Goal: Task Accomplishment & Management: Complete application form

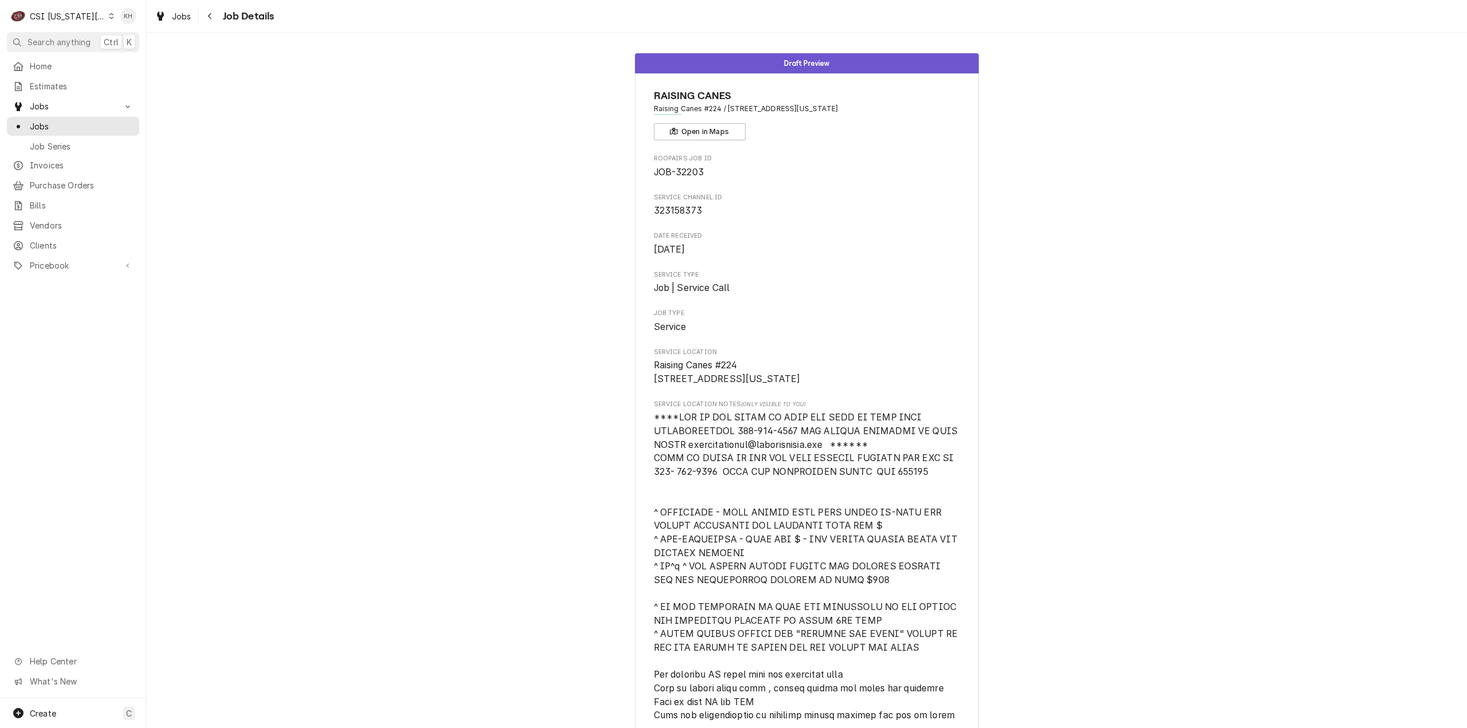
click at [55, 44] on span "Search anything" at bounding box center [59, 42] width 63 height 12
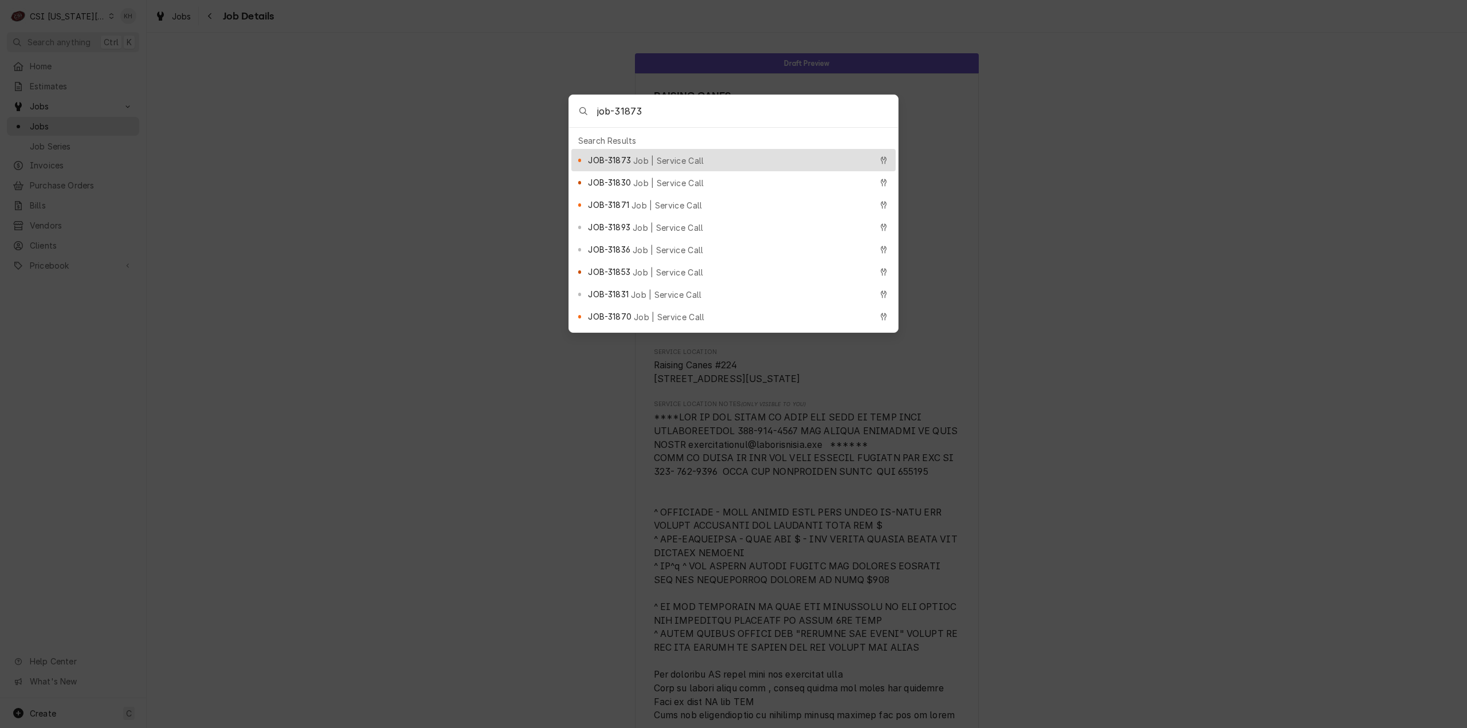
type input "job-31873"
click at [620, 161] on span "JOB-31873" at bounding box center [609, 160] width 42 height 12
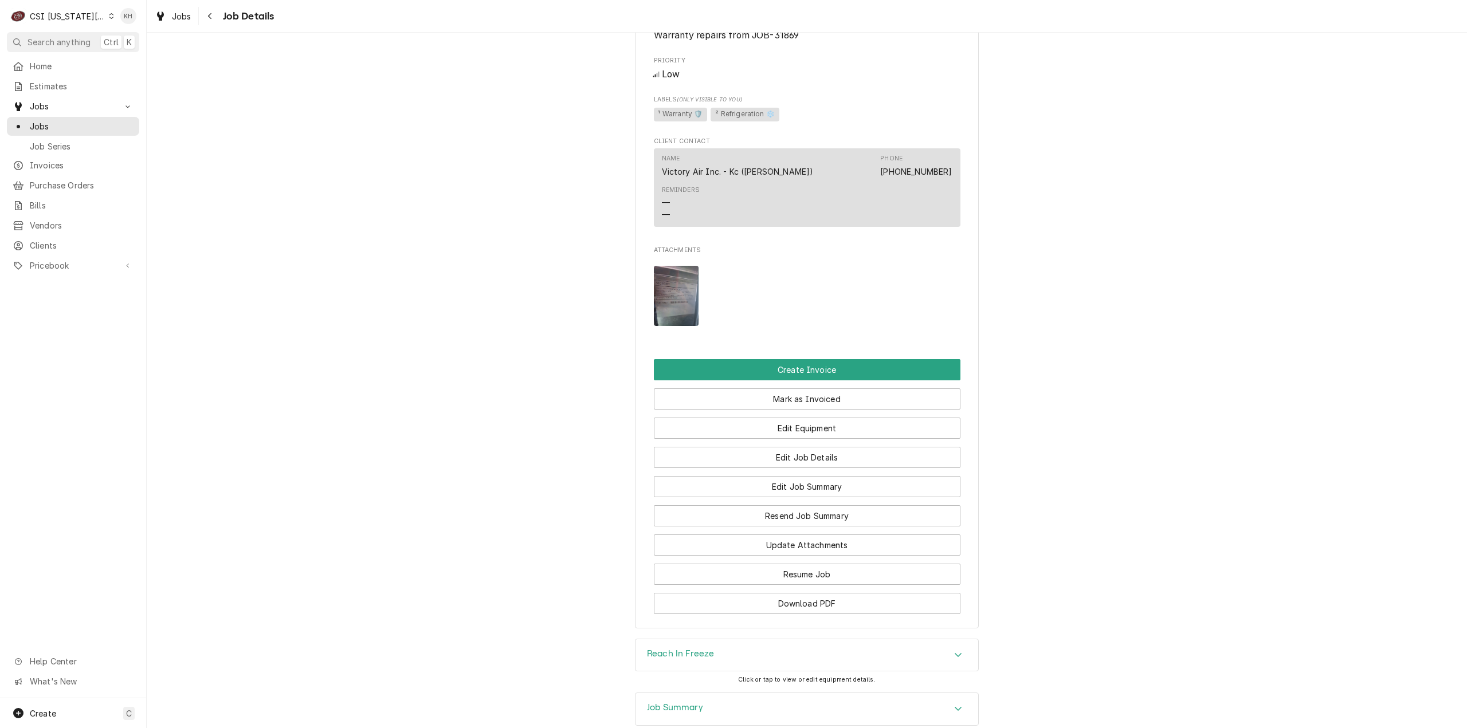
scroll to position [957, 0]
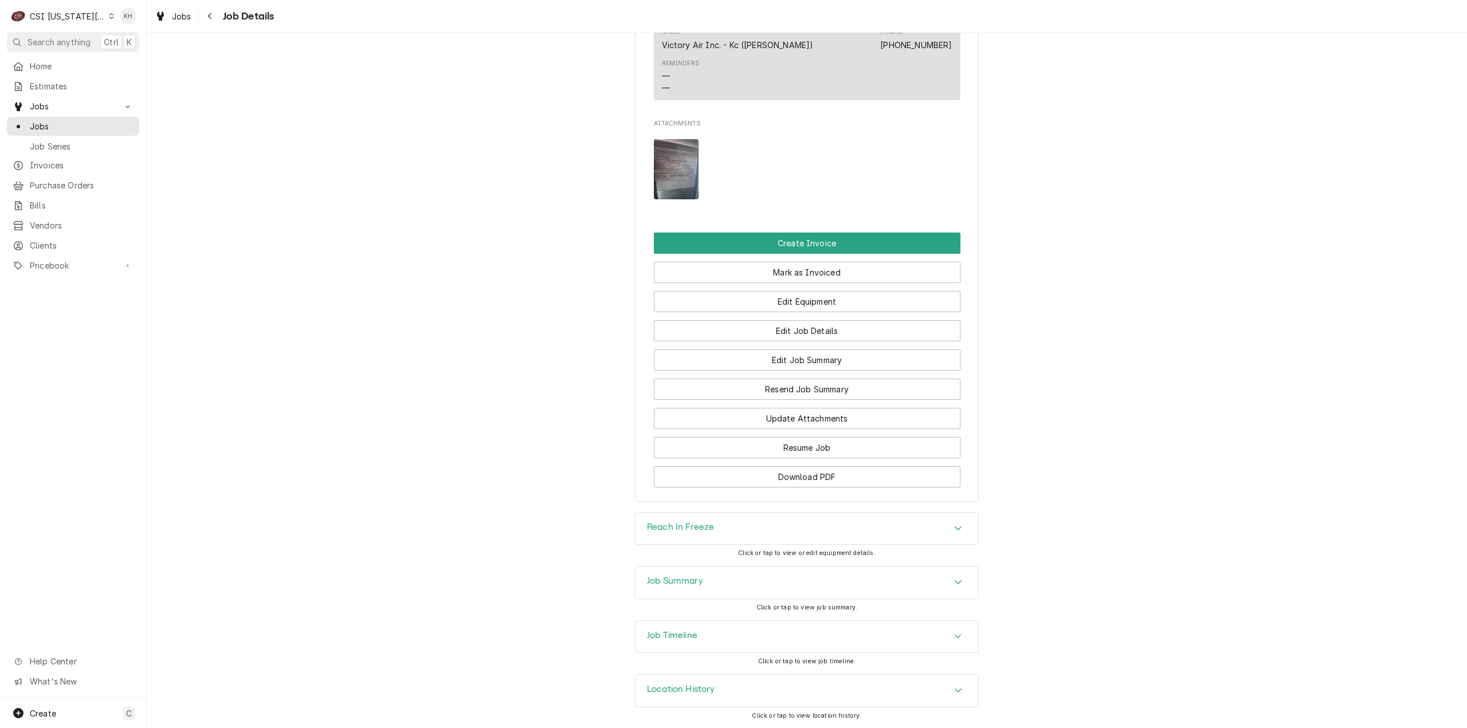
click at [672, 625] on div "Job Timeline" at bounding box center [806, 637] width 343 height 32
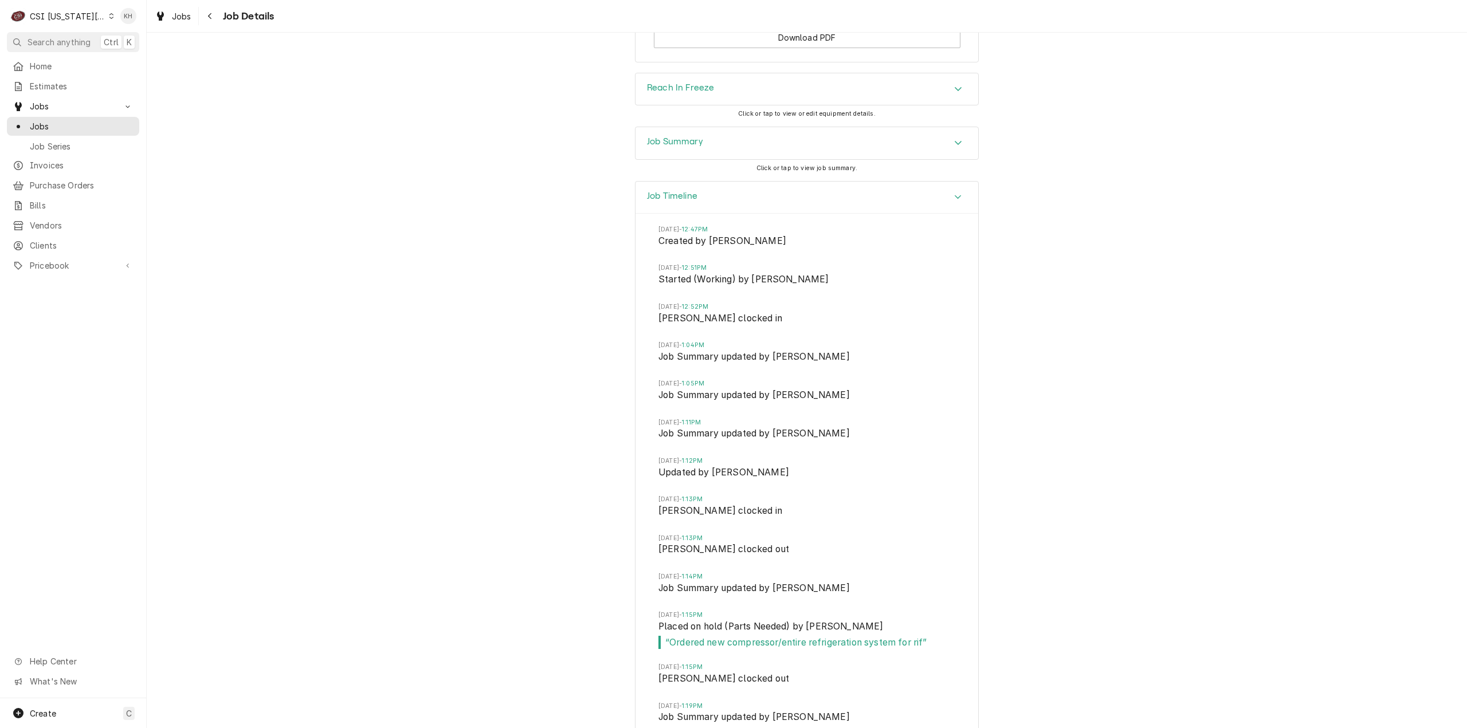
scroll to position [1350, 0]
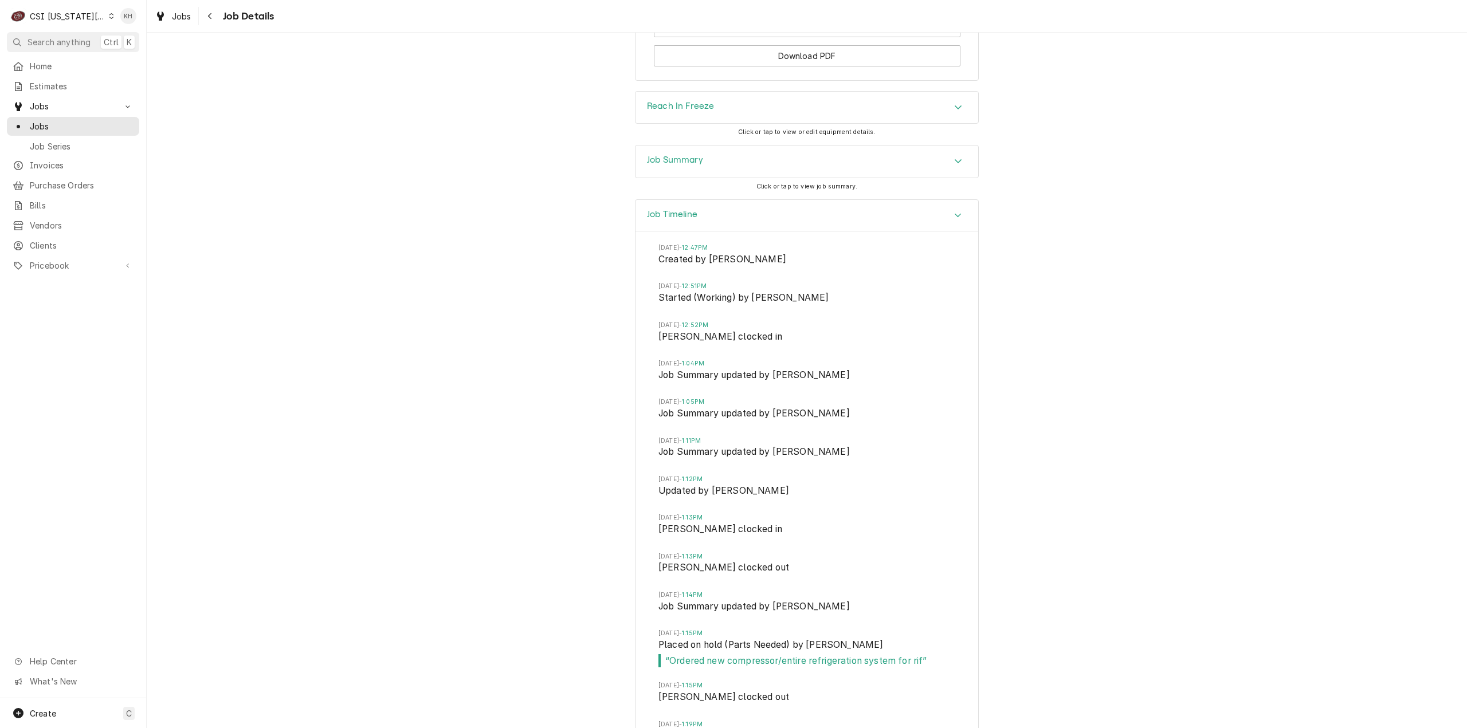
click at [704, 178] on div "Job Summary" at bounding box center [806, 162] width 343 height 32
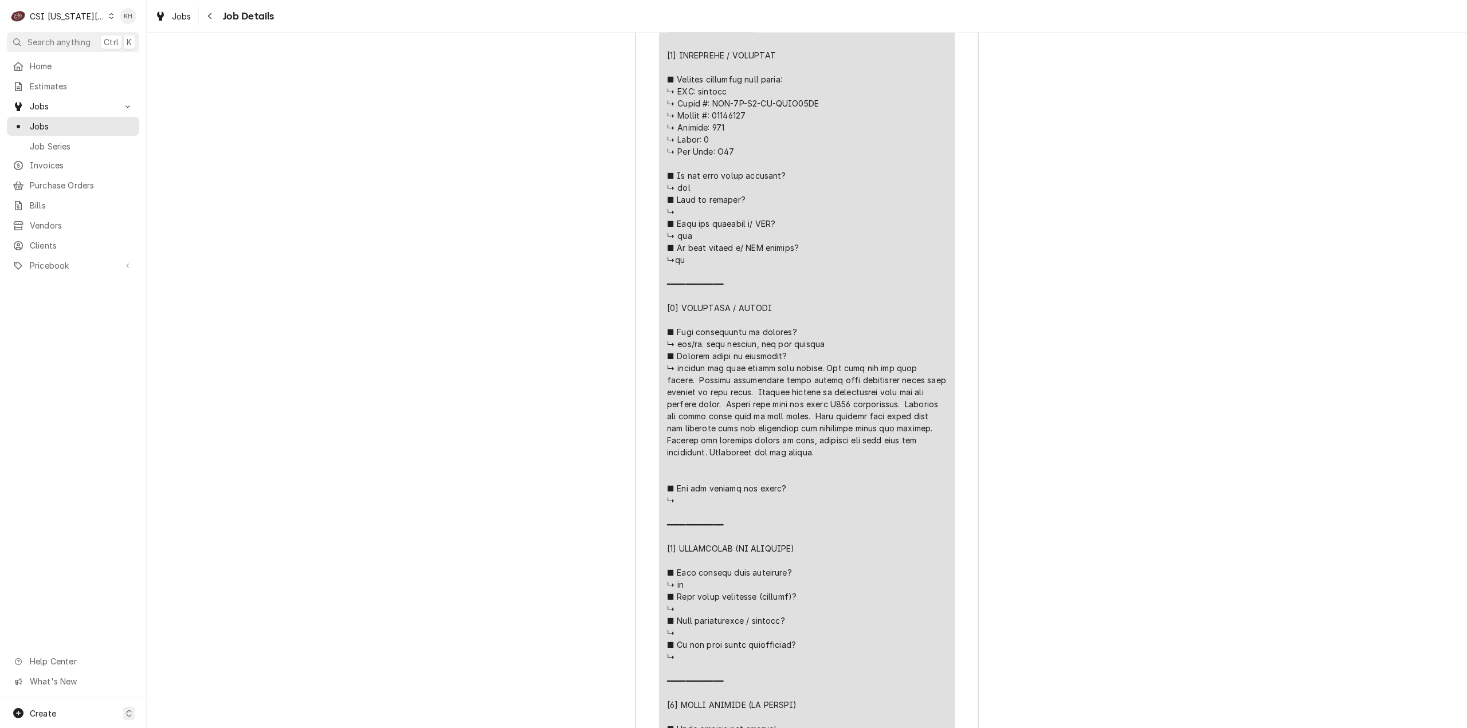
scroll to position [1923, 0]
click at [508, 355] on div "Job Summary Roopairs Job ID JOB-31873 Service Type Job | Service Call Job Type …" at bounding box center [807, 535] width 1320 height 1927
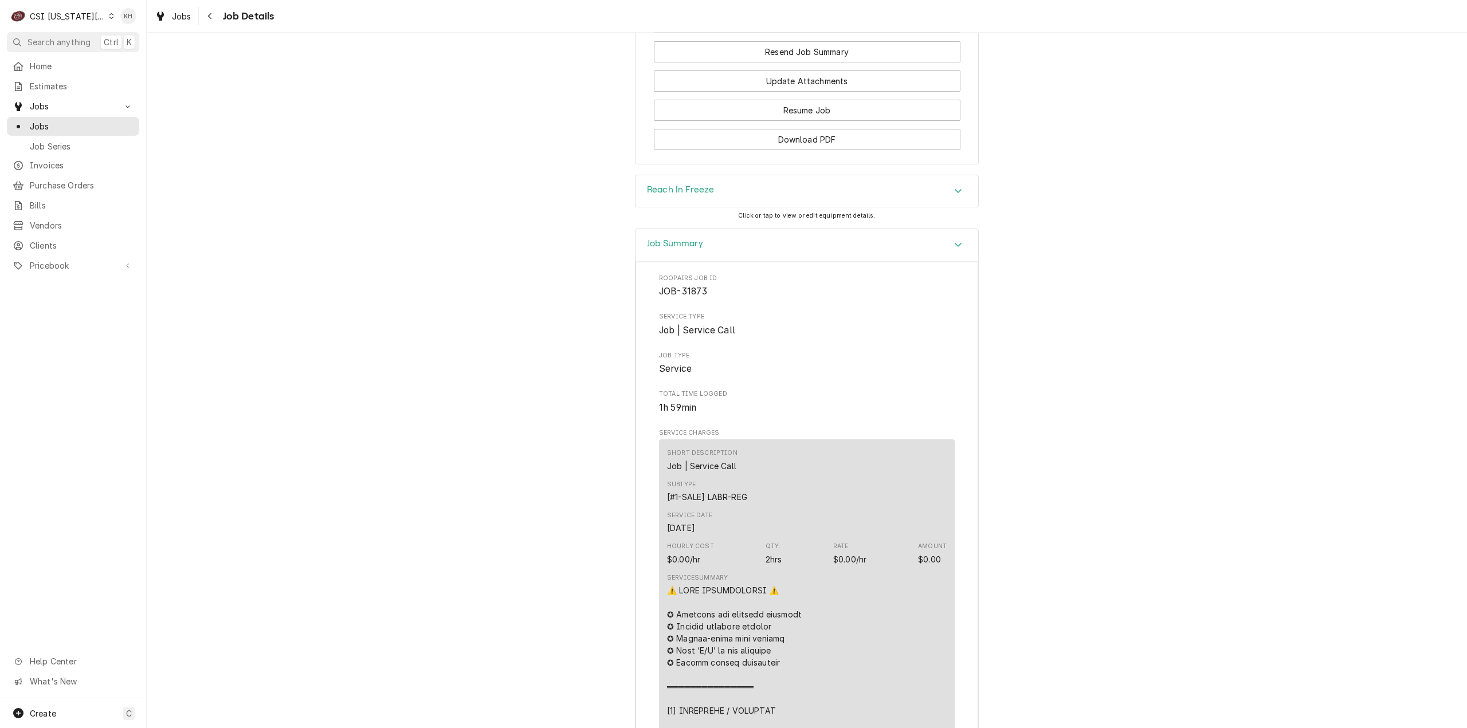
scroll to position [1218, 0]
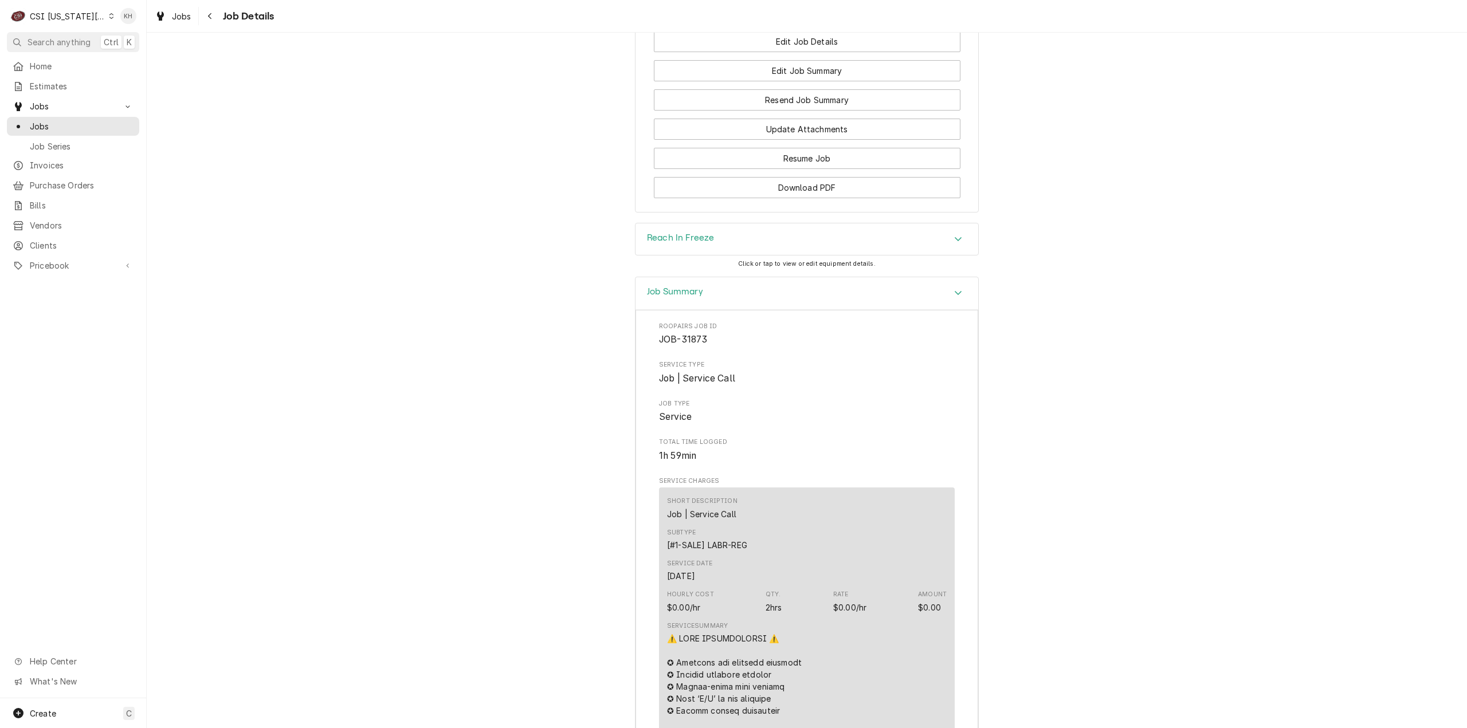
click at [813, 310] on div "Job Summary" at bounding box center [806, 293] width 343 height 33
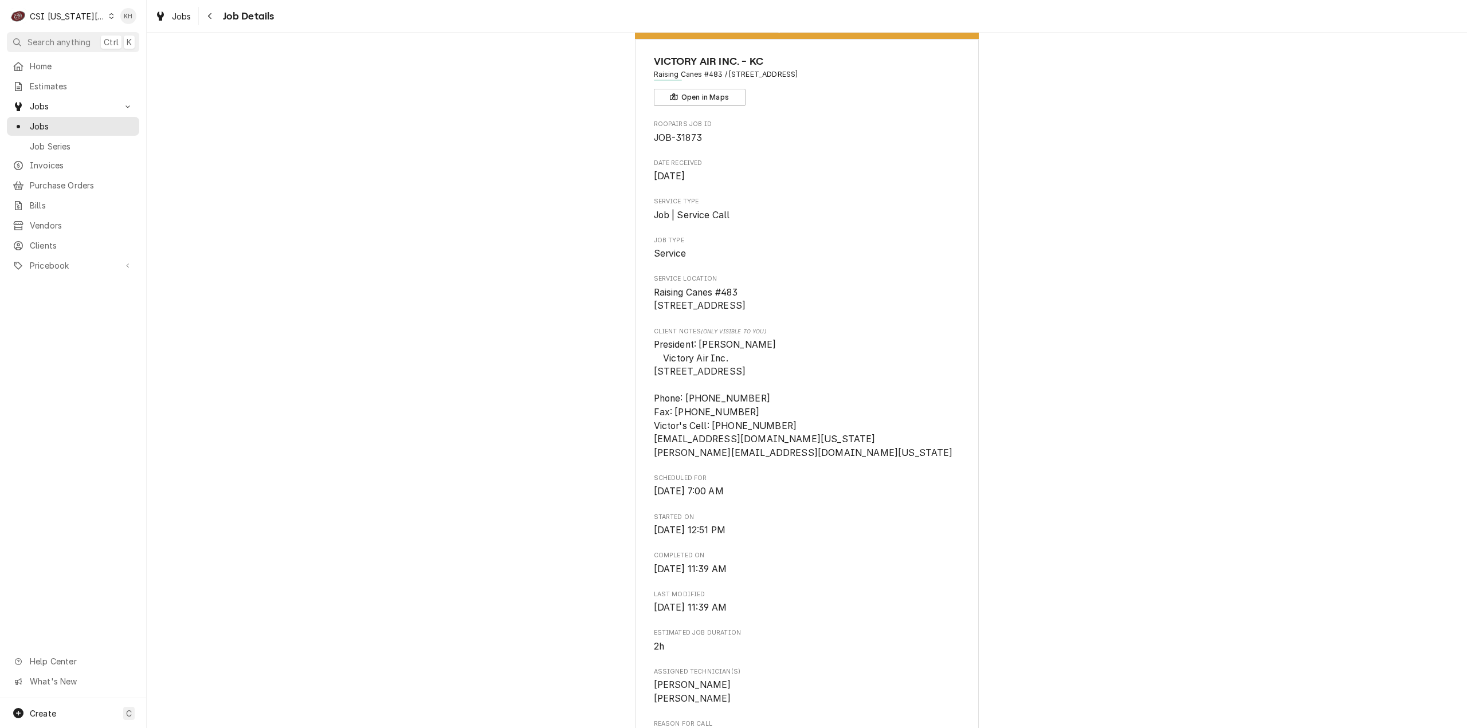
scroll to position [0, 0]
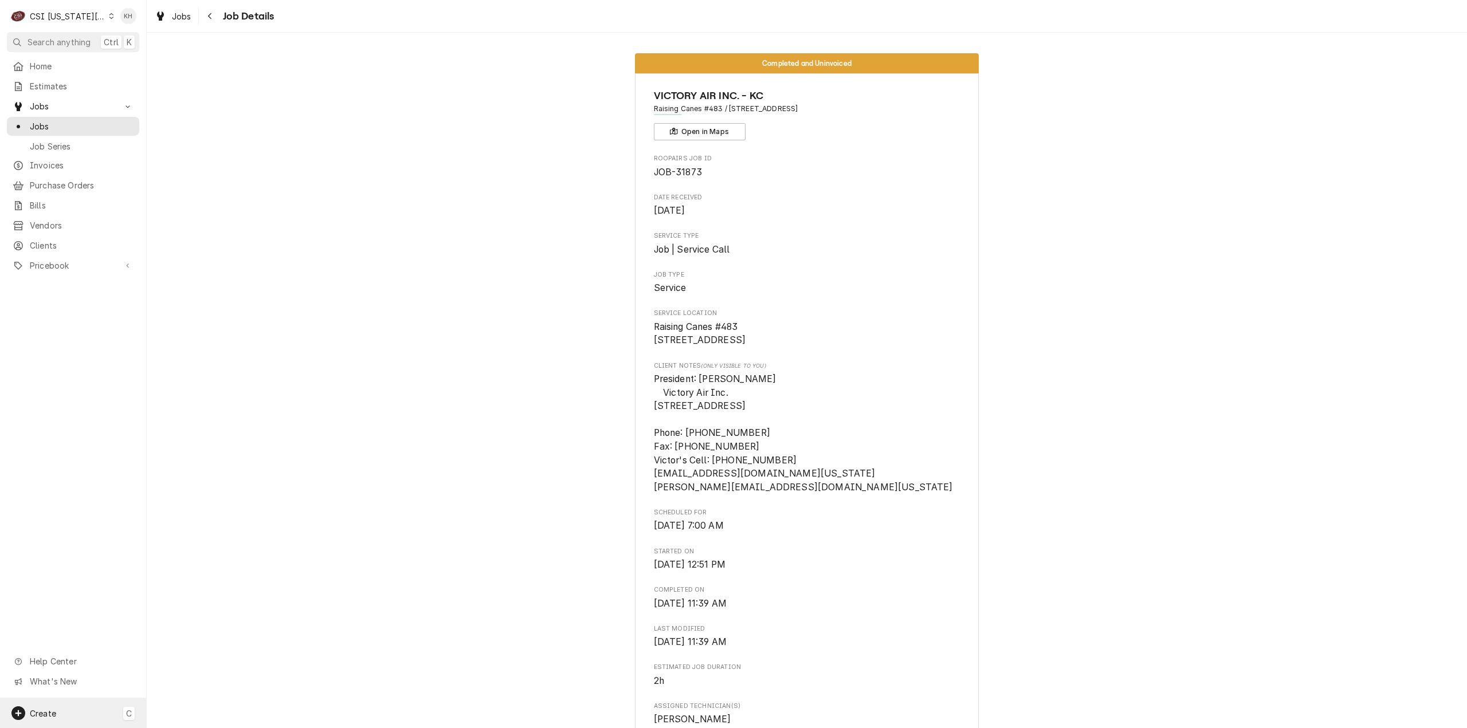
click at [69, 714] on div "Create C" at bounding box center [73, 713] width 146 height 30
click at [191, 601] on link "Job" at bounding box center [205, 595] width 103 height 19
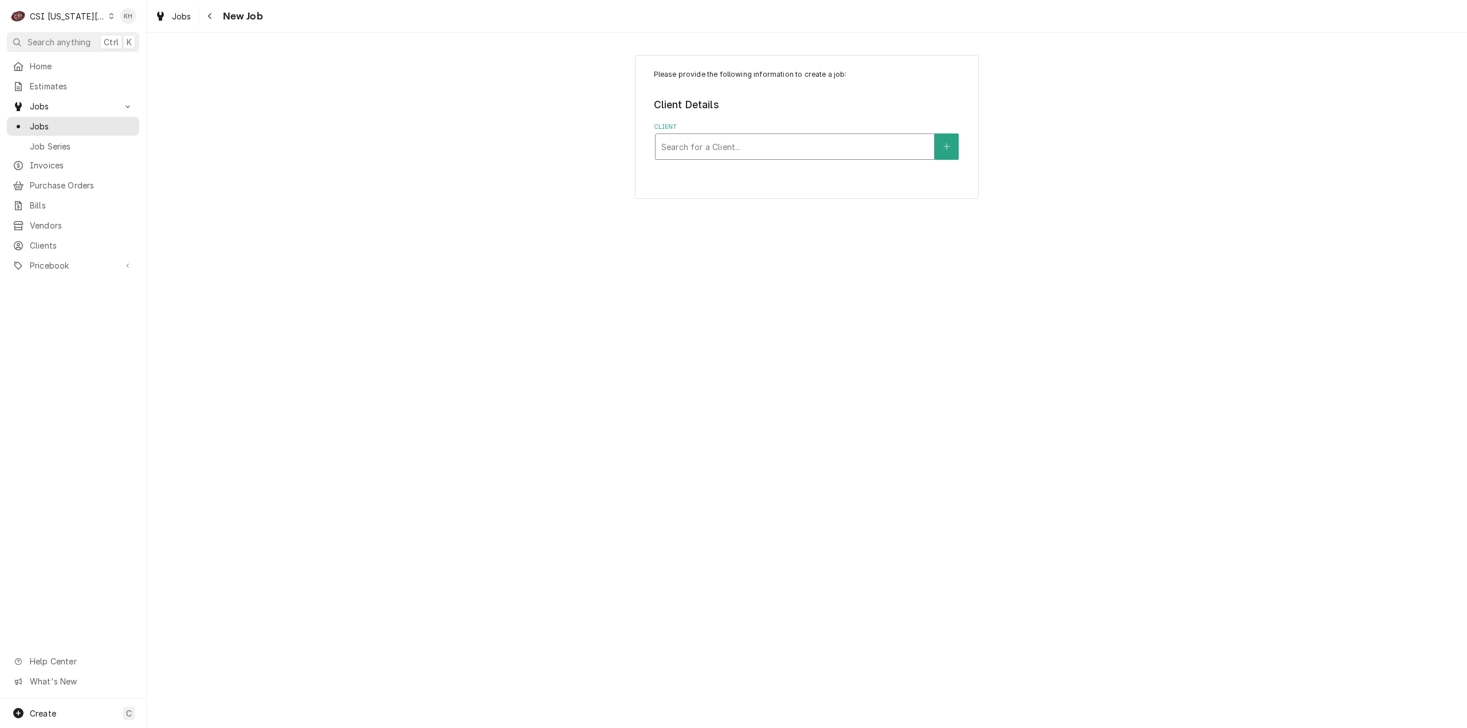
click at [751, 144] on div "Client" at bounding box center [794, 146] width 267 height 21
type input "1599"
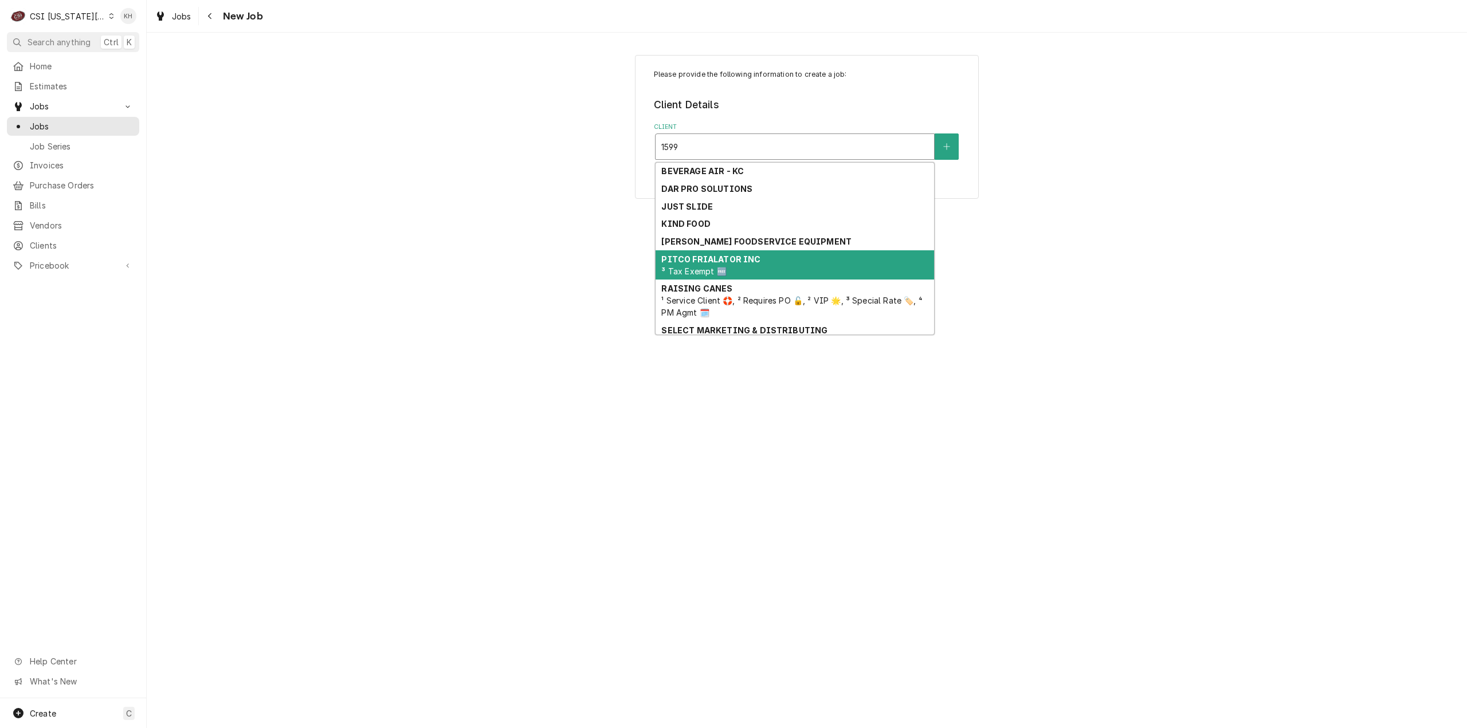
scroll to position [40, 0]
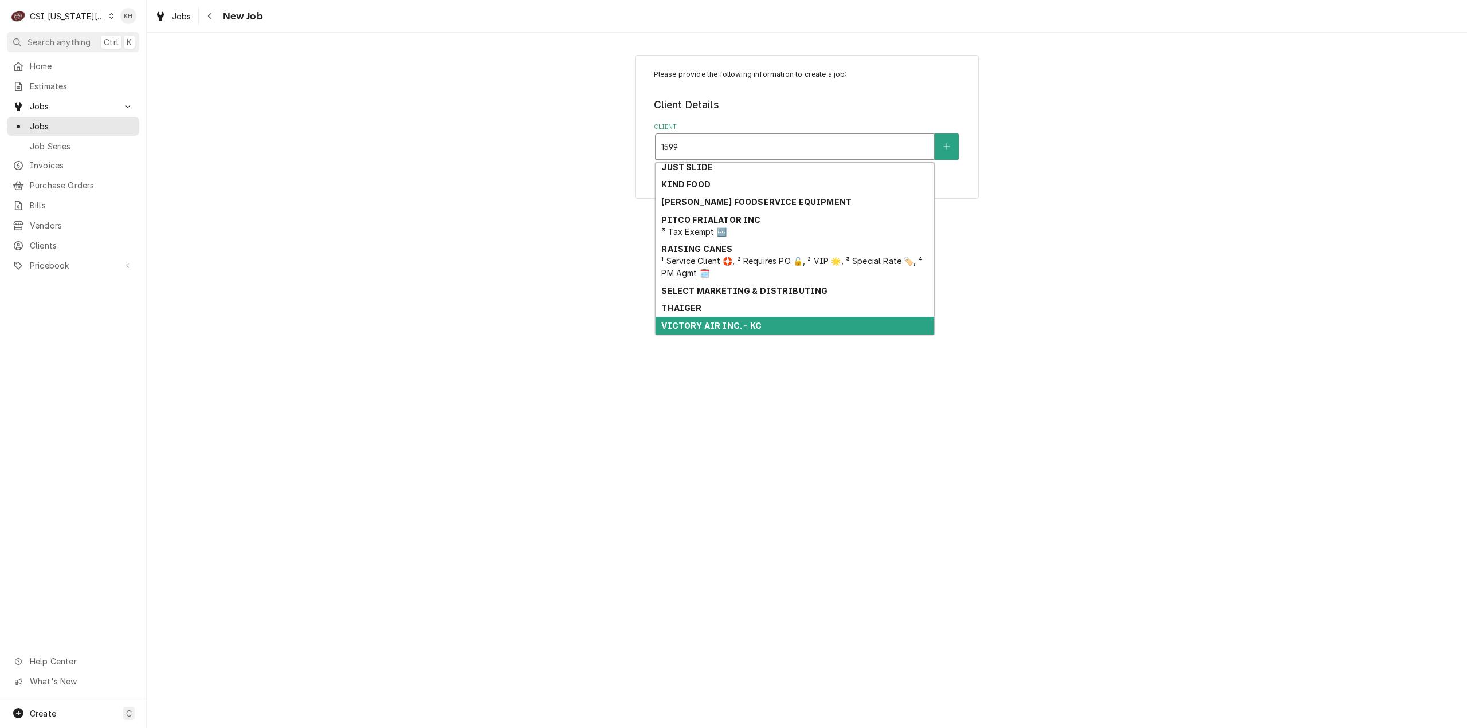
click at [737, 323] on strong "VICTORY AIR INC. - KC" at bounding box center [711, 326] width 100 height 10
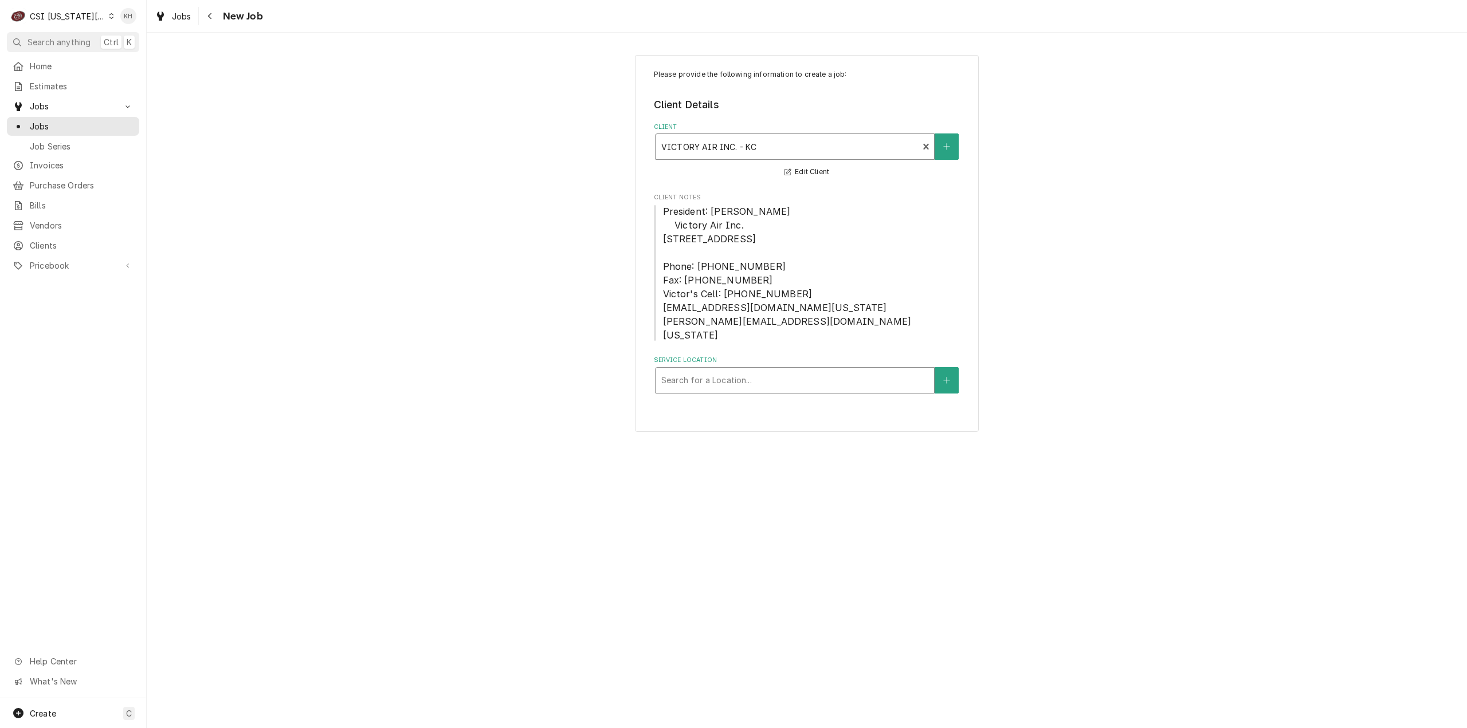
click at [752, 378] on div "Service Location" at bounding box center [794, 380] width 267 height 21
type input "1599"
click at [730, 404] on div "Raising Canes #483 / [STREET_ADDRESS]" at bounding box center [794, 405] width 278 height 18
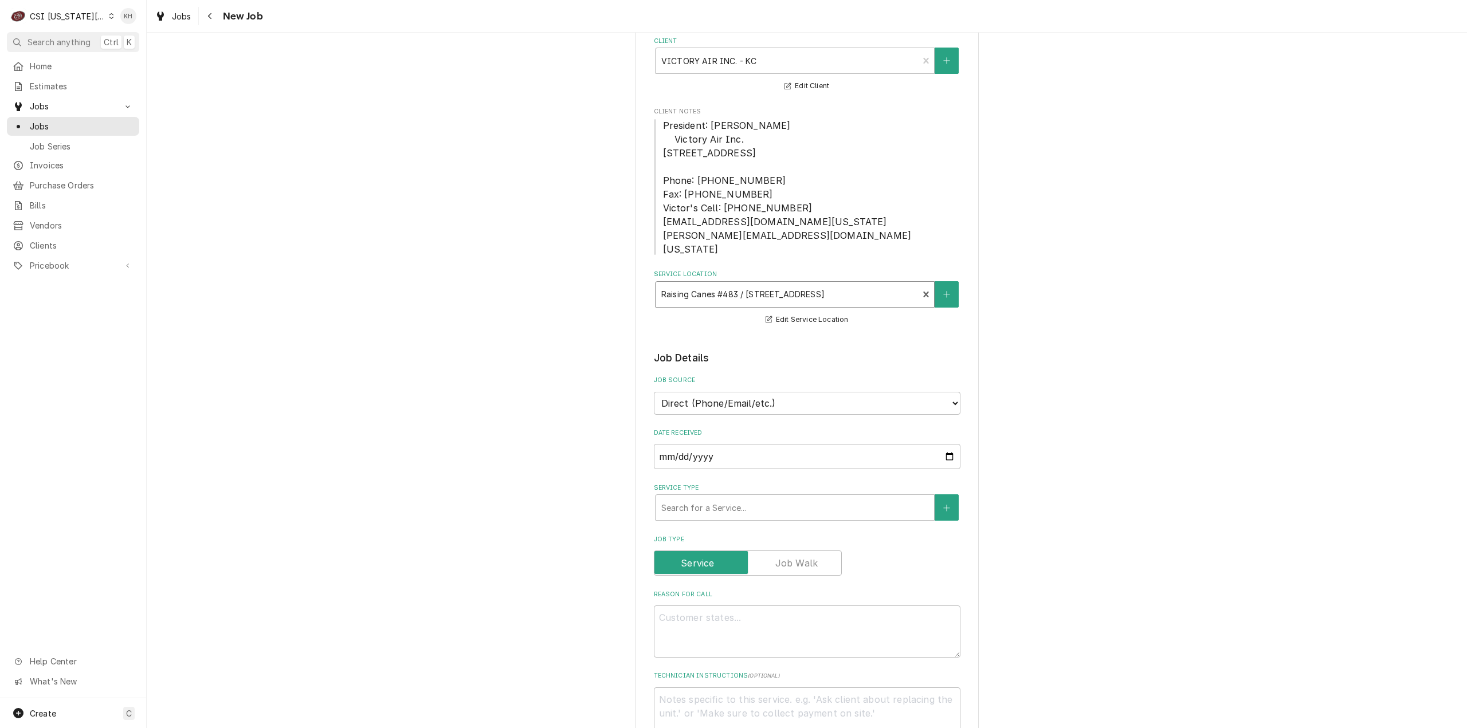
scroll to position [286, 0]
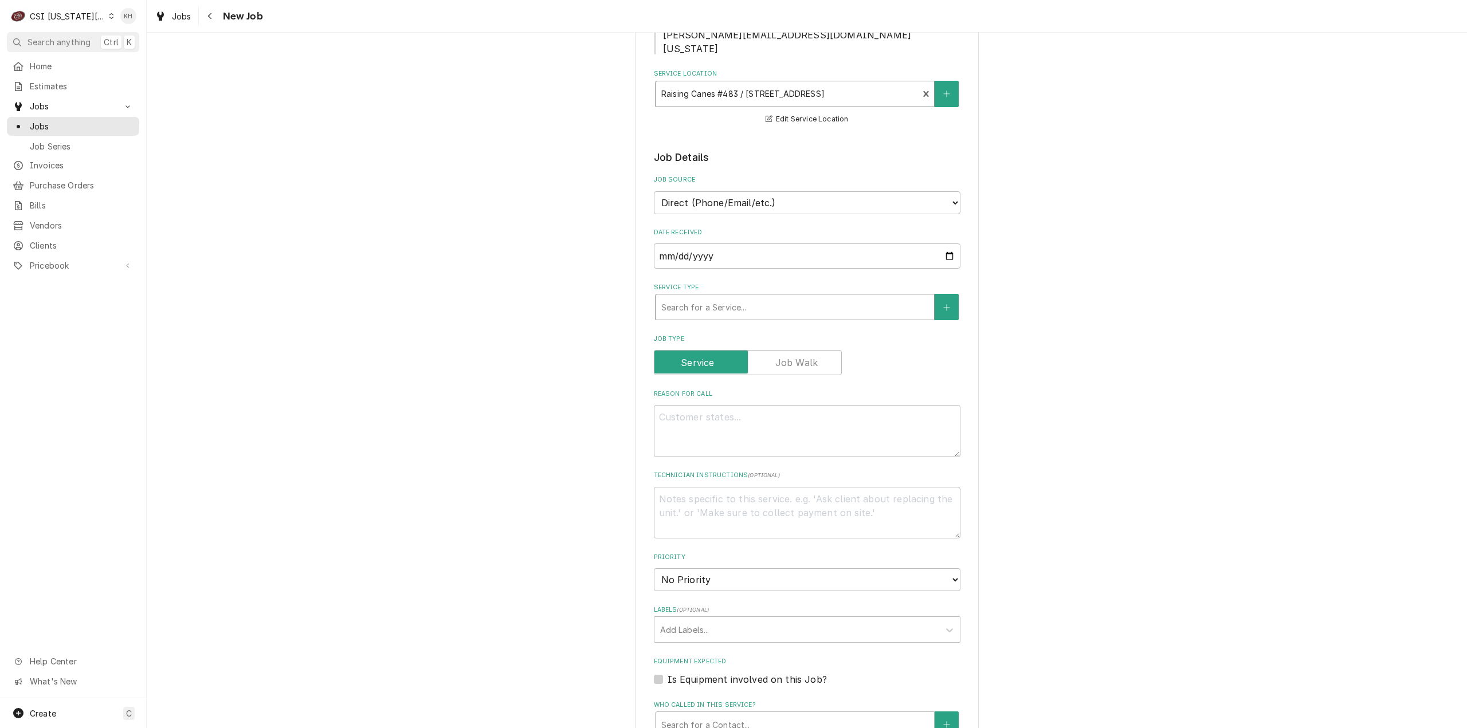
click at [735, 310] on div "Service Type" at bounding box center [794, 307] width 267 height 21
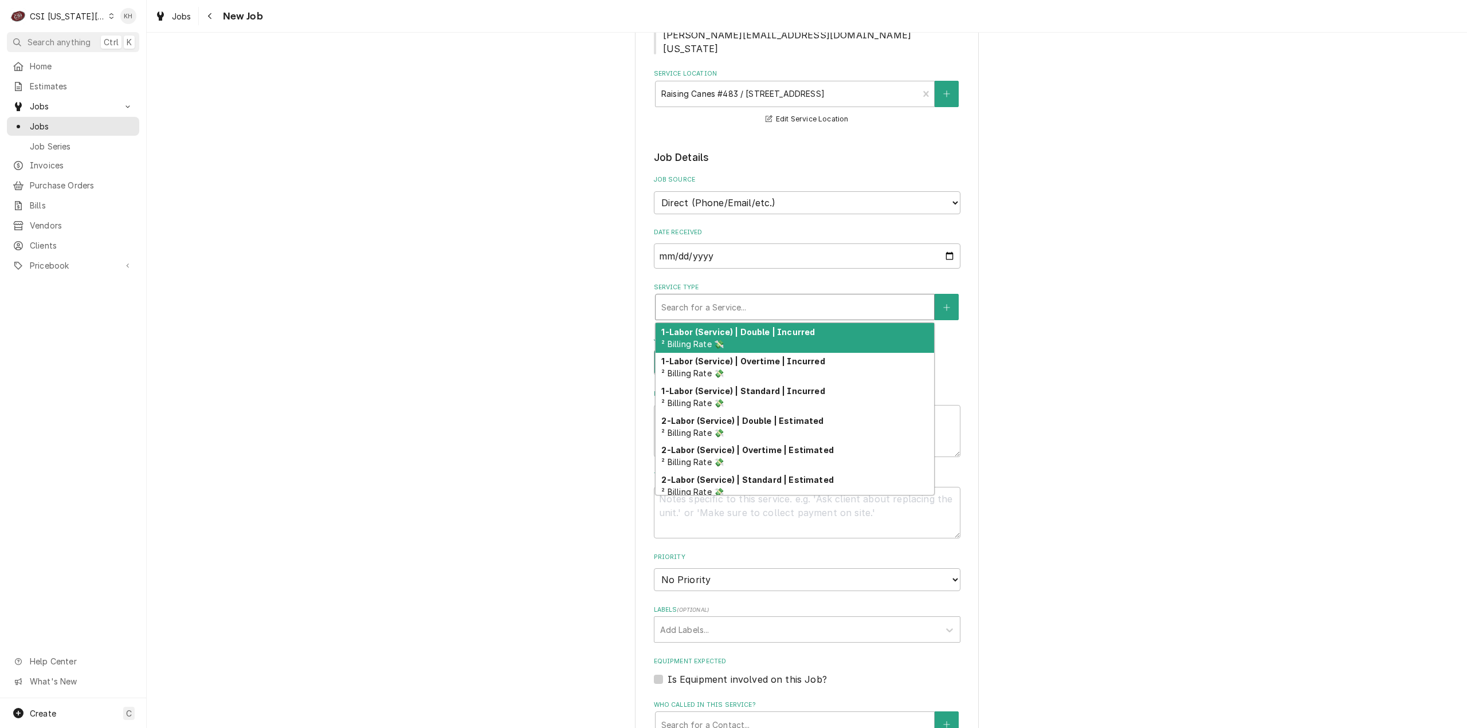
type textarea "x"
type input "s"
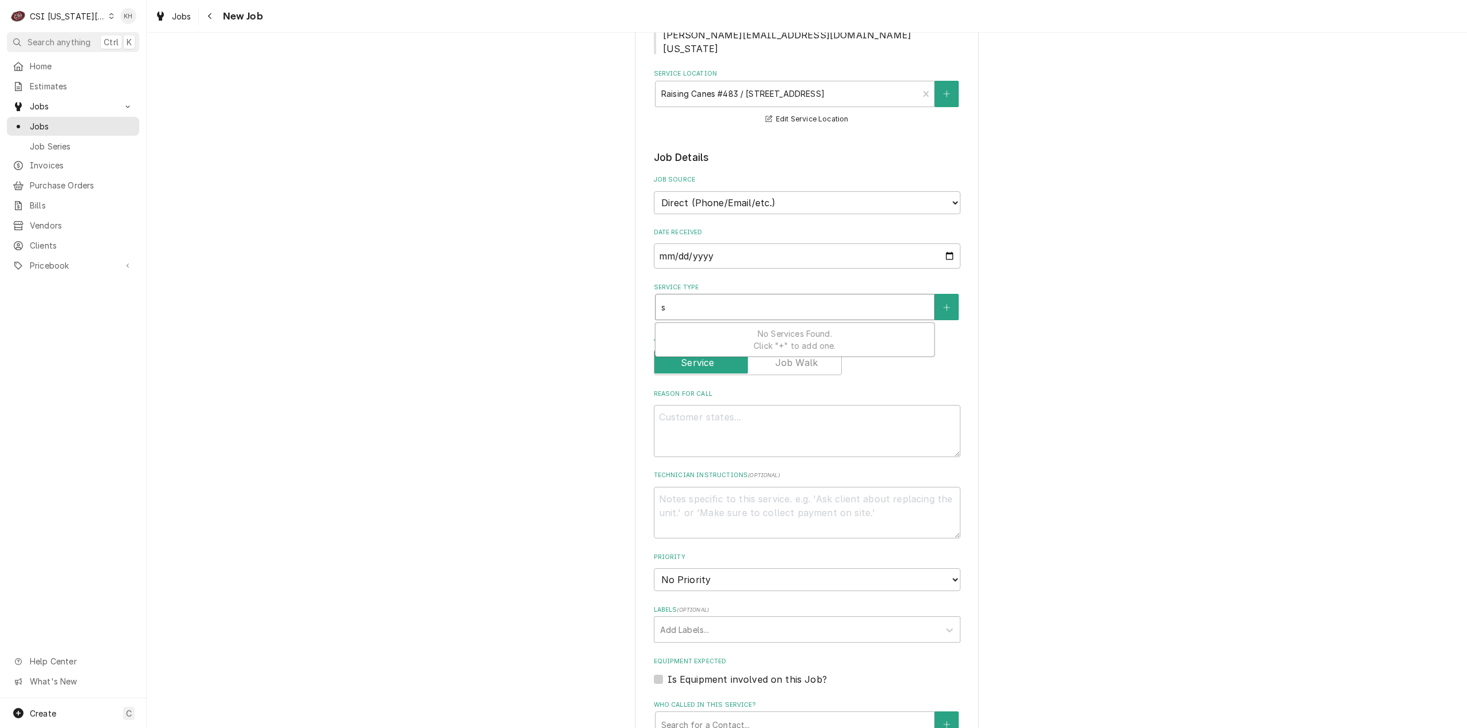
type textarea "x"
type input "se"
type textarea "x"
type input "ser"
type textarea "x"
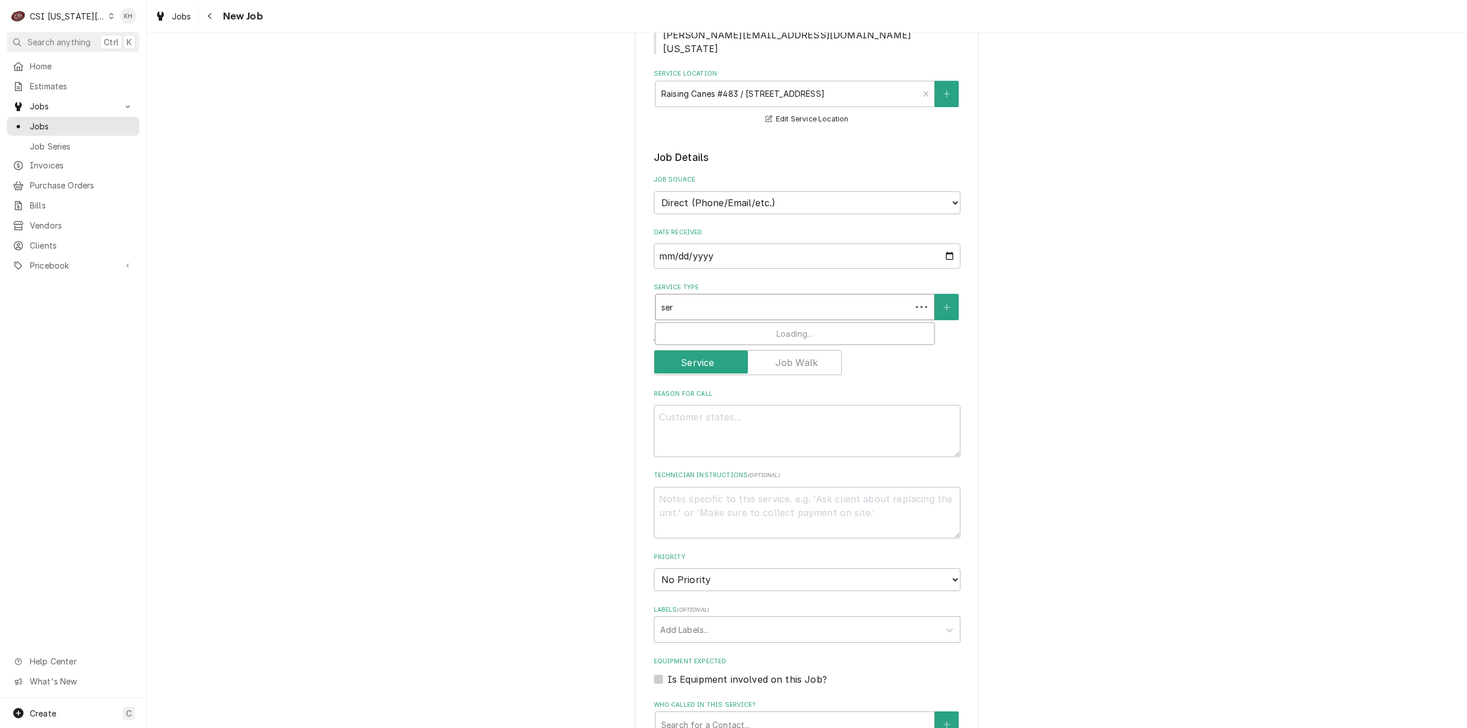
type input "serv"
type textarea "x"
type input "servic"
type textarea "x"
type input "service"
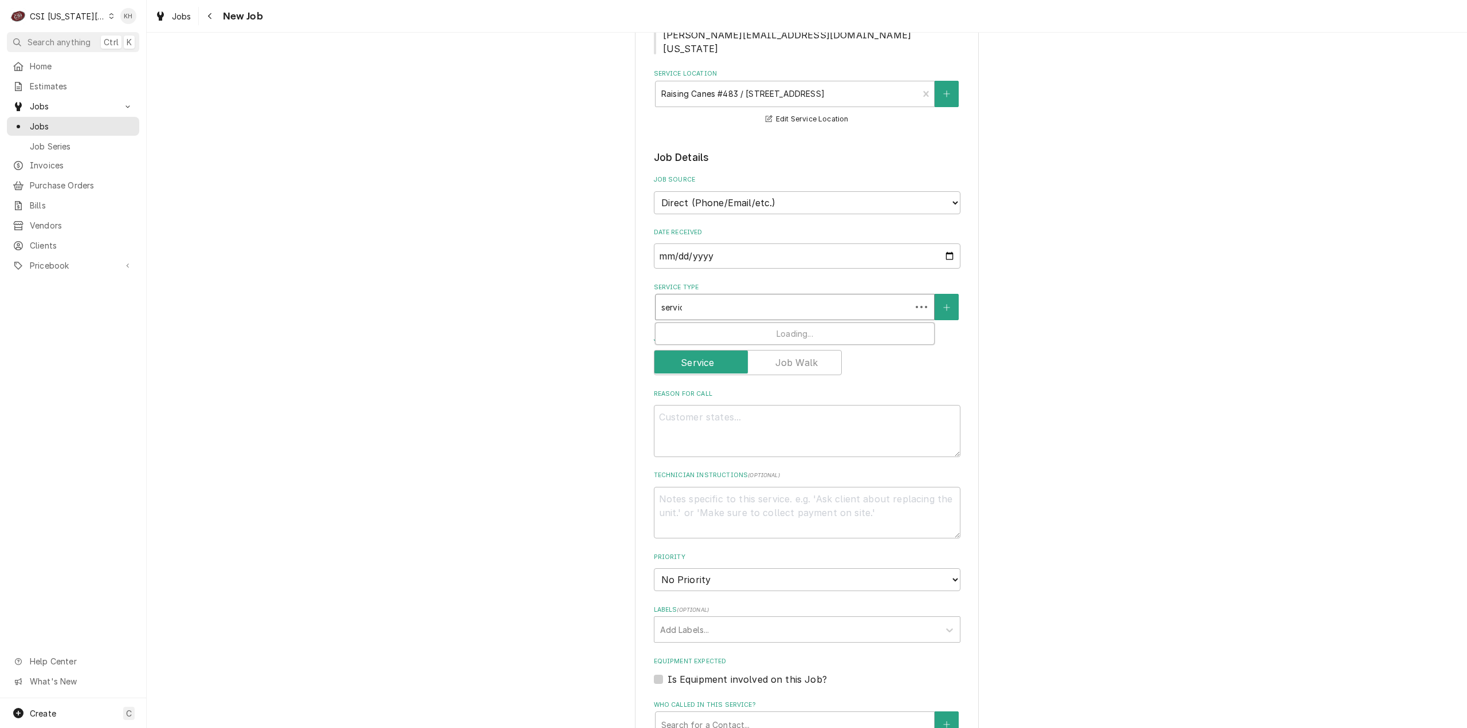
type textarea "x"
type input "service"
type textarea "x"
type input "service c"
type textarea "x"
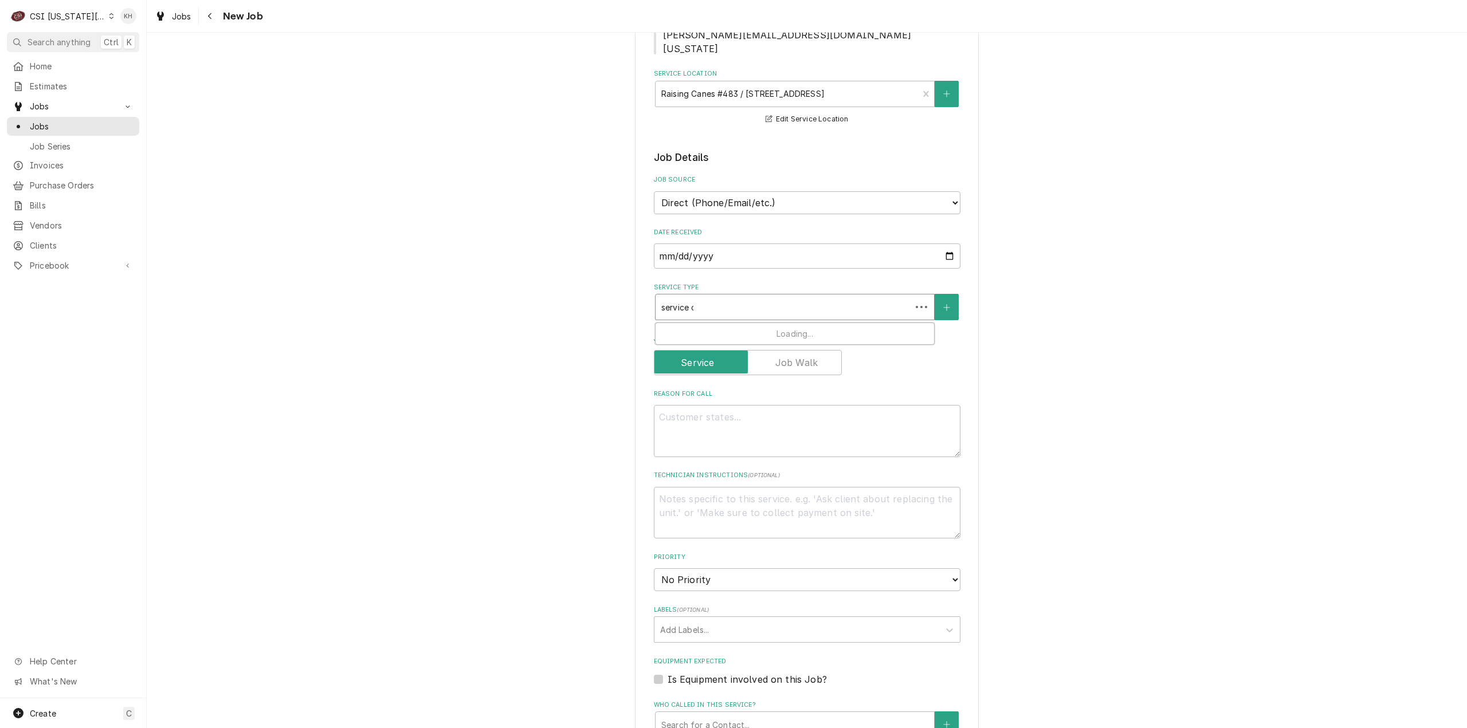
type input "service ca"
type textarea "x"
type input "service cal"
type textarea "x"
type input "service call"
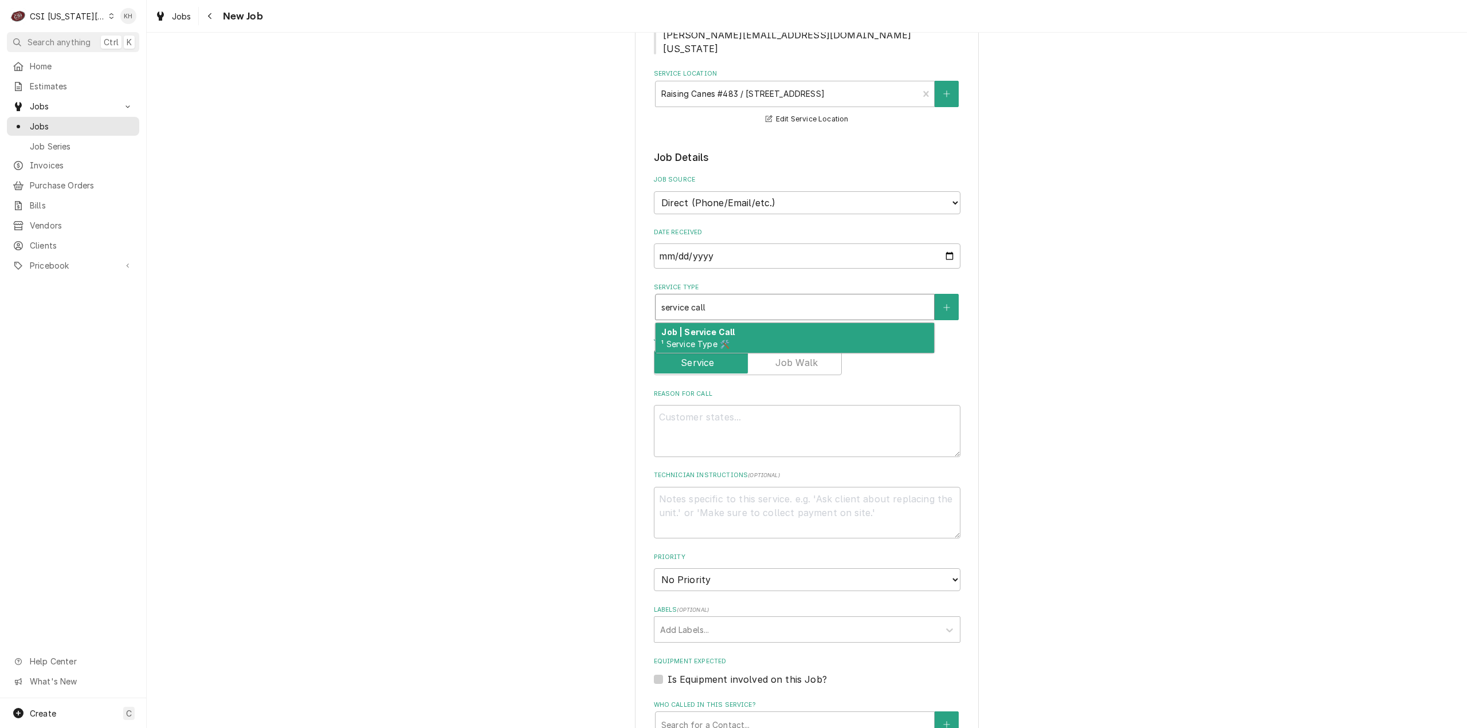
drag, startPoint x: 739, startPoint y: 329, endPoint x: 728, endPoint y: 493, distance: 164.8
click at [739, 329] on div "Job | Service Call ¹ Service Type 🛠️" at bounding box center [794, 338] width 278 height 30
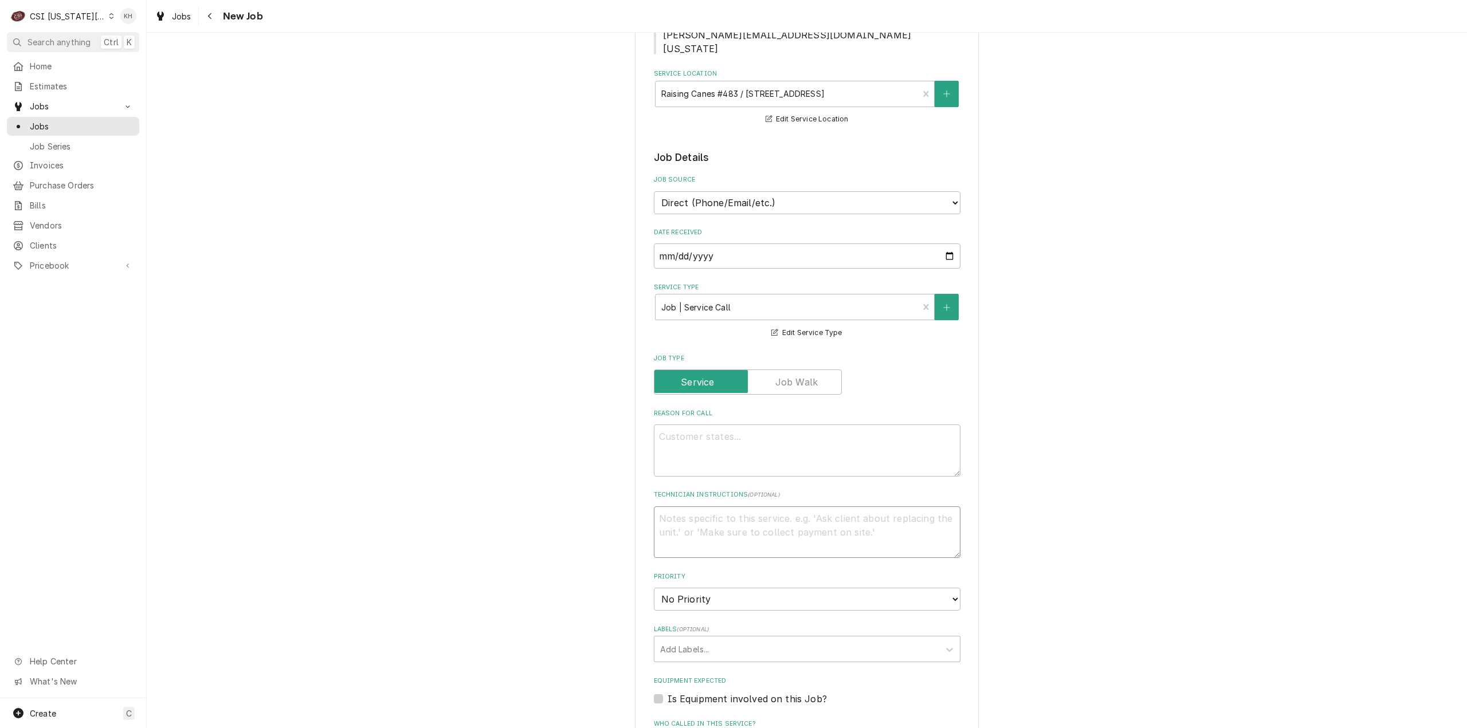
click at [728, 511] on textarea "Technician Instructions ( optional )" at bounding box center [807, 533] width 307 height 52
type textarea "x"
type textarea "R"
type textarea "x"
type textarea "Re"
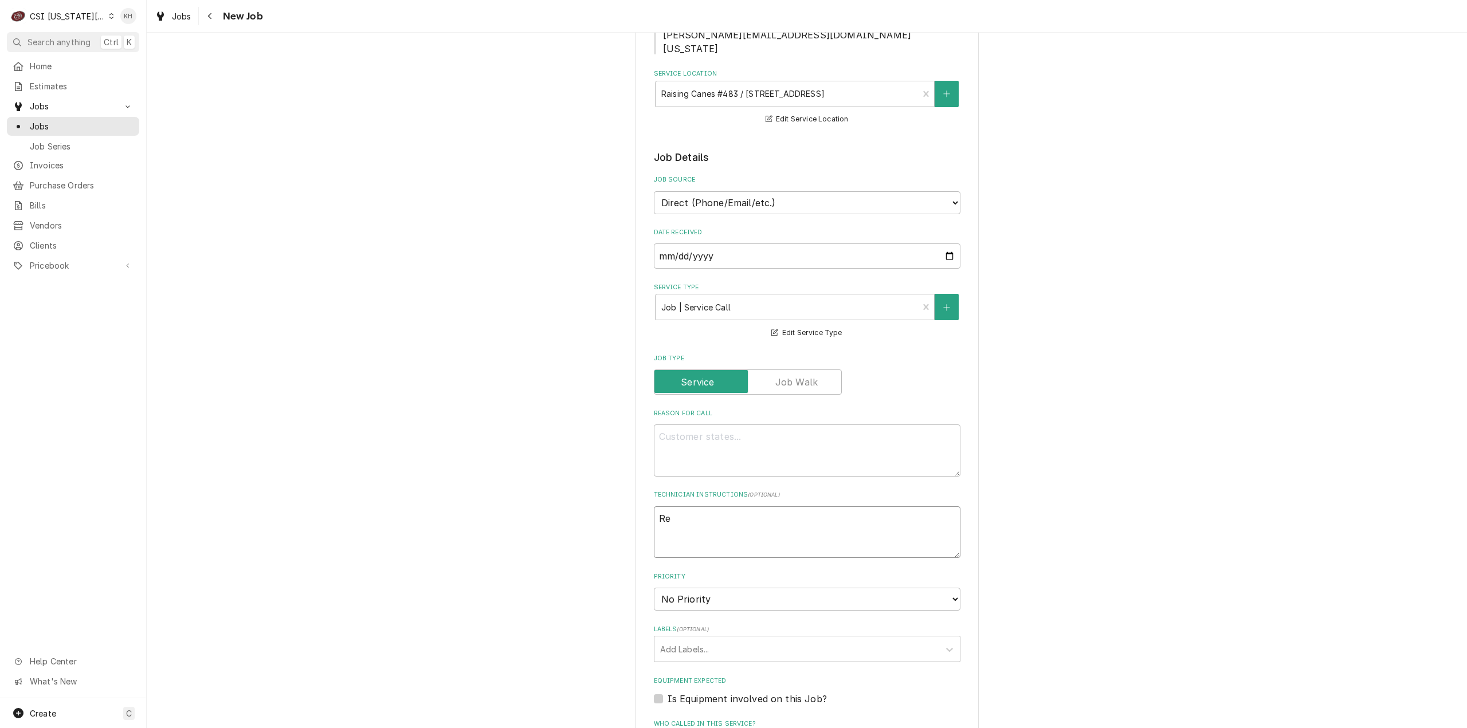
type textarea "x"
type textarea "Rec"
type textarea "x"
type textarea "Reca"
type textarea "x"
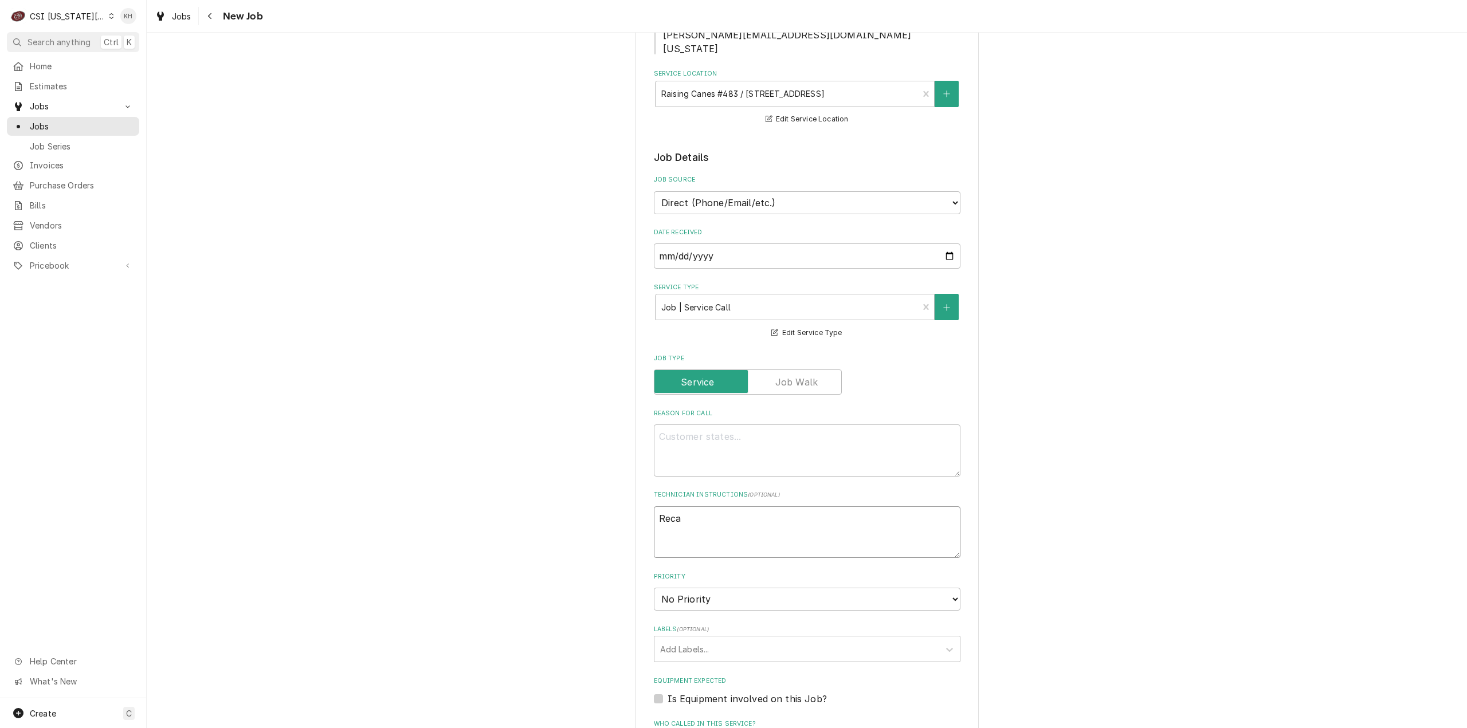
type textarea "Recal"
type textarea "x"
type textarea "Recall"
type textarea "x"
type textarea "Recall"
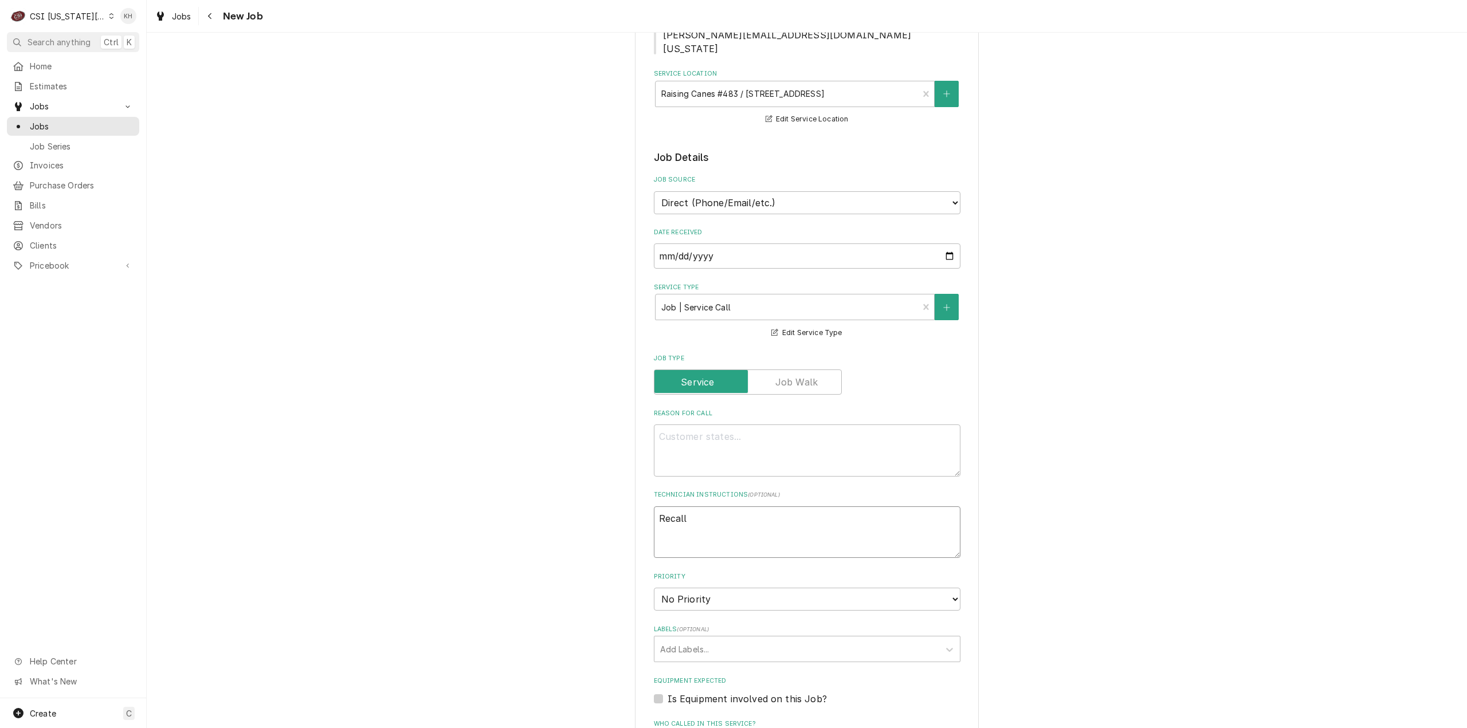
type textarea "x"
type textarea "Recall J"
type textarea "x"
type textarea "Recall JOB"
type textarea "x"
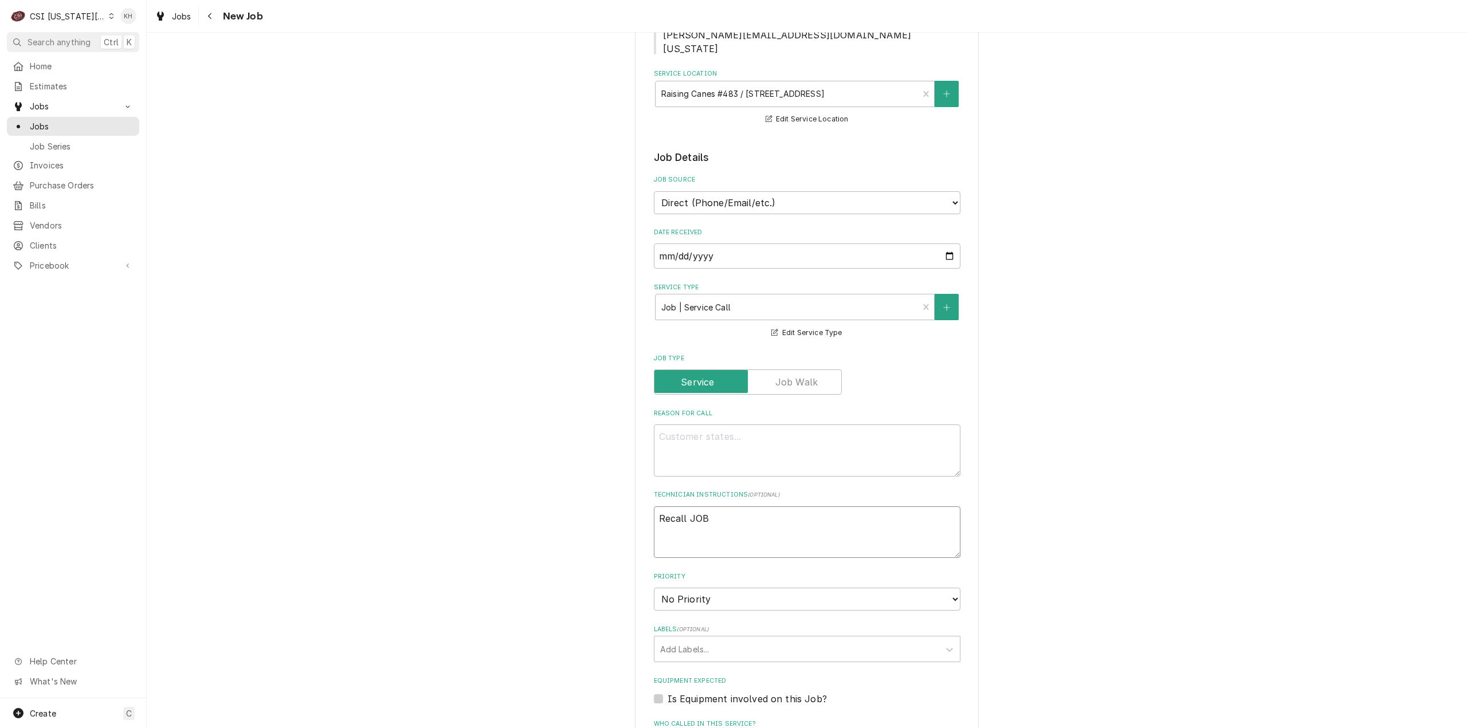
type textarea "Recall JOB-"
type textarea "x"
type textarea "Recall JOB-3"
type textarea "x"
type textarea "Recall JOB-31"
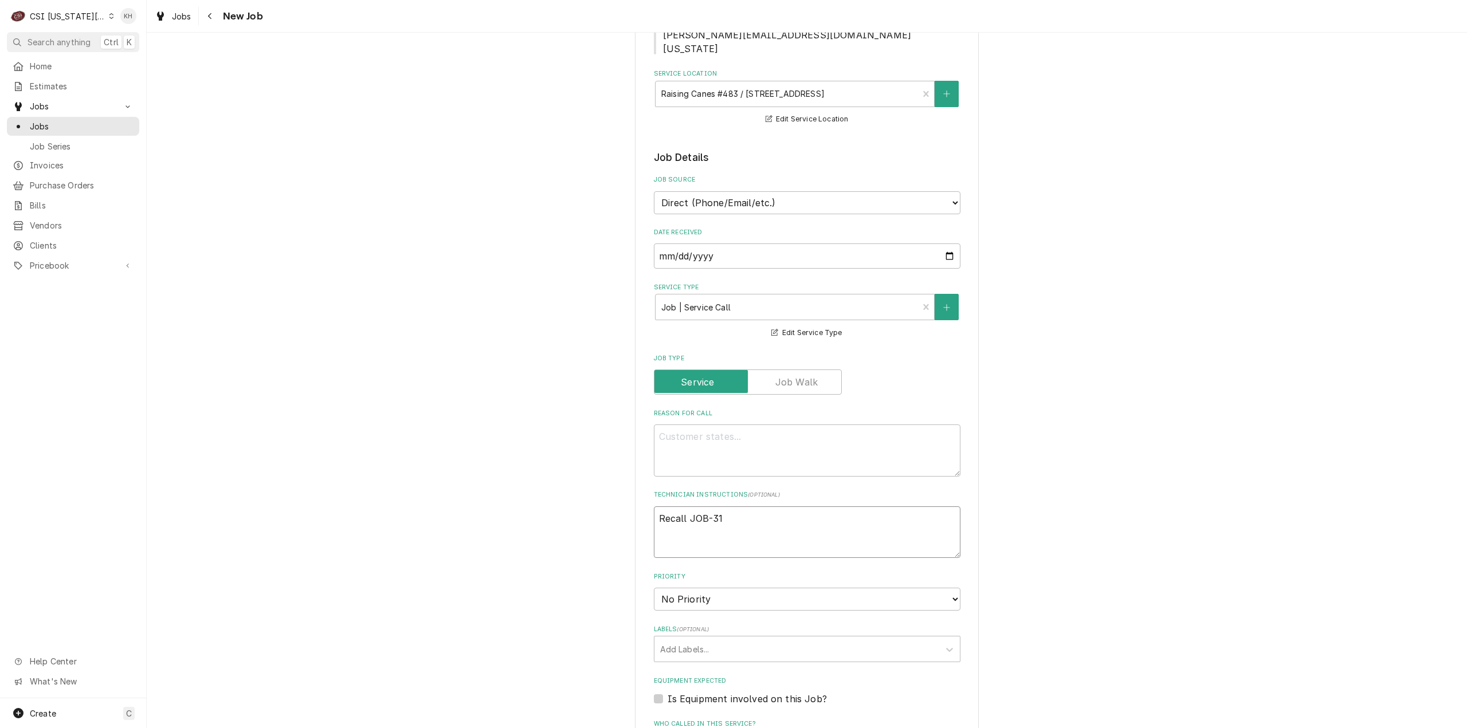
type textarea "x"
type textarea "Recall JOB-318"
type textarea "x"
type textarea "Recall JOB-3187"
type textarea "x"
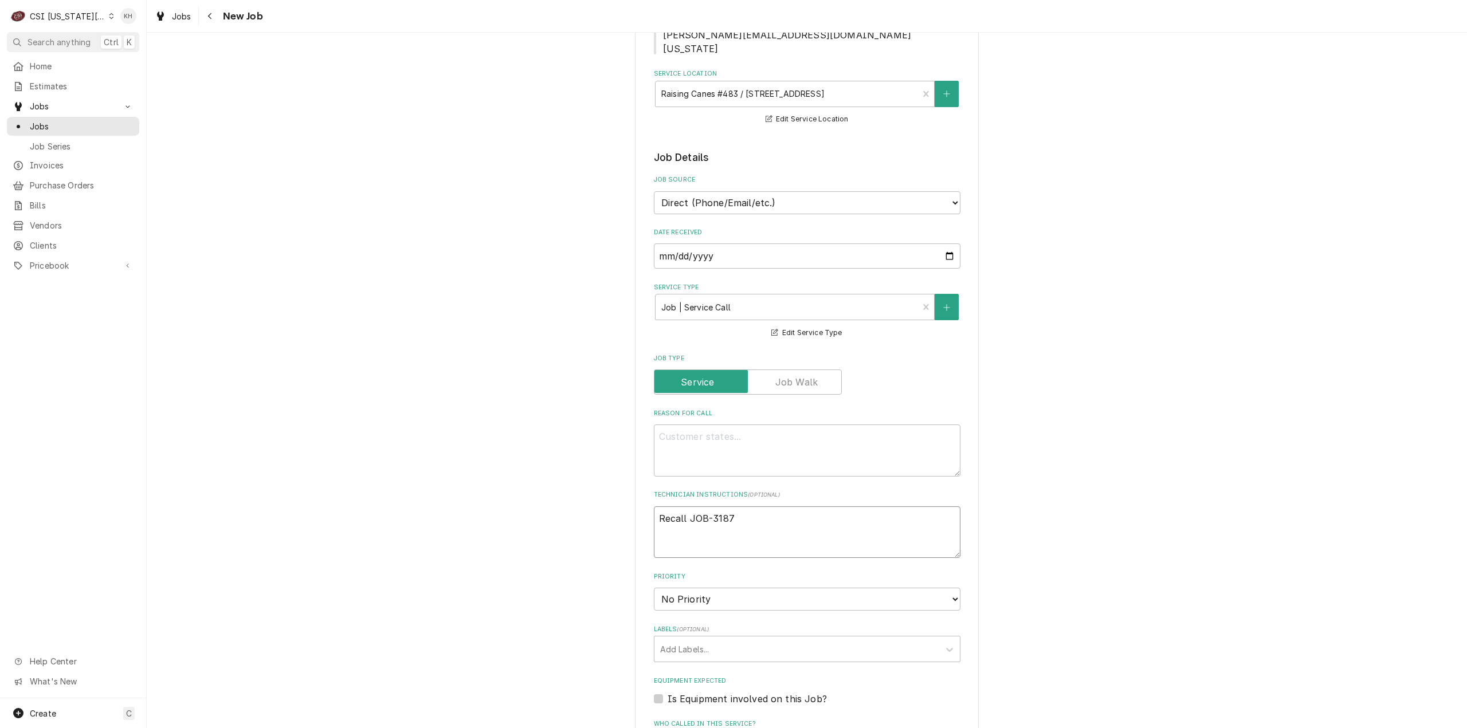
type textarea "Recall JOB-31873"
type textarea "x"
type textarea "Recall JOB-31873"
click at [812, 454] on textarea "Reason For Call" at bounding box center [807, 451] width 307 height 52
paste textarea "Hello, techs were on site this morning but fry freezer is not getting out of de…"
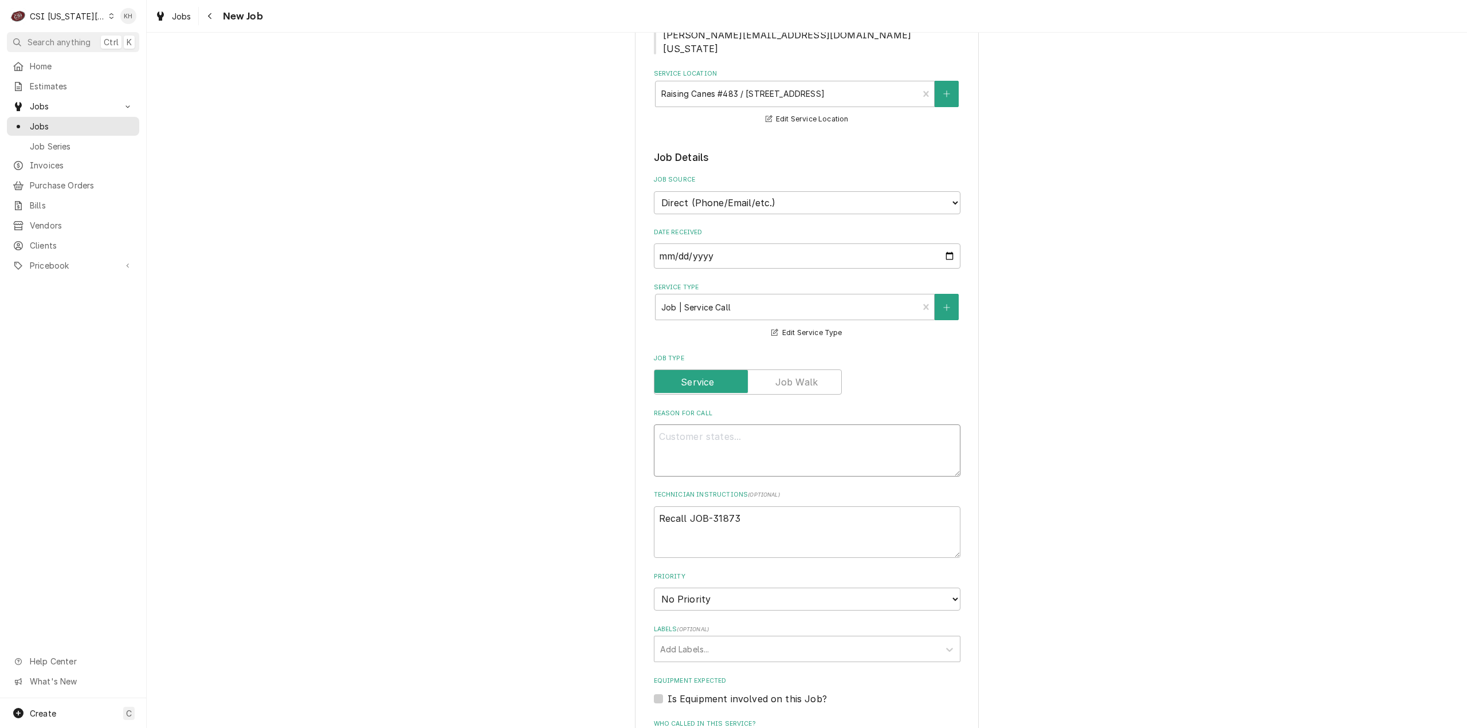
type textarea "x"
type textarea "Hello, techs were on site this morning but fry freezer is not getting out of de…"
type textarea "x"
type textarea "Hello, techs were on site this morning but fry freezer is not getting out of de…"
type textarea "x"
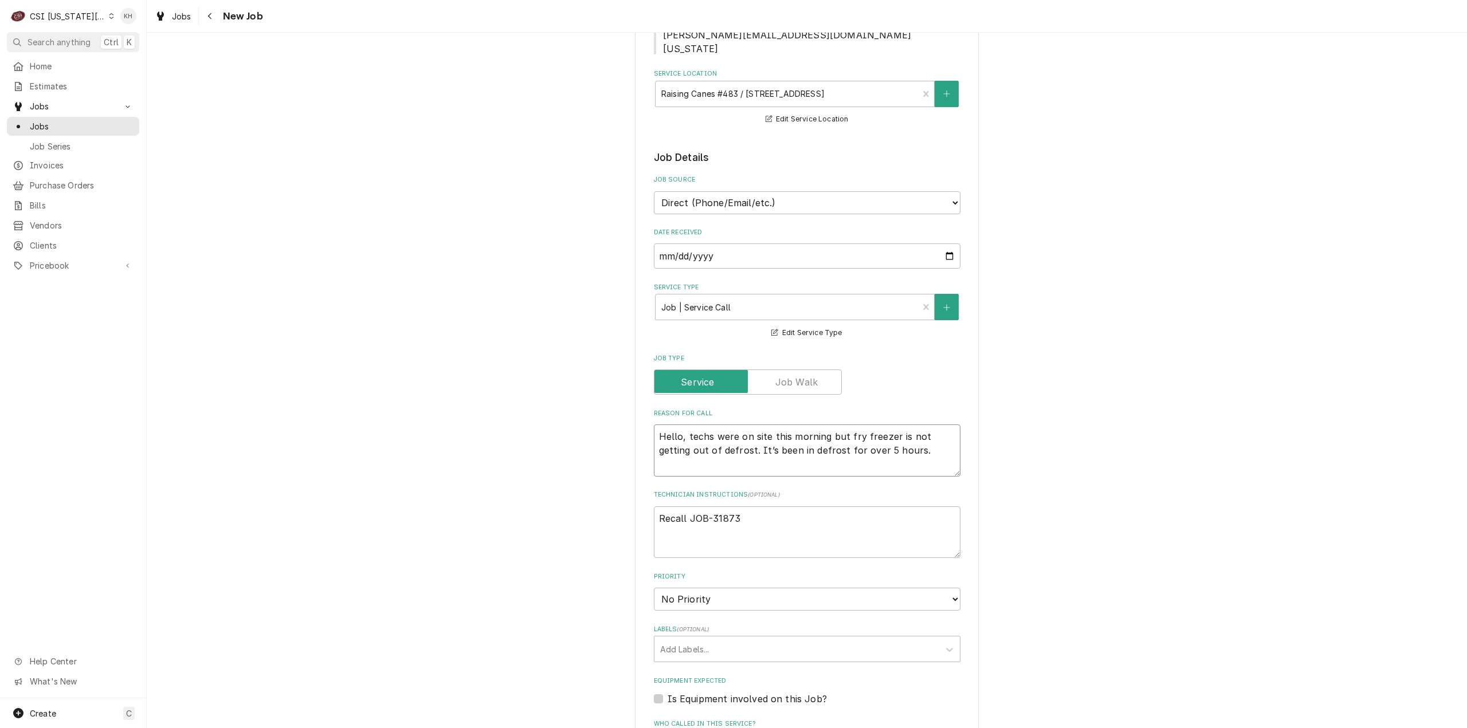
type textarea "Hello, techs were on site this morning but fry freezer is not getting out of de…"
paste textarea "SI- Please send early dispatch for follow-up issues."
type textarea "x"
type textarea "Hello, techs were on site this morning but fry freezer is not getting out of de…"
drag, startPoint x: 670, startPoint y: 467, endPoint x: 650, endPoint y: 462, distance: 20.0
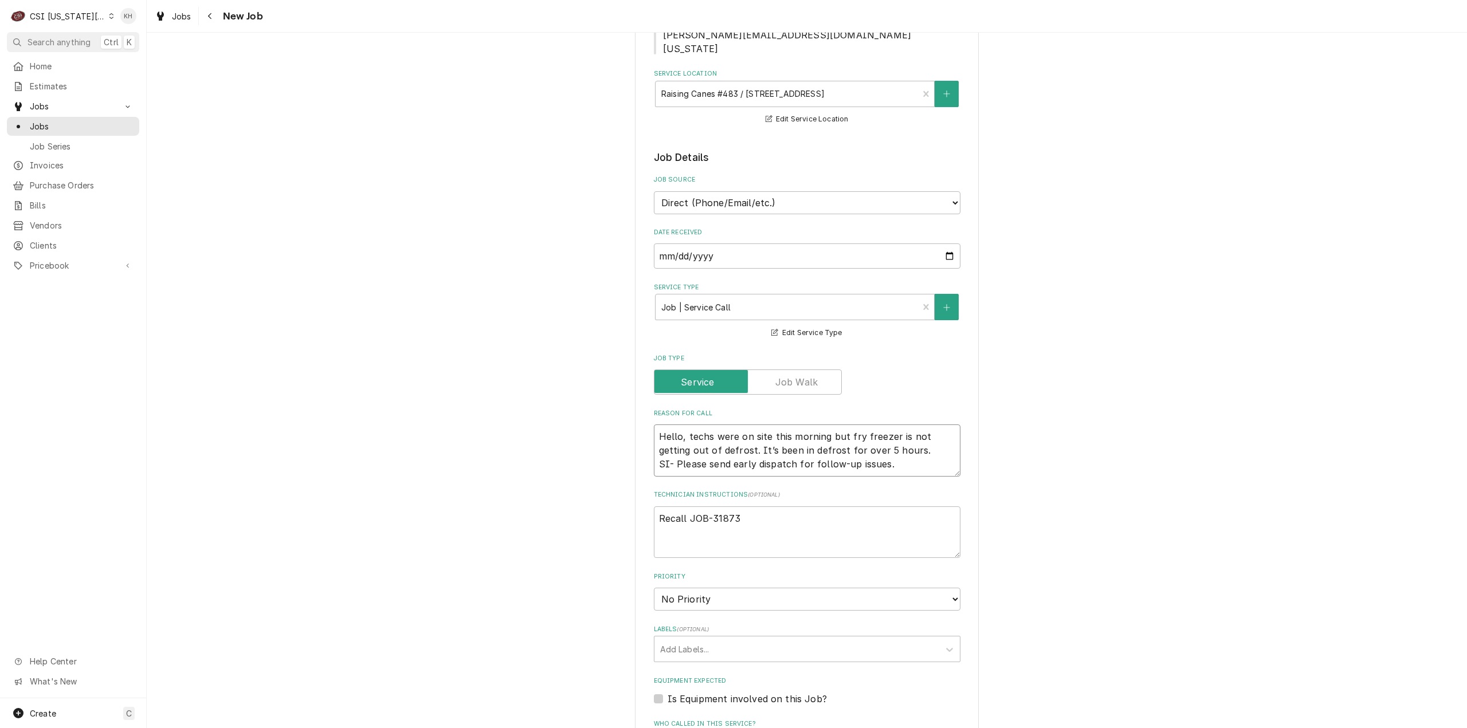
click at [654, 462] on textarea "Hello, techs were on site this morning but fry freezer is not getting out of de…" at bounding box center [807, 451] width 307 height 52
type textarea "x"
type textarea "Hello, techs were on site this morning but fry freezer is not getting out of de…"
drag, startPoint x: 683, startPoint y: 436, endPoint x: 645, endPoint y: 437, distance: 37.8
click at [645, 437] on div "Please provide the following information to create a job: Client Details Client…" at bounding box center [807, 493] width 344 height 1448
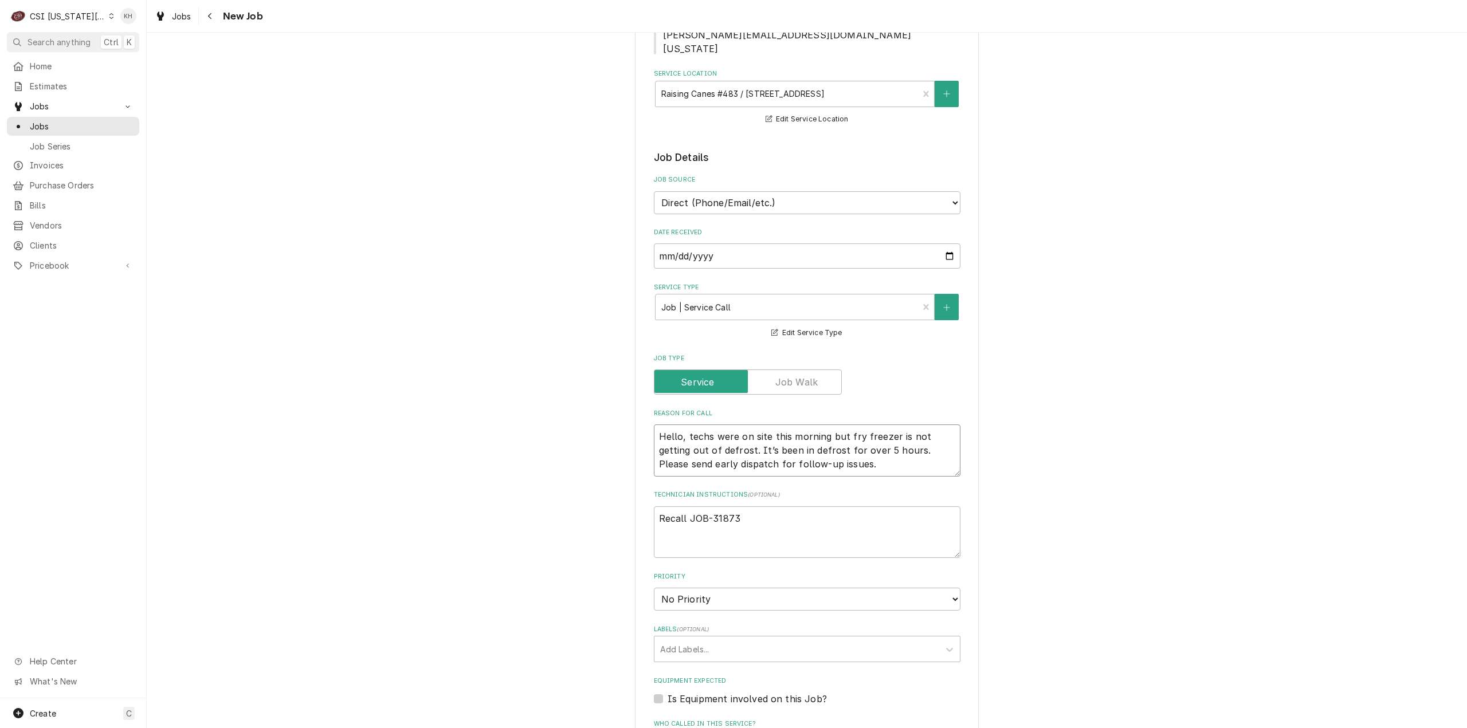
type textarea "x"
type textarea "techs were on site this morning but fry freezer is not getting out of defrost. …"
click at [772, 438] on textarea "techs were on site this morning but fry freezer is not getting out of defrost. …" at bounding box center [807, 451] width 307 height 52
type textarea "x"
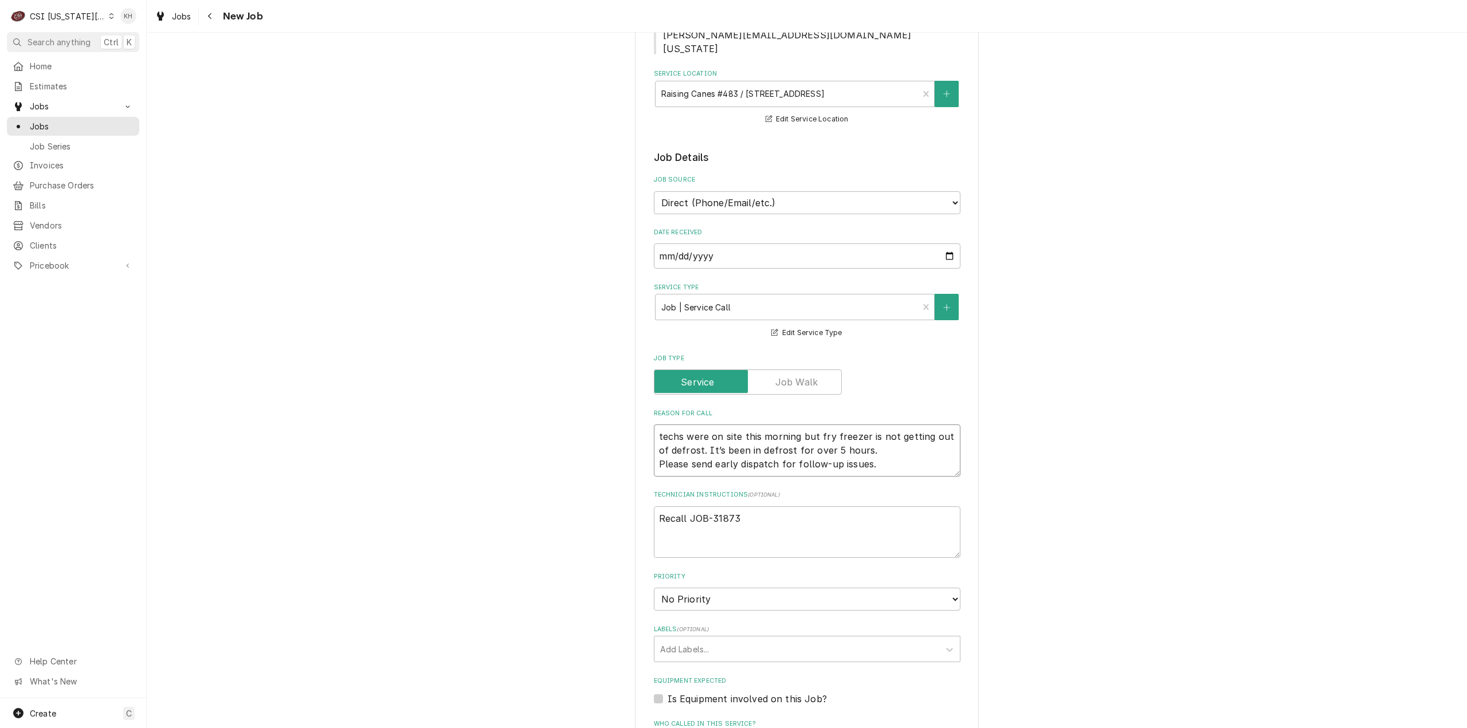
type textarea "techs were on site this but fry freezer is not getting out of defrost. It’s bee…"
type textarea "x"
type textarea "techs were on site thisbut fry freezer is not getting out of defrost. It’s been…"
type textarea "x"
type textarea "techs were on site thibut fry freezer is not getting out of defrost. It’s been …"
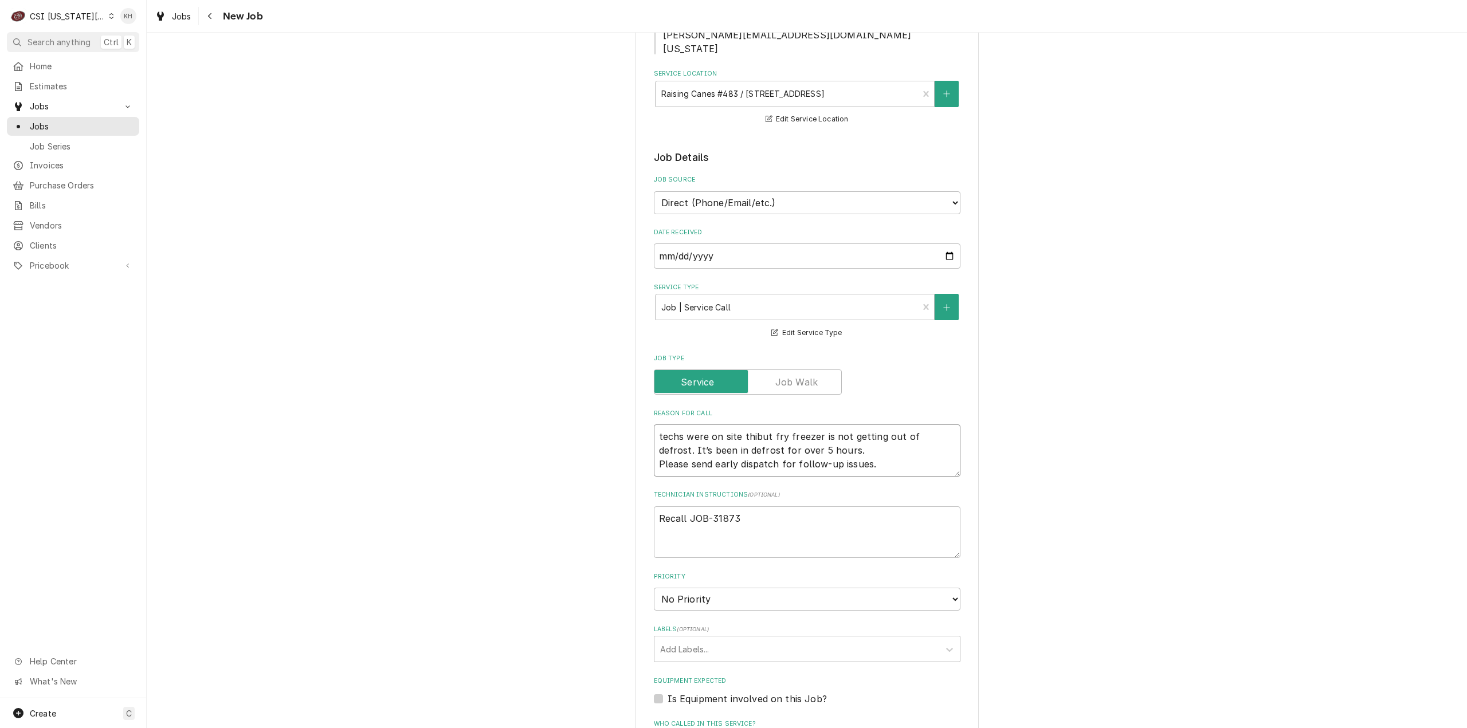
type textarea "x"
type textarea "techs were on site thbut fry freezer is not getting out of defrost. It’s been i…"
type textarea "x"
type textarea "techs were on site tbut fry freezer is not getting out of defrost. It’s been in…"
type textarea "x"
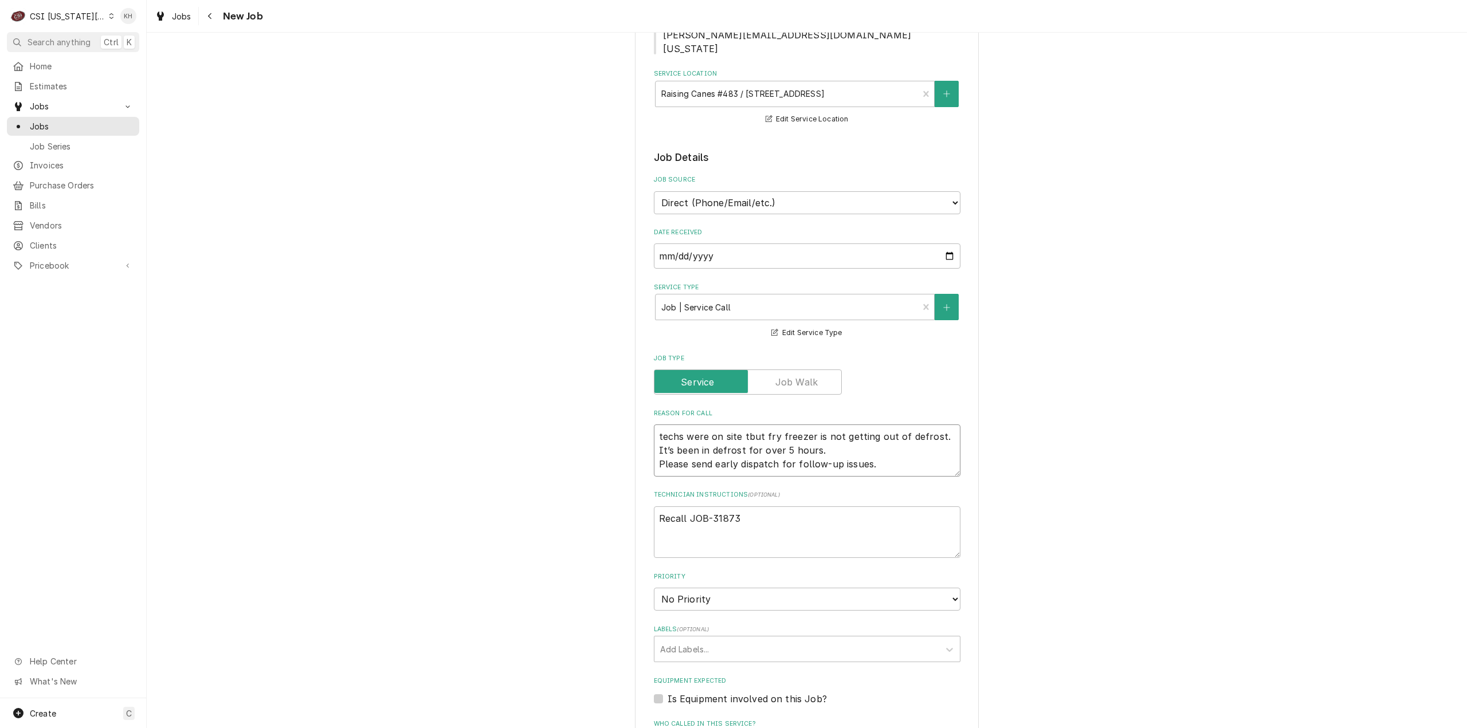
type textarea "techs were on site but fry freezer is not getting out of defrost. It’s been in …"
type textarea "x"
type textarea "techs were on site 08but fry freezer is not getting out of defrost. It’s been i…"
type textarea "x"
type textarea "techs were on site 08/but fry freezer is not getting out of defrost. It’s been …"
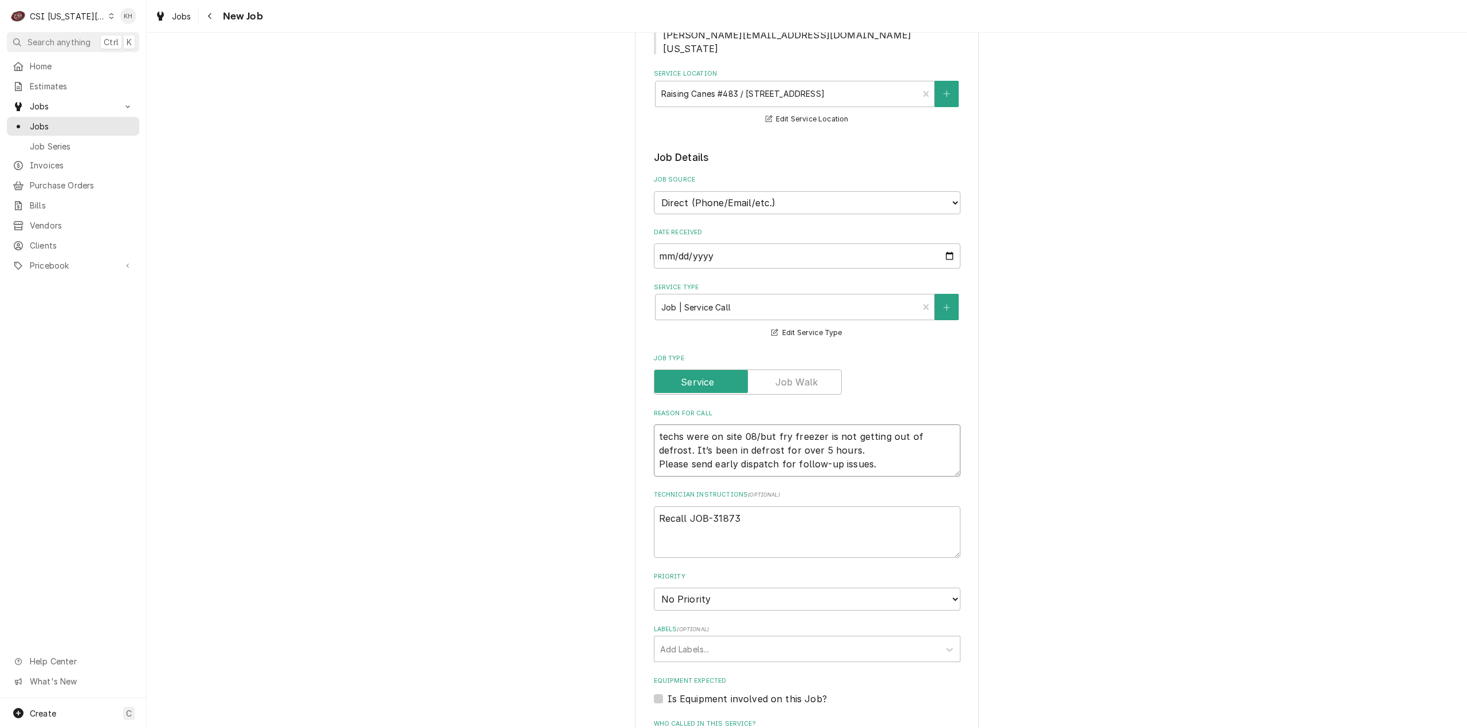
type textarea "x"
type textarea "techs were on site 08/1but fry freezer is not getting out of defrost. It’s been…"
type textarea "x"
type textarea "techs were on site 08/19but fry freezer is not getting out of defrost. It’s bee…"
type textarea "x"
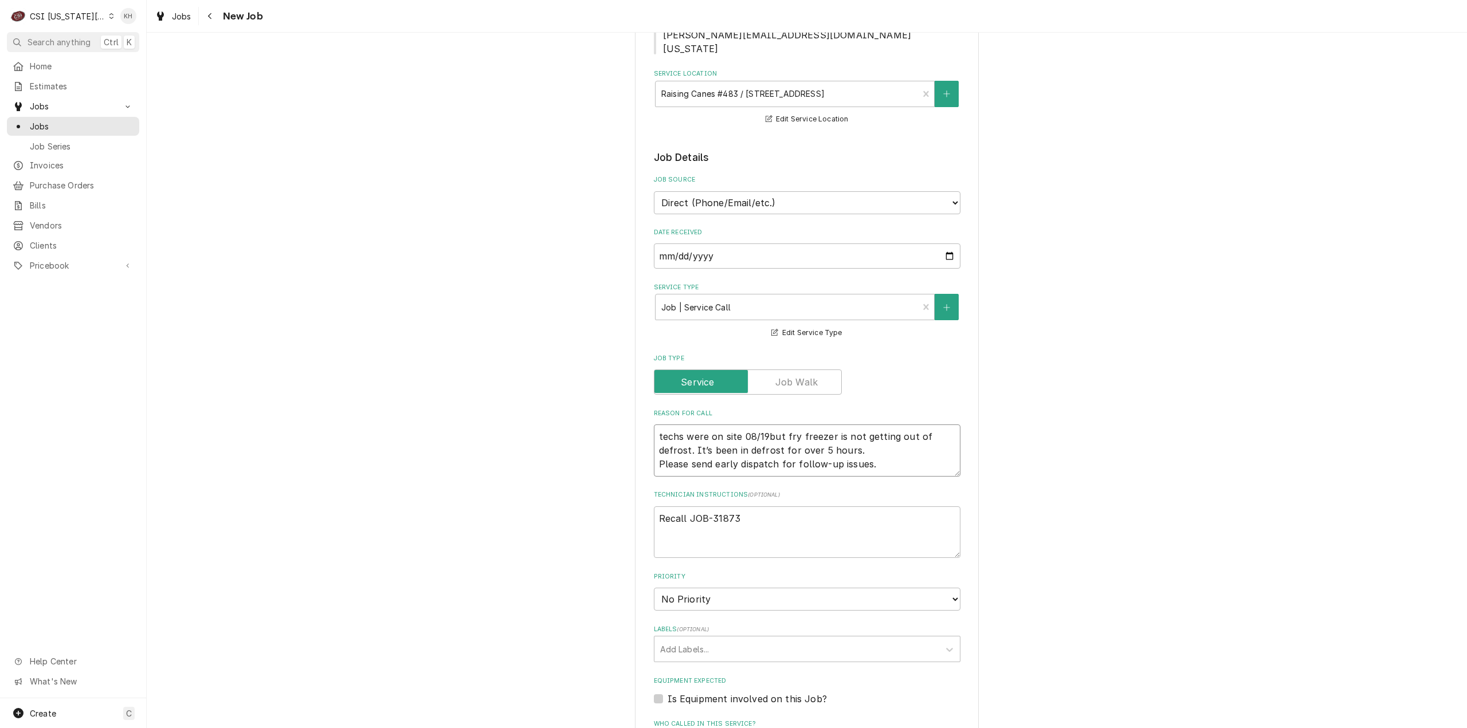
type textarea "techs were on site 08/19 but fry freezer is not getting out of defrost. It’s be…"
type textarea "x"
click at [865, 448] on textarea "techs were on site 08/19 but fry freezer is not getting out of defrost. It’s be…" at bounding box center [807, 451] width 307 height 52
type textarea "techs were on site 08/19 but fry freezer is not getting out of defrost. It’s be…"
click at [766, 532] on textarea "Recall JOB-31873" at bounding box center [807, 533] width 307 height 52
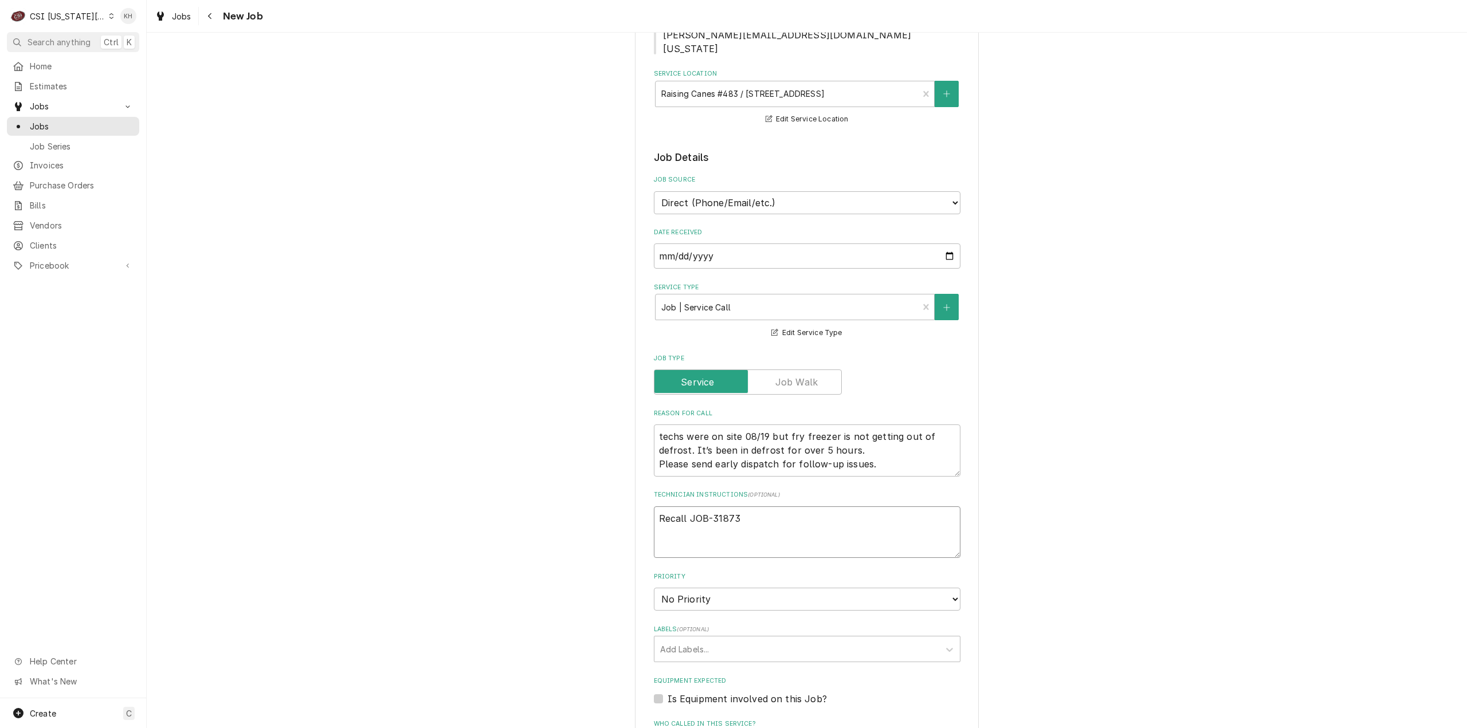
type textarea "x"
type textarea "Recall JOB-31873"
type textarea "x"
type textarea "Recall JOB-31873"
paste textarea "TECH TO CHECK IN AND OUT WITH SERVICE CHANNEL VIA APP OR 516- 500-7776 FROM THE…"
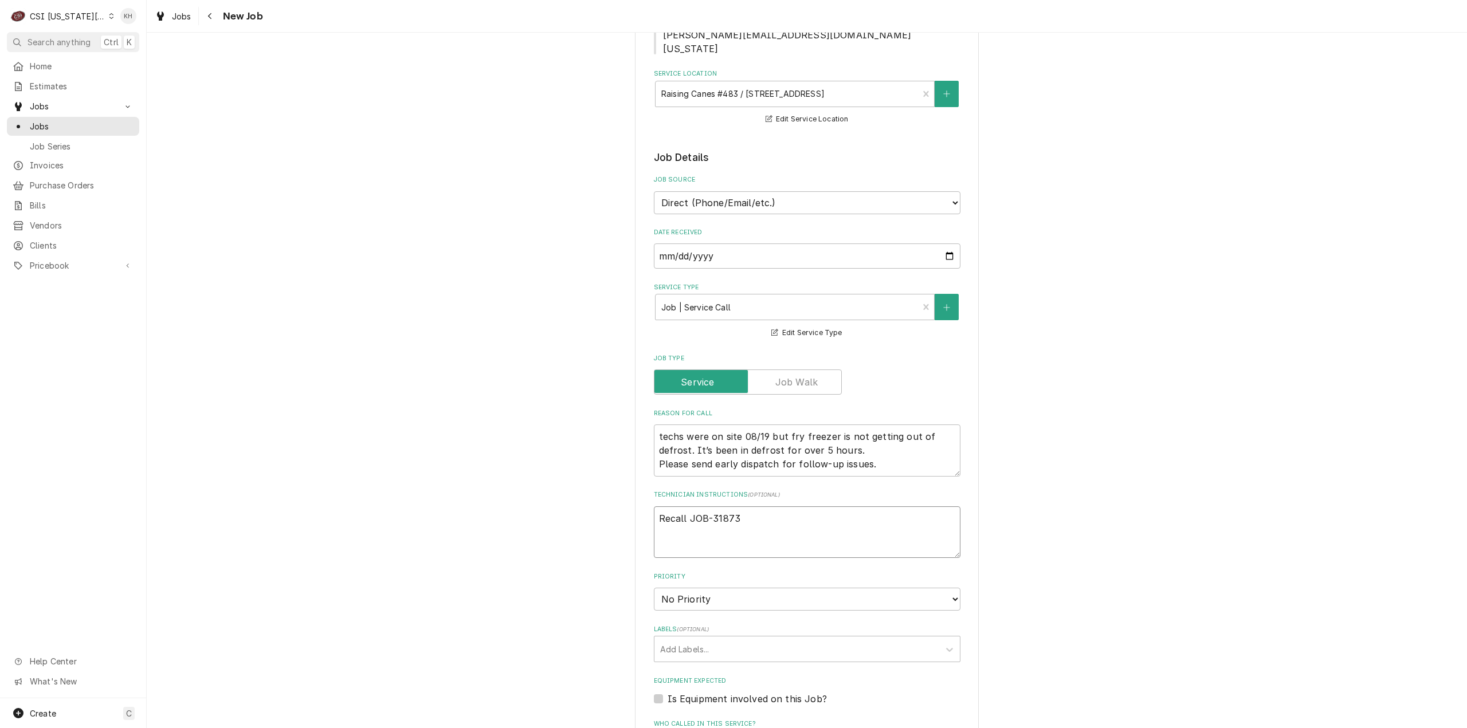
type textarea "x"
type textarea "Recall JOB-31873 TECH TO CHECK IN AND OUT WITH SERVICE CHANNEL VIA APP OR 516- …"
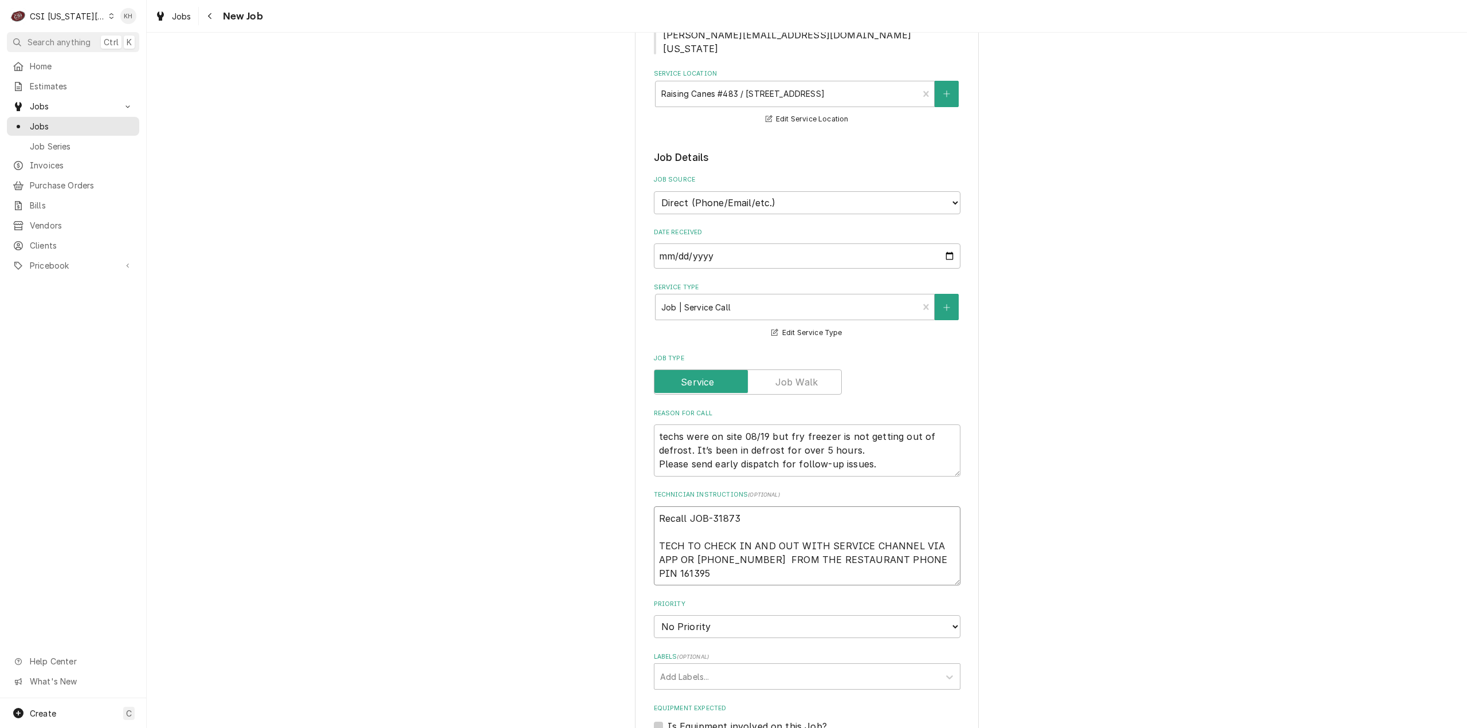
type textarea "x"
type textarea "Recall JOB-31873 TECH TO CHECK IN AND OUT WITH SERVICE CHANNEL VIA APP OR 516- …"
click at [745, 625] on select "No Priority Urgent High Medium Low" at bounding box center [807, 626] width 307 height 23
select select "3"
click at [654, 615] on select "No Priority Urgent High Medium Low" at bounding box center [807, 626] width 307 height 23
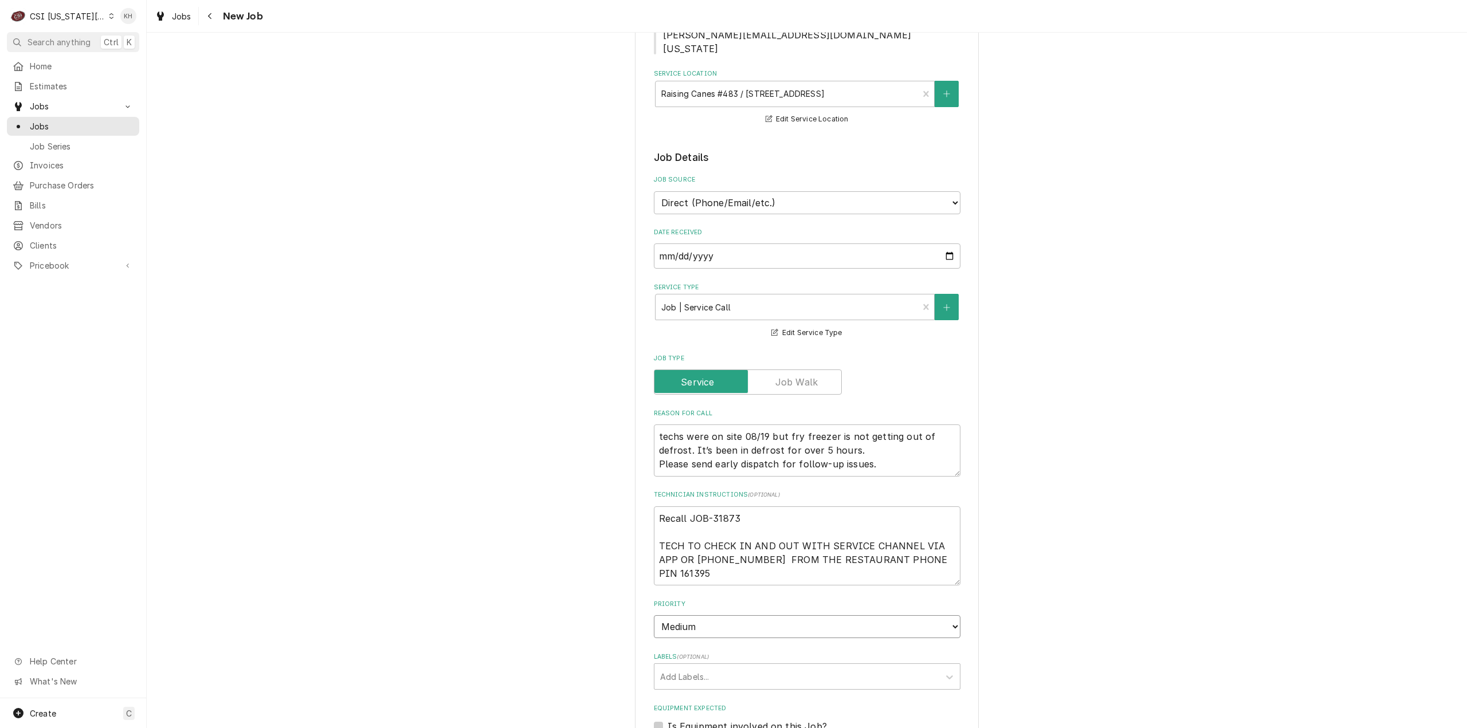
type textarea "x"
select select "4"
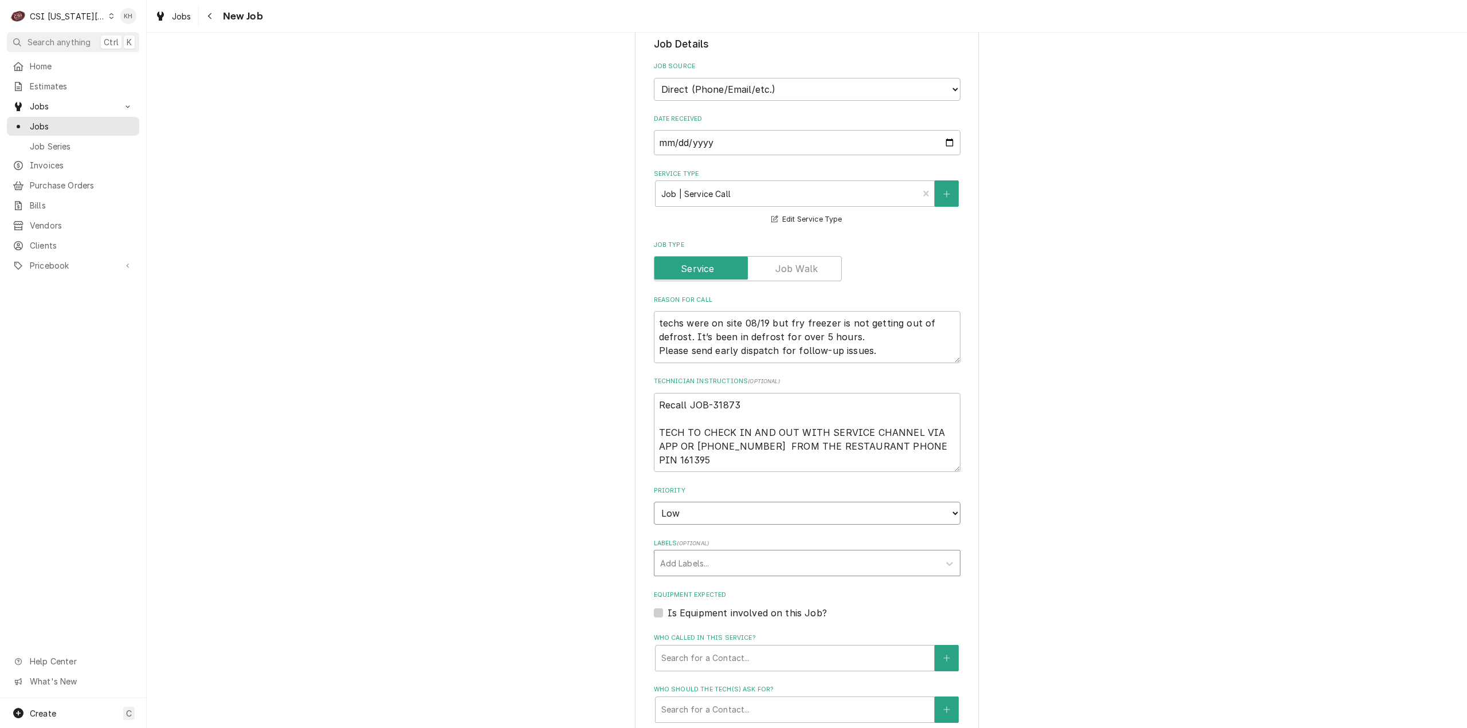
type textarea "x"
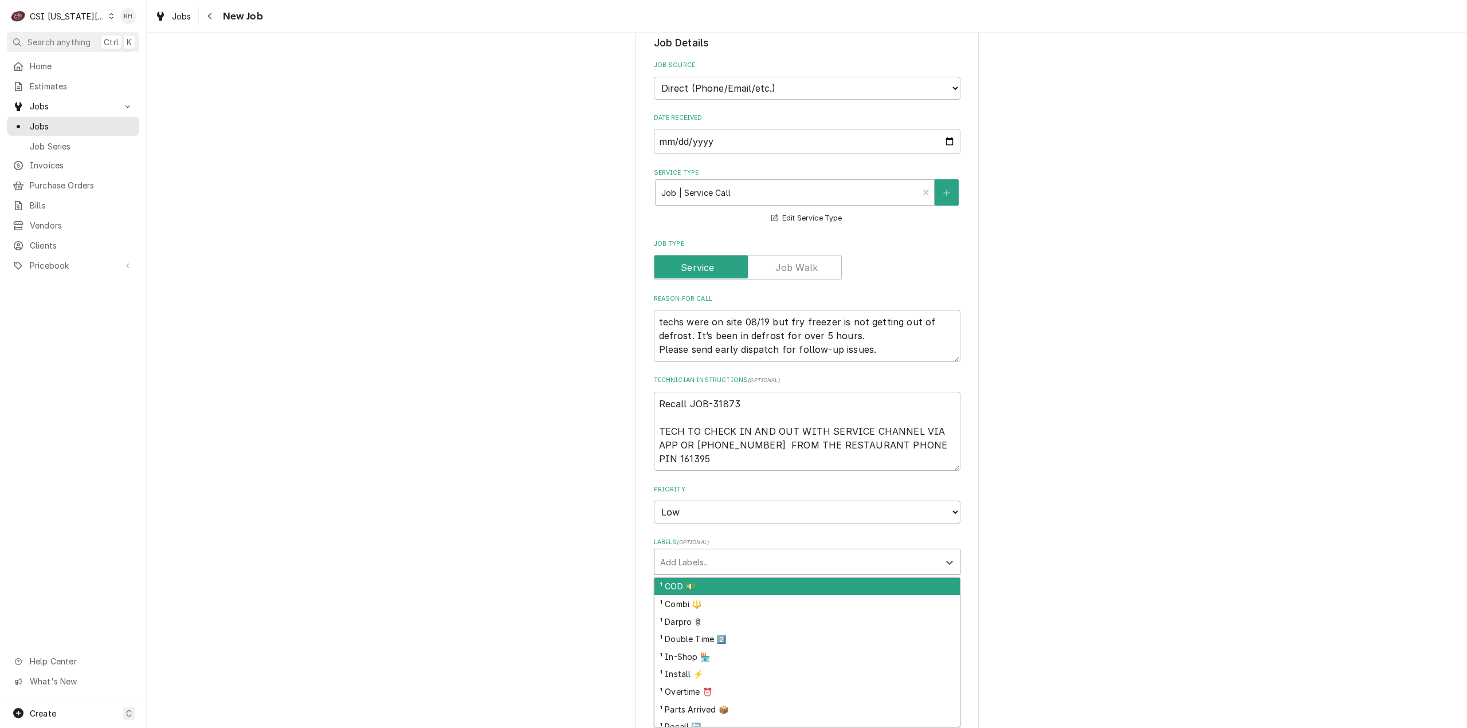
click at [703, 563] on div "Labels" at bounding box center [796, 562] width 273 height 21
type input "recall"
type textarea "x"
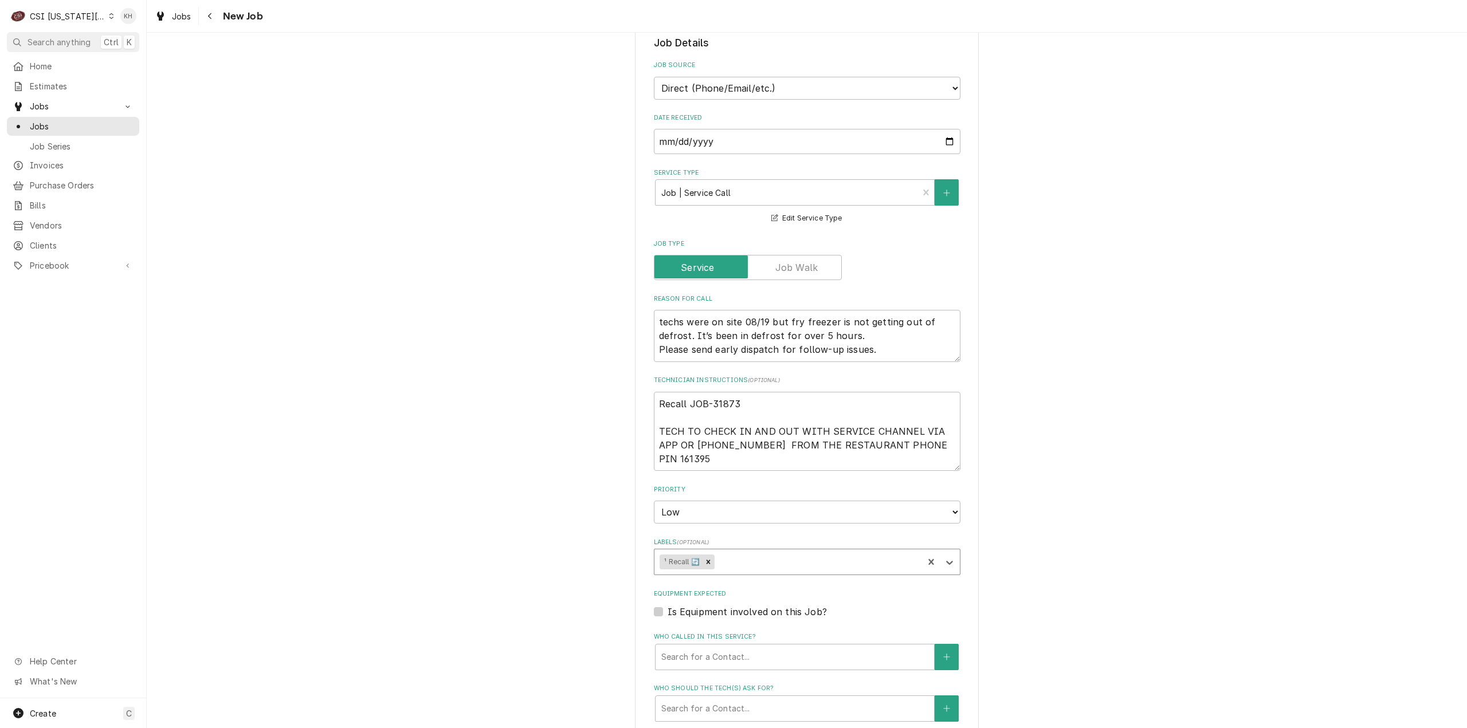
type textarea "x"
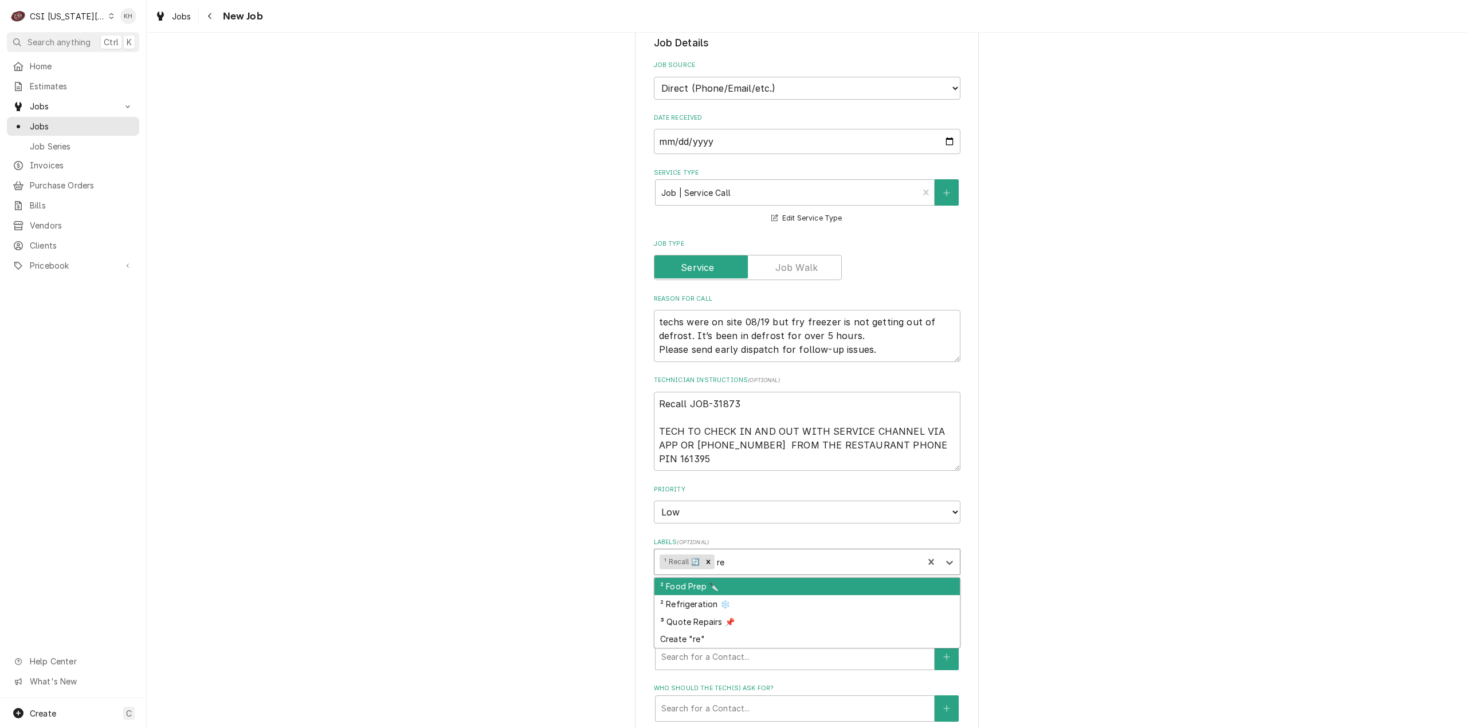
type input "ref"
type textarea "x"
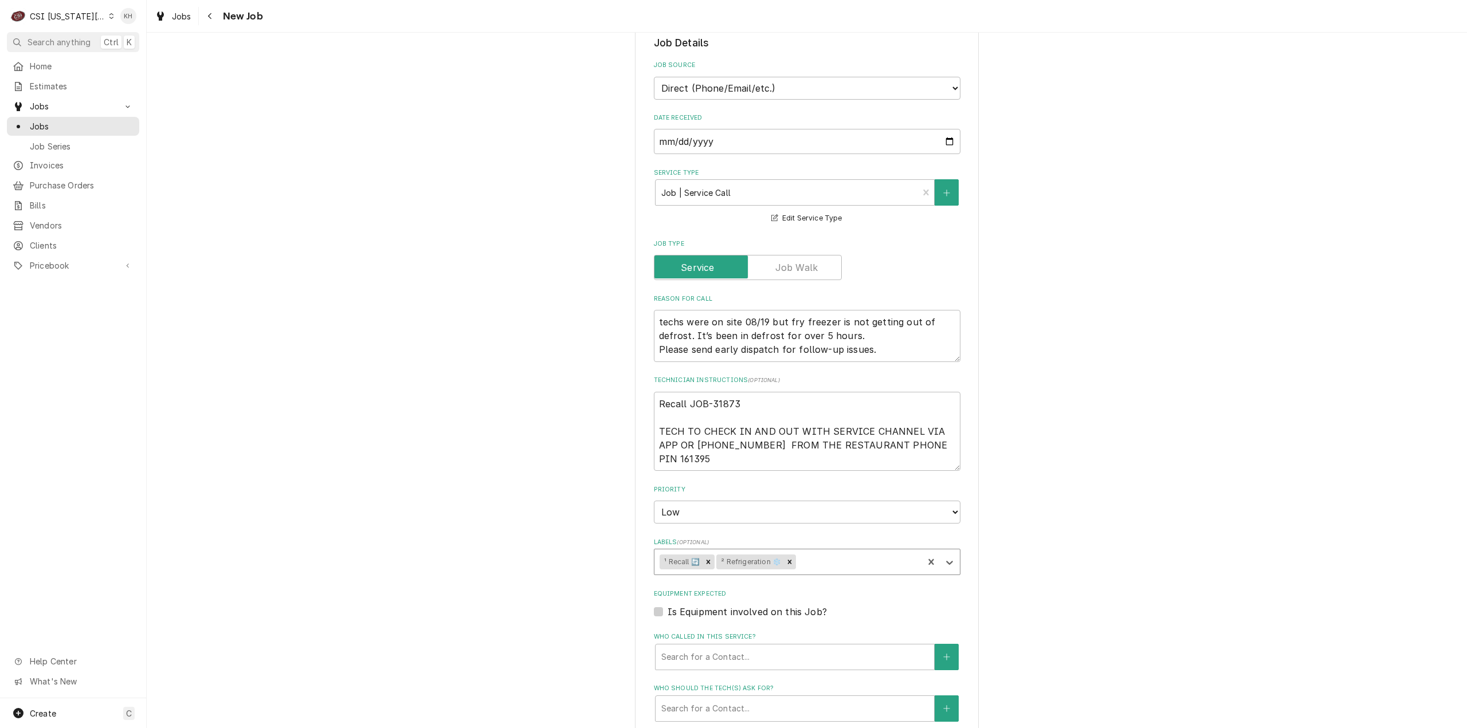
type textarea "x"
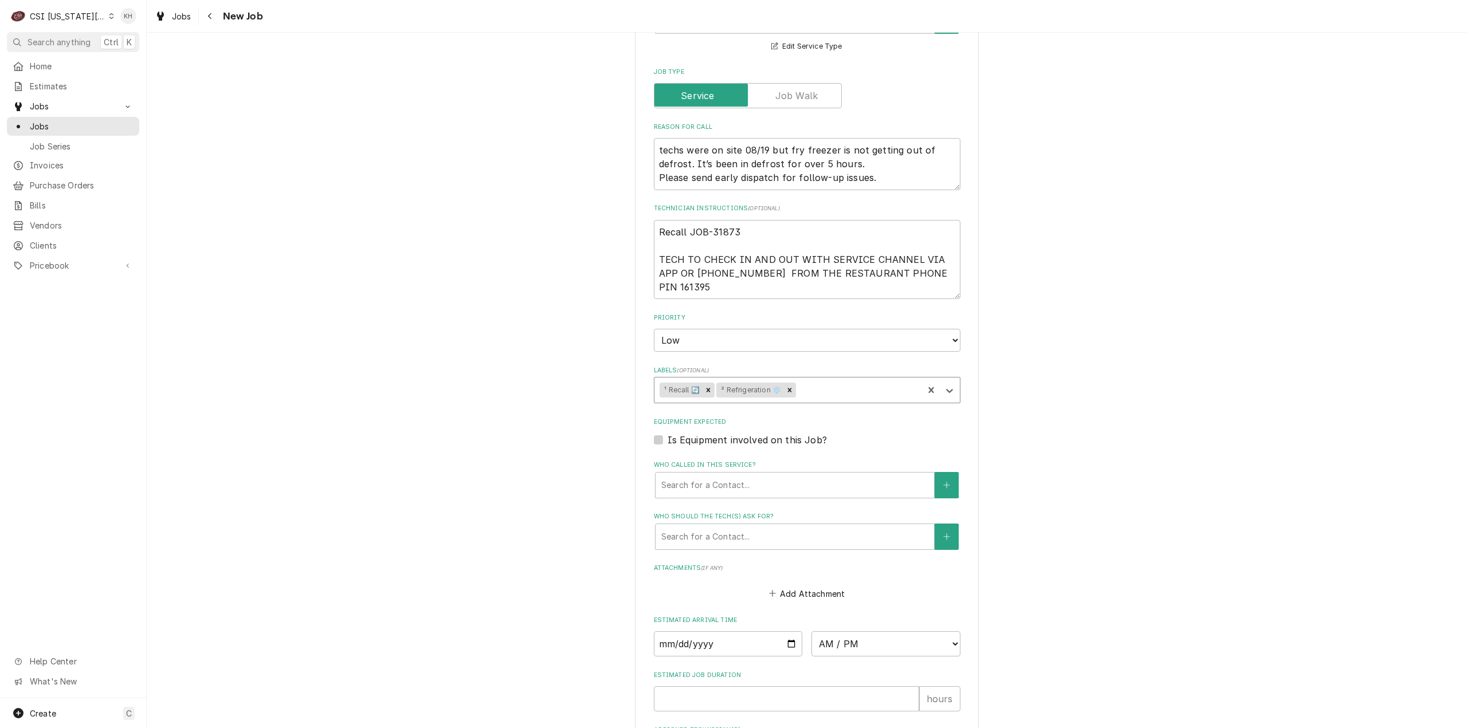
click at [668, 442] on label "Is Equipment involved on this Job?" at bounding box center [747, 440] width 159 height 14
click at [668, 442] on input "Equipment Expected" at bounding box center [821, 445] width 307 height 25
checkbox input "true"
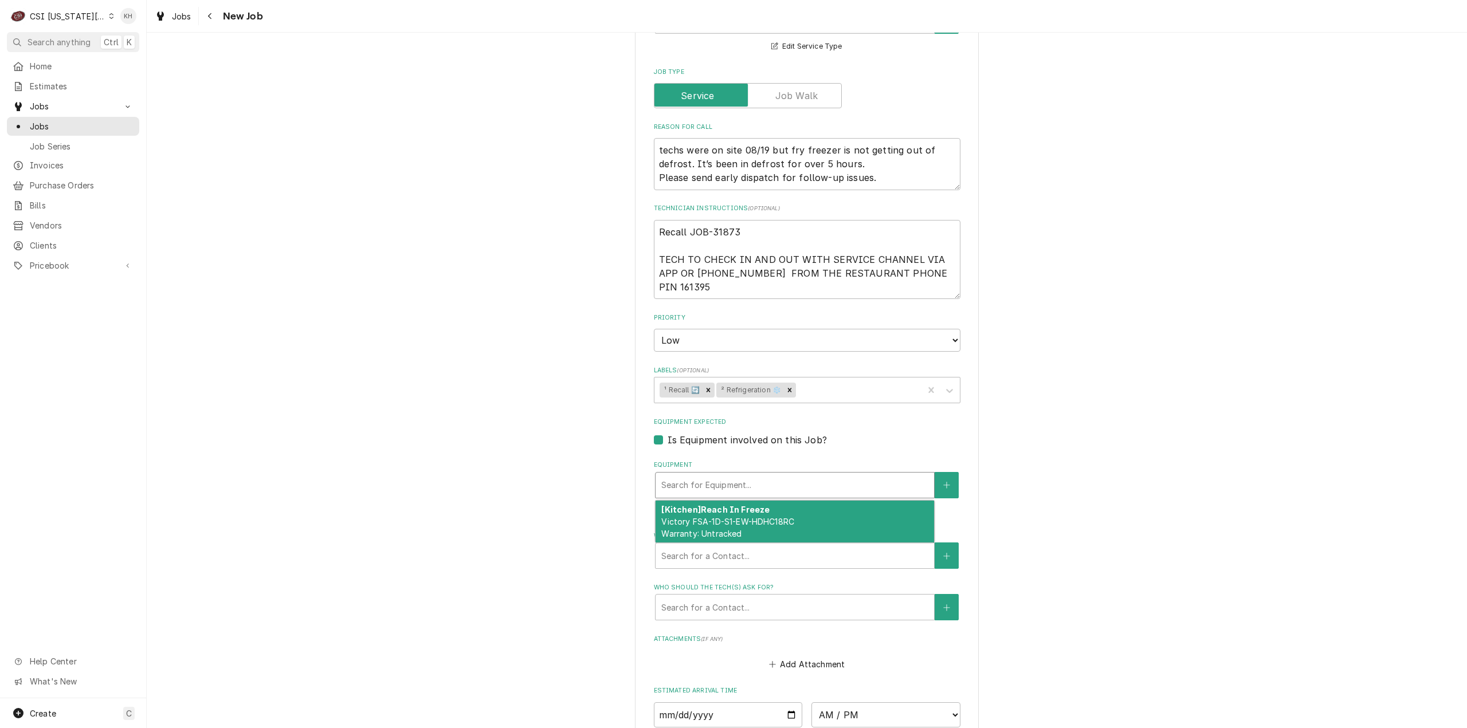
click at [744, 481] on div "Equipment" at bounding box center [794, 485] width 267 height 21
paste input "13112338"
type textarea "x"
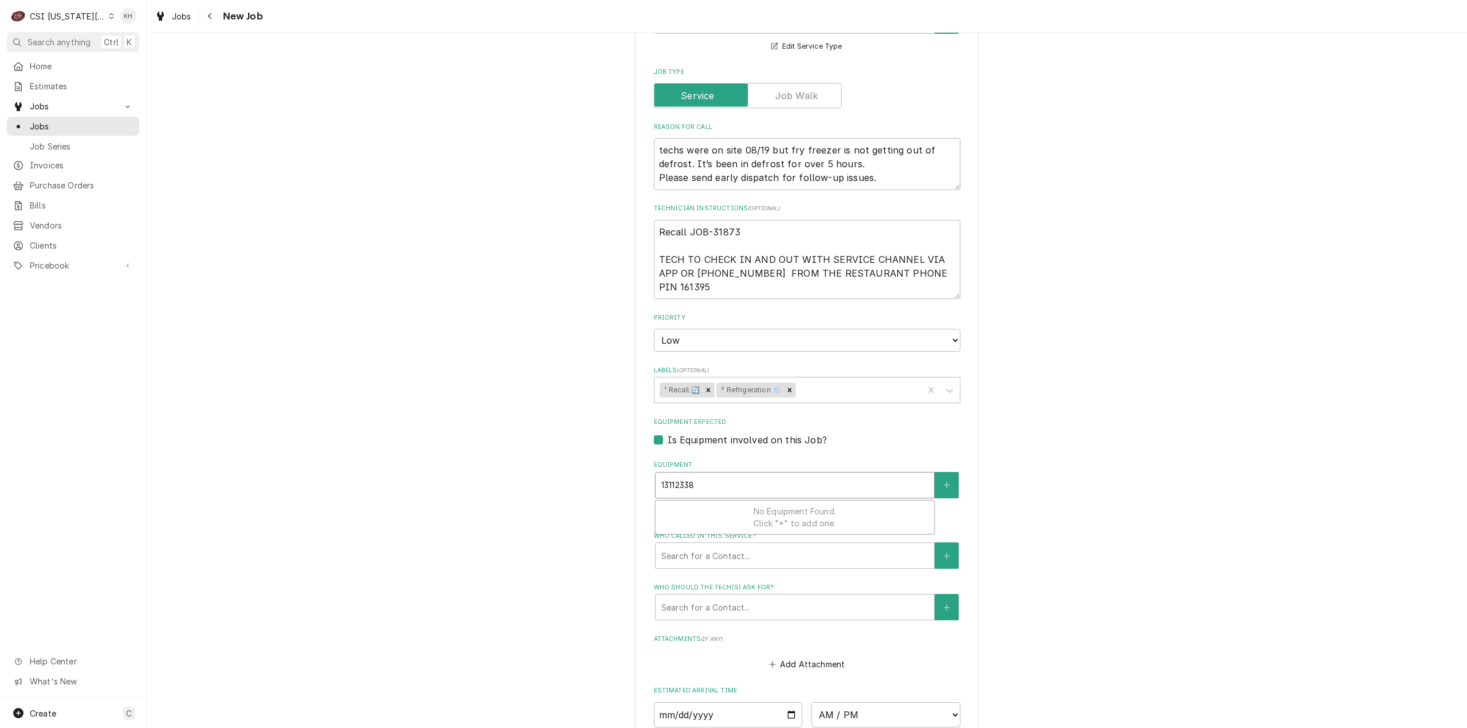
type input "13112338"
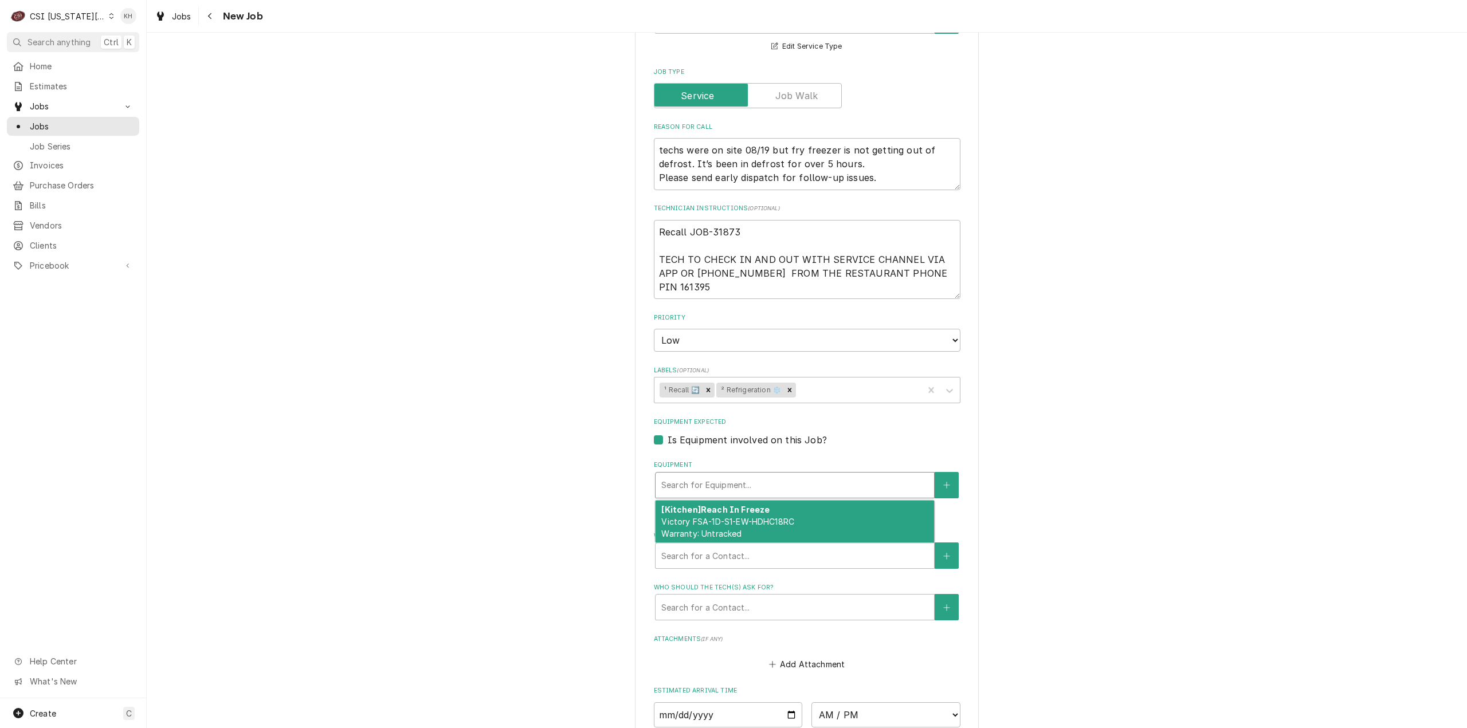
click at [715, 491] on div "Equipment" at bounding box center [794, 485] width 267 height 21
paste input "14710657"
type textarea "x"
type input "14710657"
click at [720, 516] on div "[Kitchen] Reach In Freeze Victory FSA-1D-S1-EW-HDHC18RC Warranty: Untracked" at bounding box center [794, 522] width 278 height 42
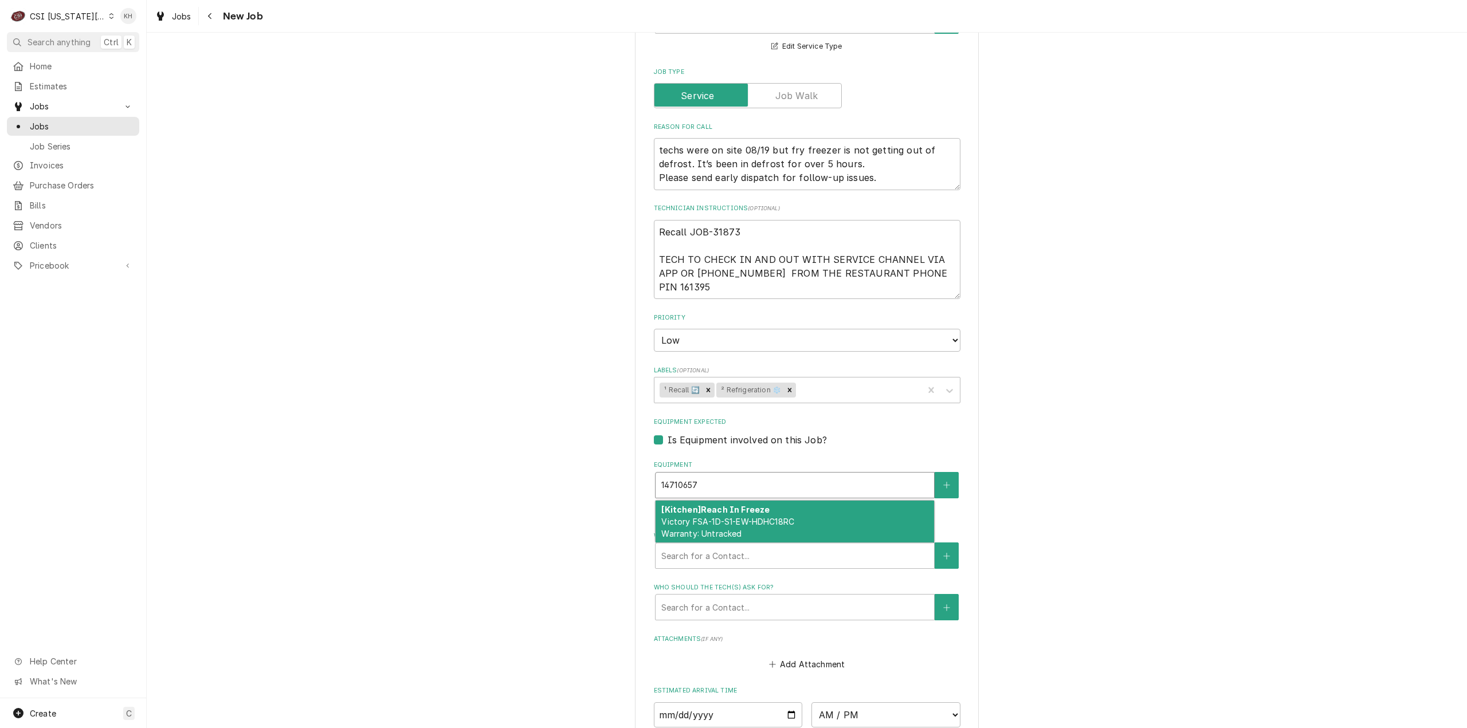
type textarea "x"
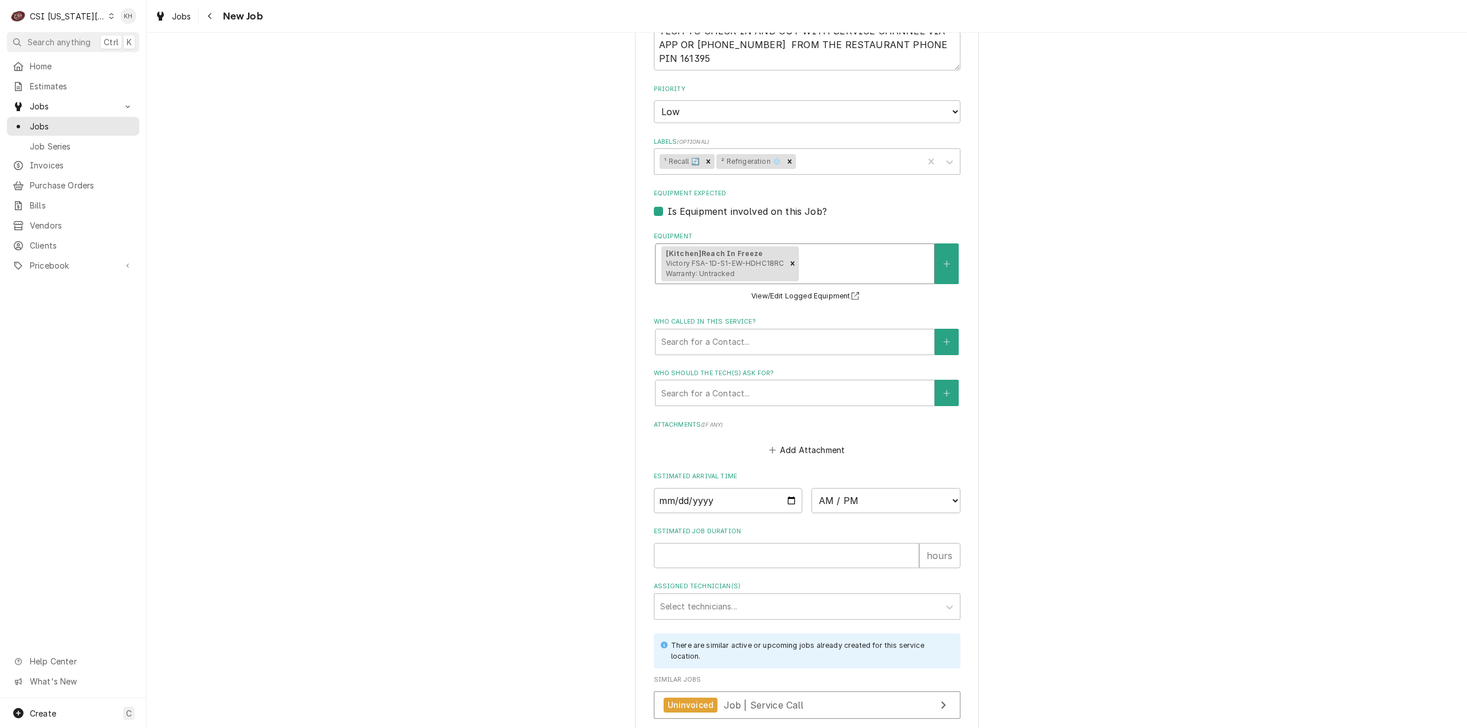
scroll to position [802, 0]
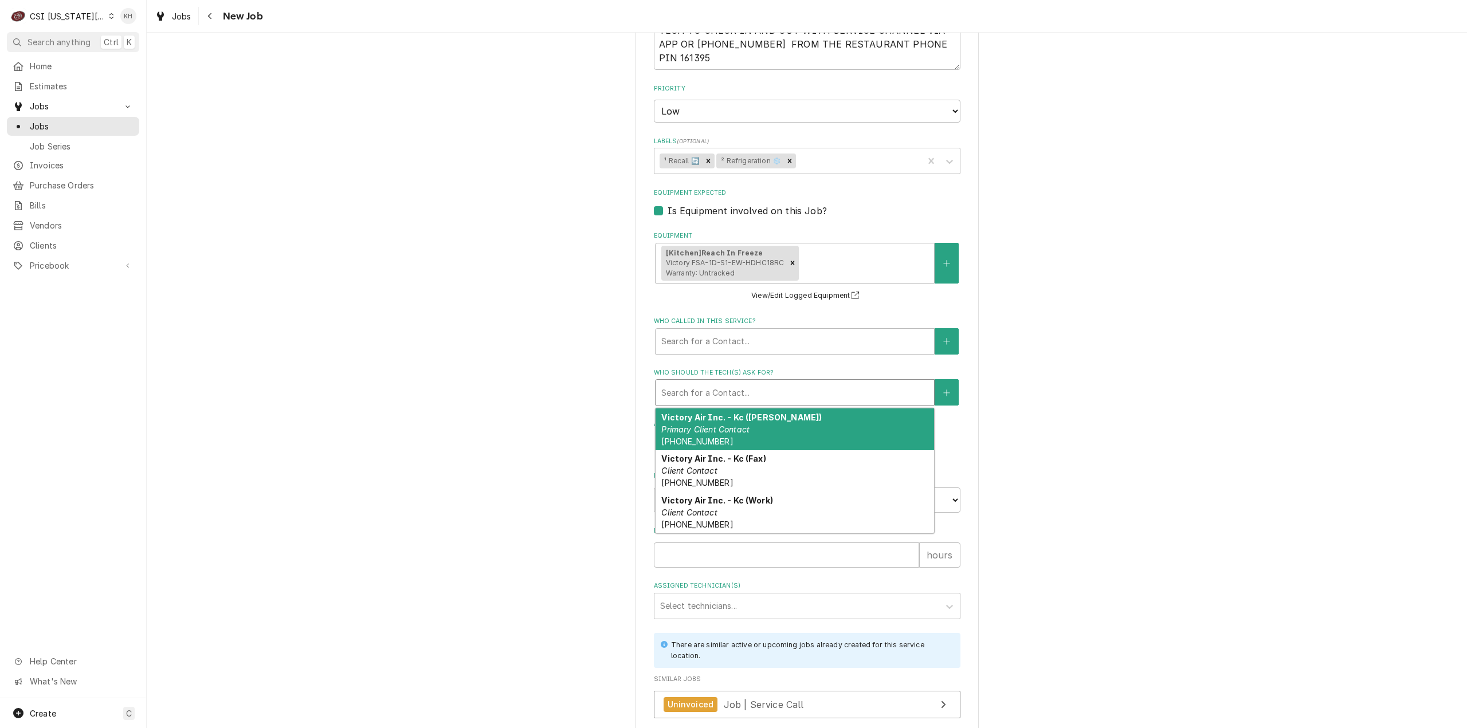
click at [740, 393] on div "Who should the tech(s) ask for?" at bounding box center [794, 392] width 267 height 21
click at [529, 348] on div "Please provide the following information to create a job: Client Details Client…" at bounding box center [807, 33] width 1320 height 1581
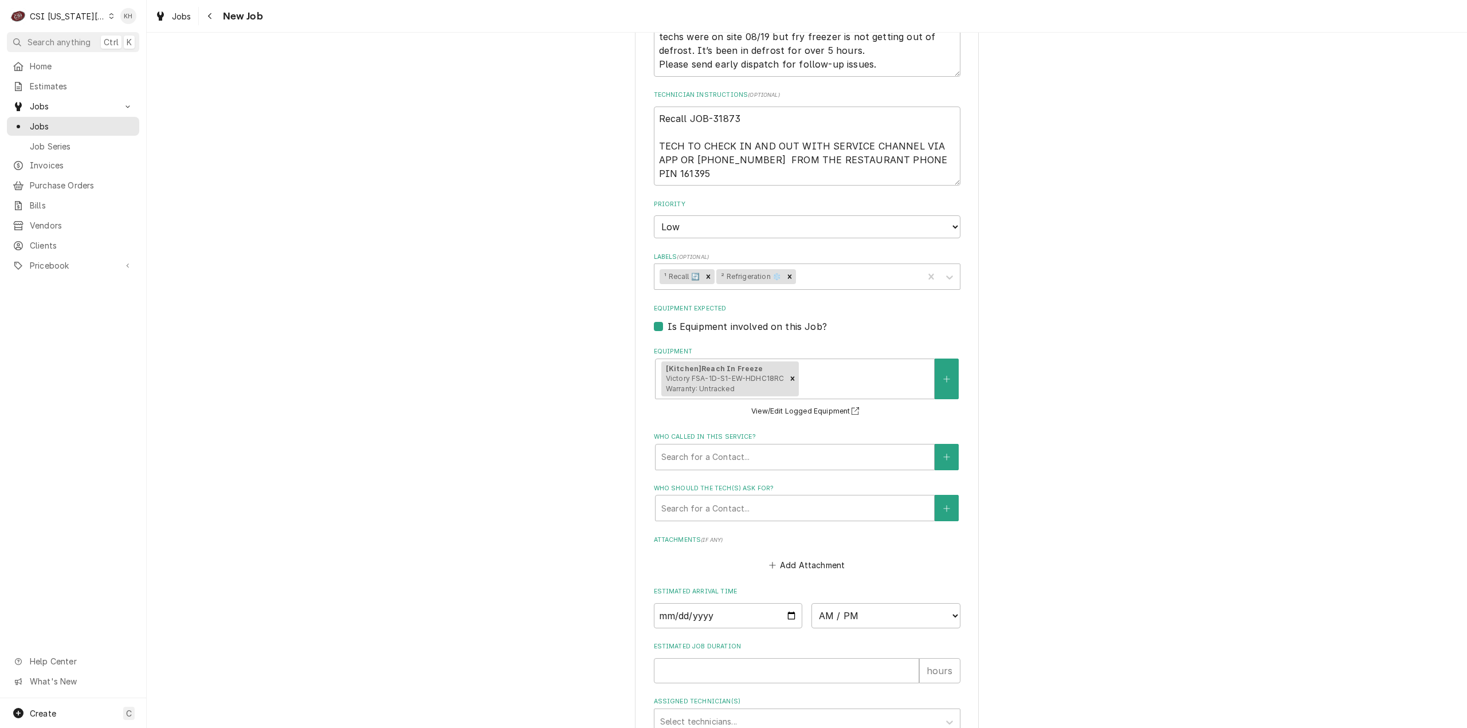
scroll to position [573, 0]
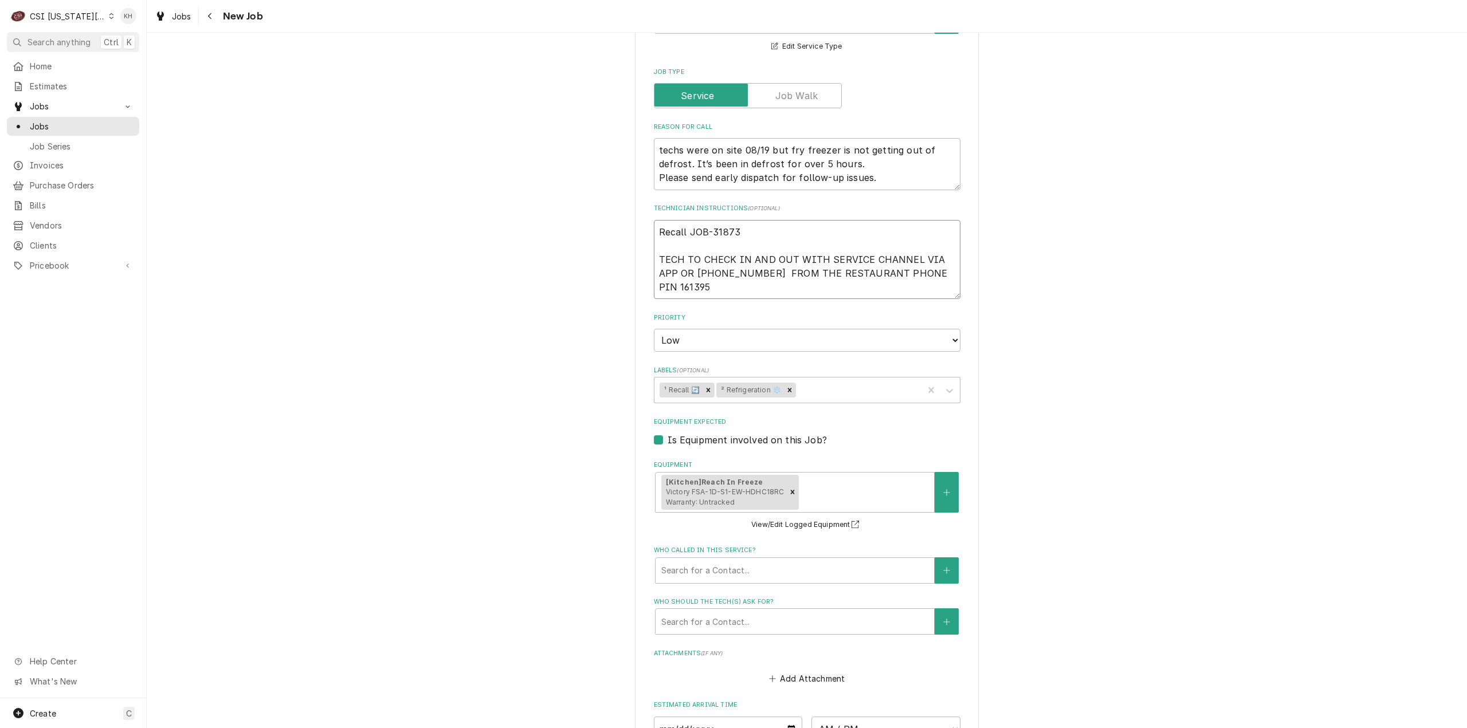
click at [778, 288] on textarea "Recall JOB-31873 TECH TO CHECK IN AND OUT WITH SERVICE CHANNEL VIA APP OR 516- …" at bounding box center [807, 260] width 307 height 80
type textarea "x"
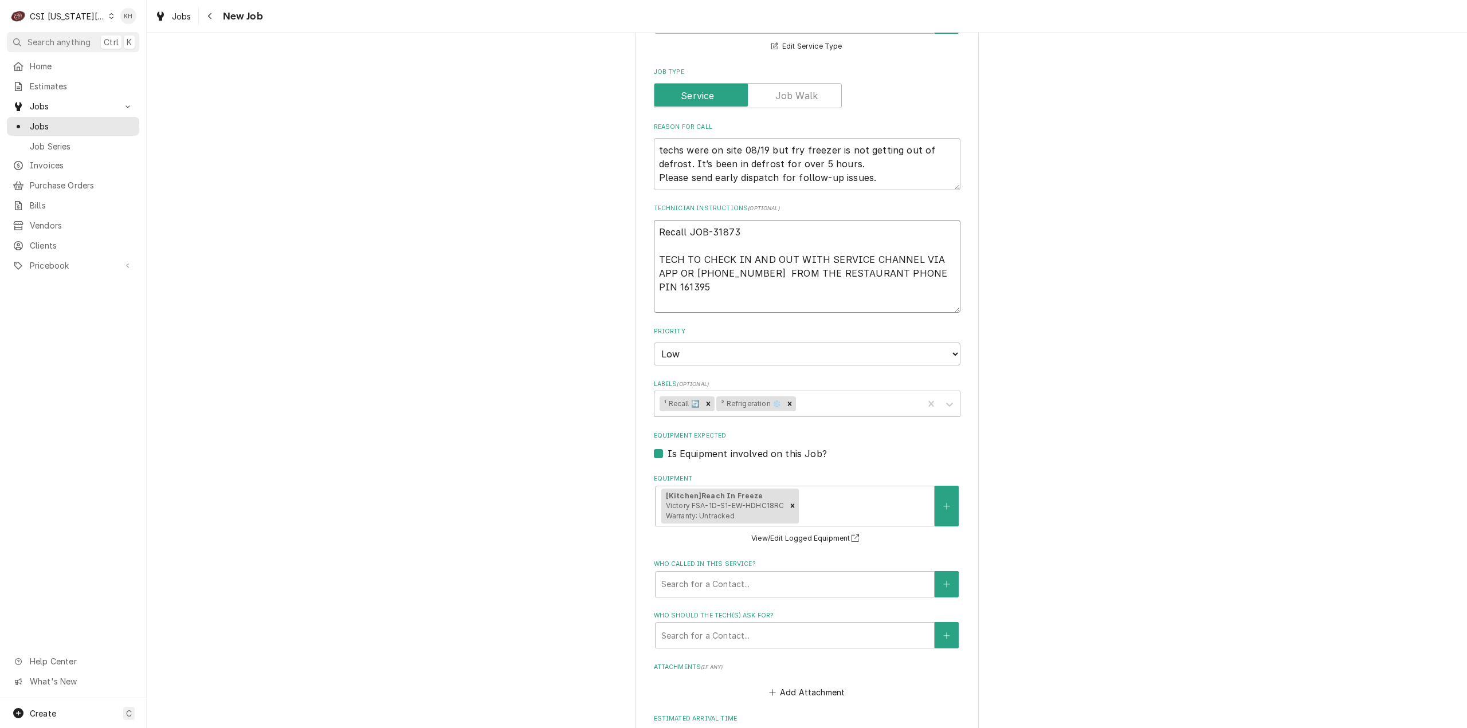
type textarea "Recall JOB-31873 TECH TO CHECK IN AND OUT WITH SERVICE CHANNEL VIA APP OR 516- …"
type textarea "x"
type textarea "Recall JOB-31873 TECH TO CHECK IN AND OUT WITH SERVICE CHANNEL VIA APP OR 516- …"
type textarea "x"
type textarea "Recall JOB-31873 TECH TO CHECK IN AND OUT WITH SERVICE CHANNEL VIA APP OR 516- …"
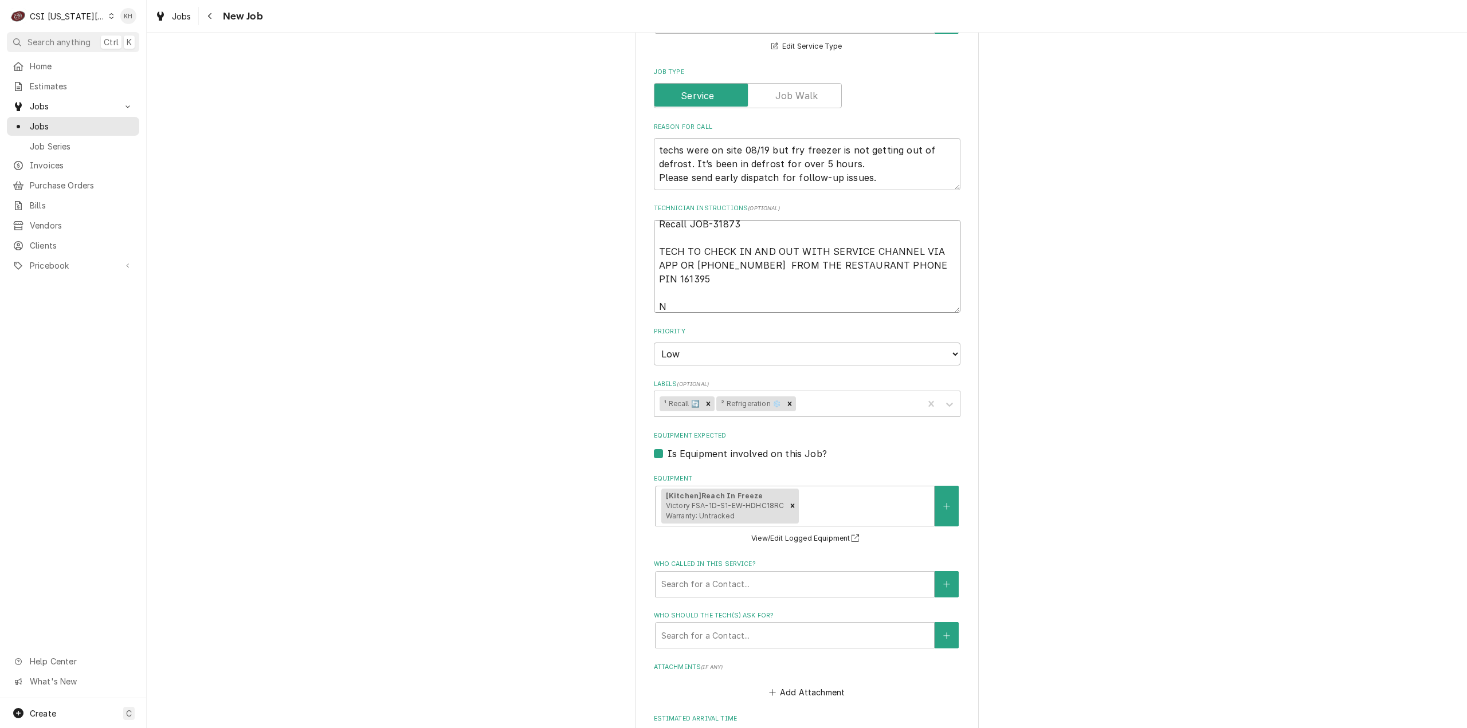
type textarea "x"
type textarea "Recall JOB-31873 TECH TO CHECK IN AND OUT WITH SERVICE CHANNEL VIA APP OR 516- …"
type textarea "x"
type textarea "Recall JOB-31873 TECH TO CHECK IN AND OUT WITH SERVICE CHANNEL VIA APP OR 516- …"
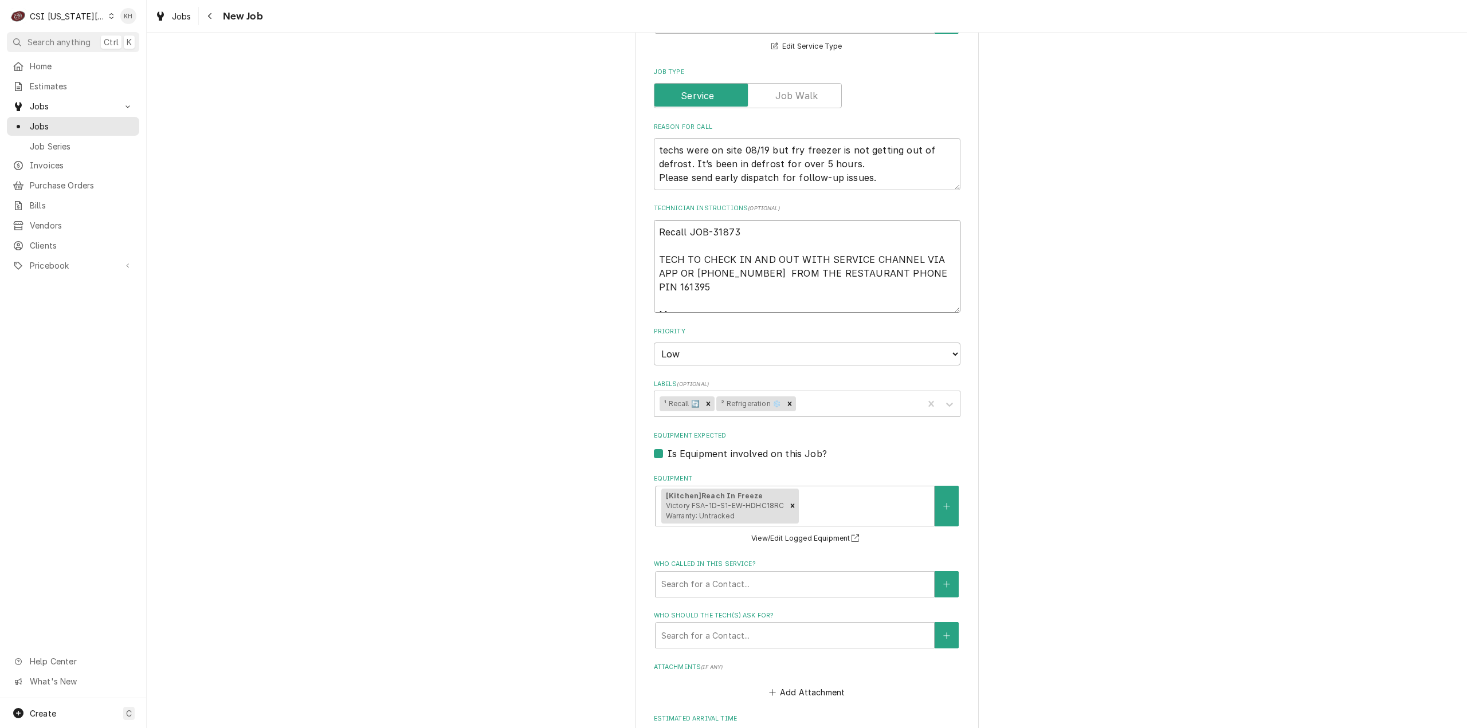
type textarea "x"
type textarea "Recall JOB-31873 TECH TO CHECK IN AND OUT WITH SERVICE CHANNEL VIA APP OR 516- …"
type textarea "x"
type textarea "Recall JOB-31873 TECH TO CHECK IN AND OUT WITH SERVICE CHANNEL VIA APP OR 516- …"
paste textarea "816-348-7745"
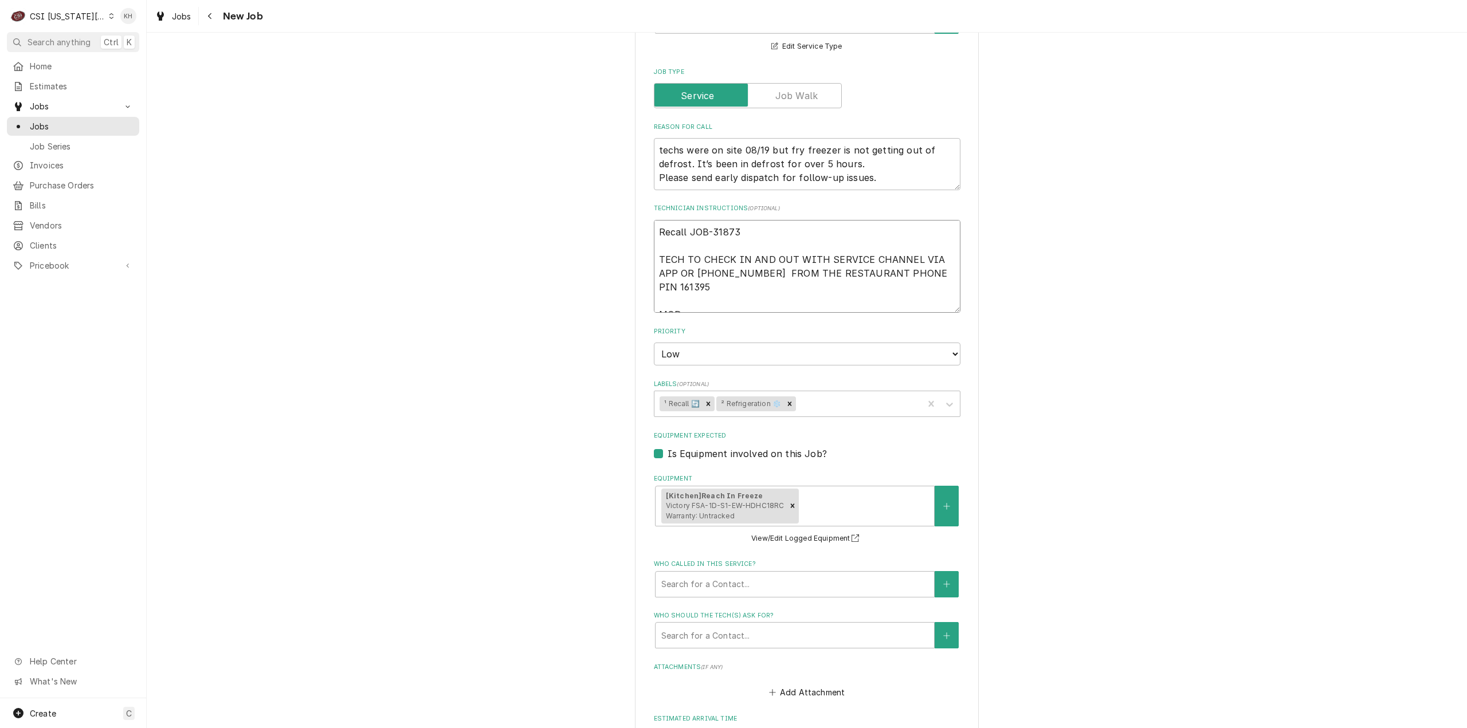
type textarea "x"
type textarea "Recall JOB-31873 TECH TO CHECK IN AND OUT WITH SERVICE CHANNEL VIA APP OR [PHON…"
type textarea "x"
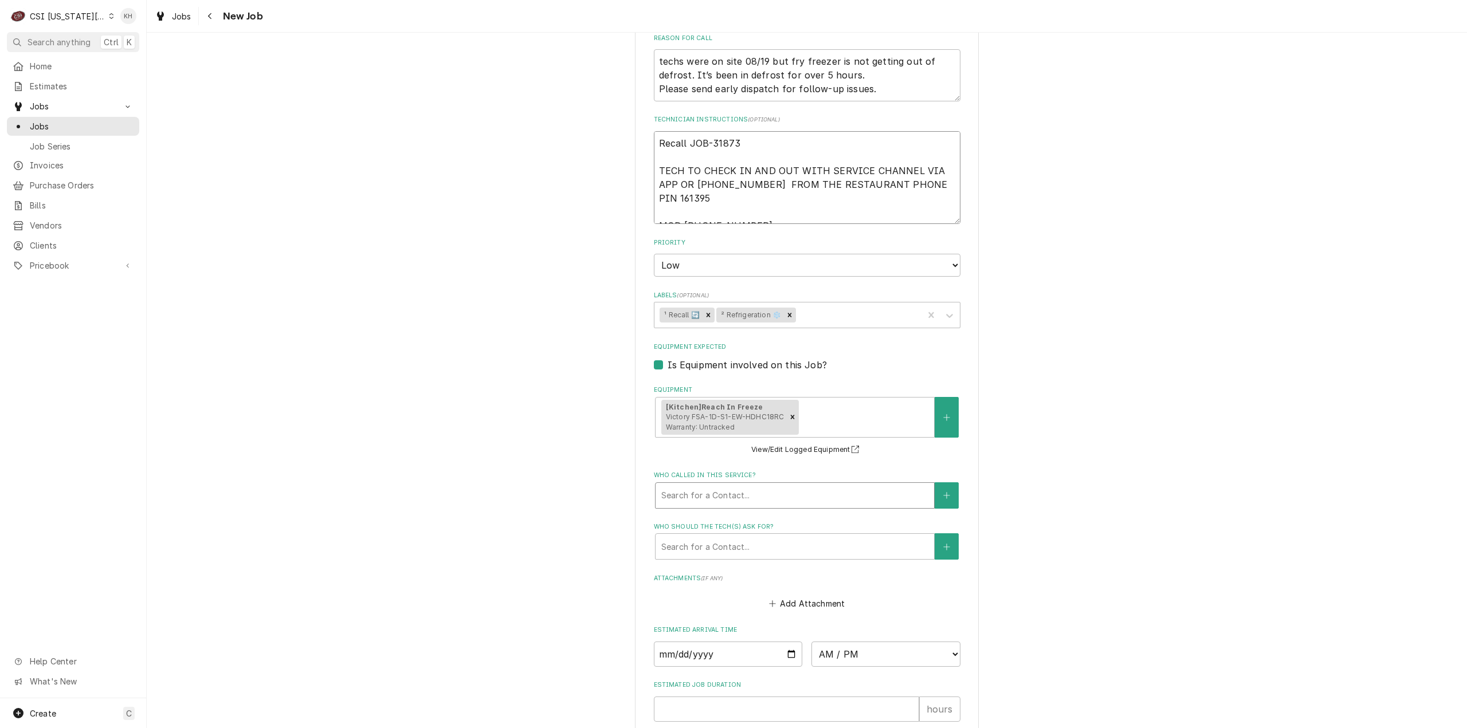
scroll to position [913, 0]
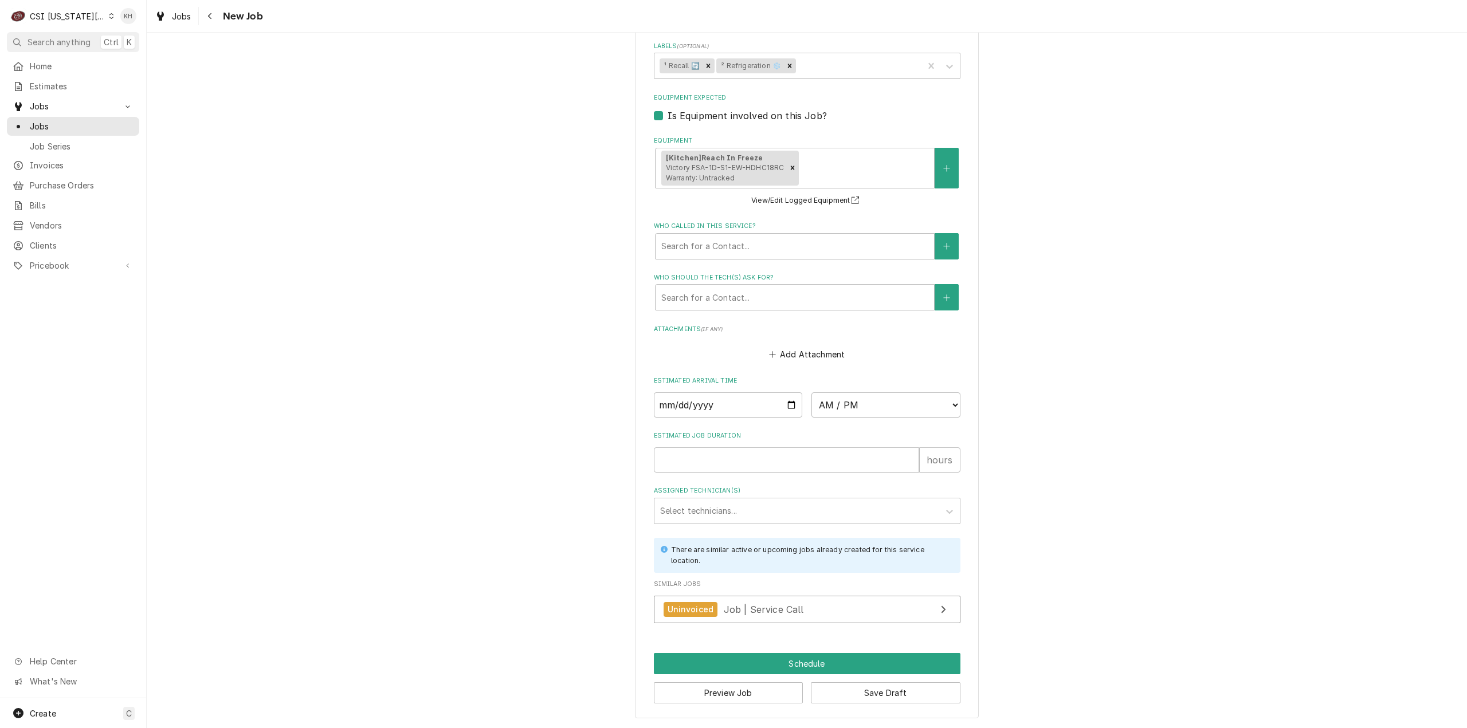
type textarea "Recall JOB-31873 TECH TO CHECK IN AND OUT WITH SERVICE CHANNEL VIA APP OR [PHON…"
click at [731, 458] on input "Estimated Job Duration" at bounding box center [786, 459] width 265 height 25
type textarea "x"
type input "2"
click at [721, 692] on button "Preview Job" at bounding box center [729, 692] width 150 height 21
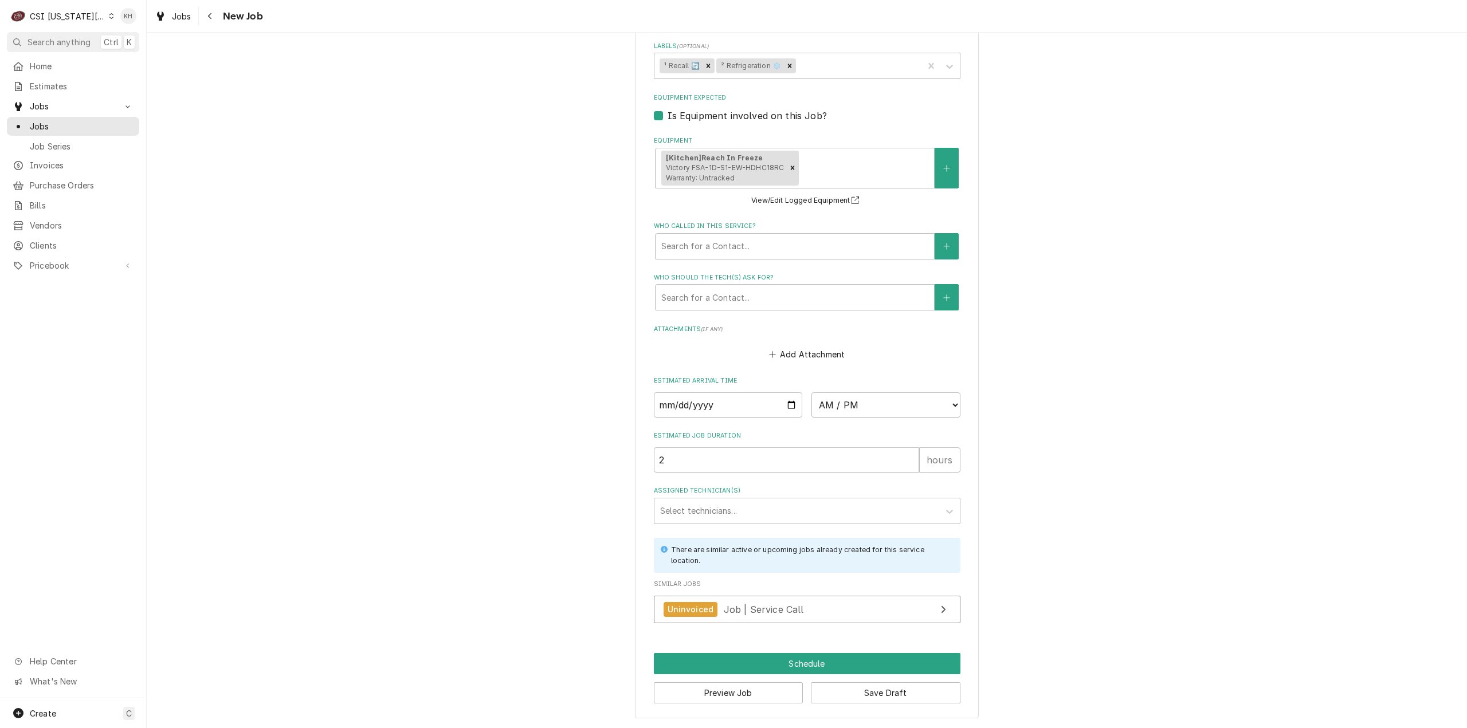
scroll to position [902, 0]
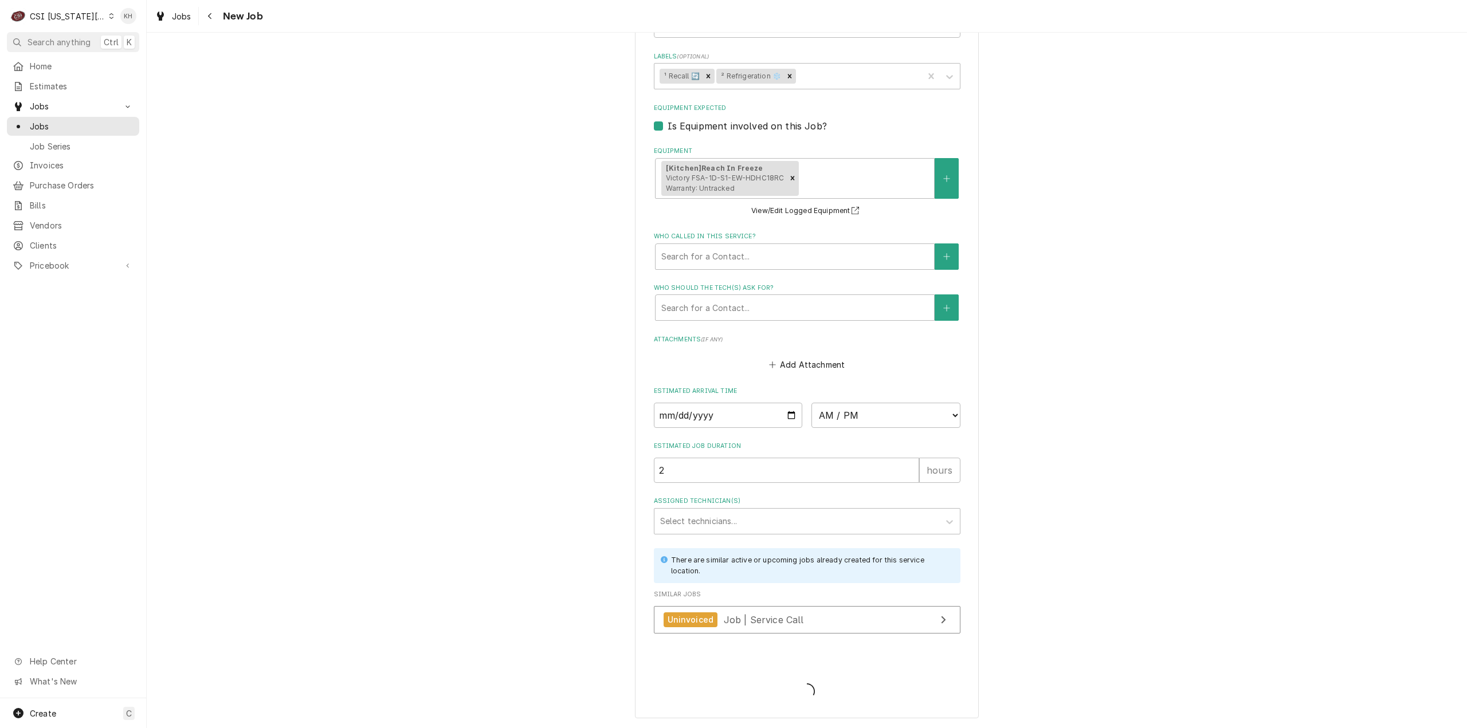
type textarea "x"
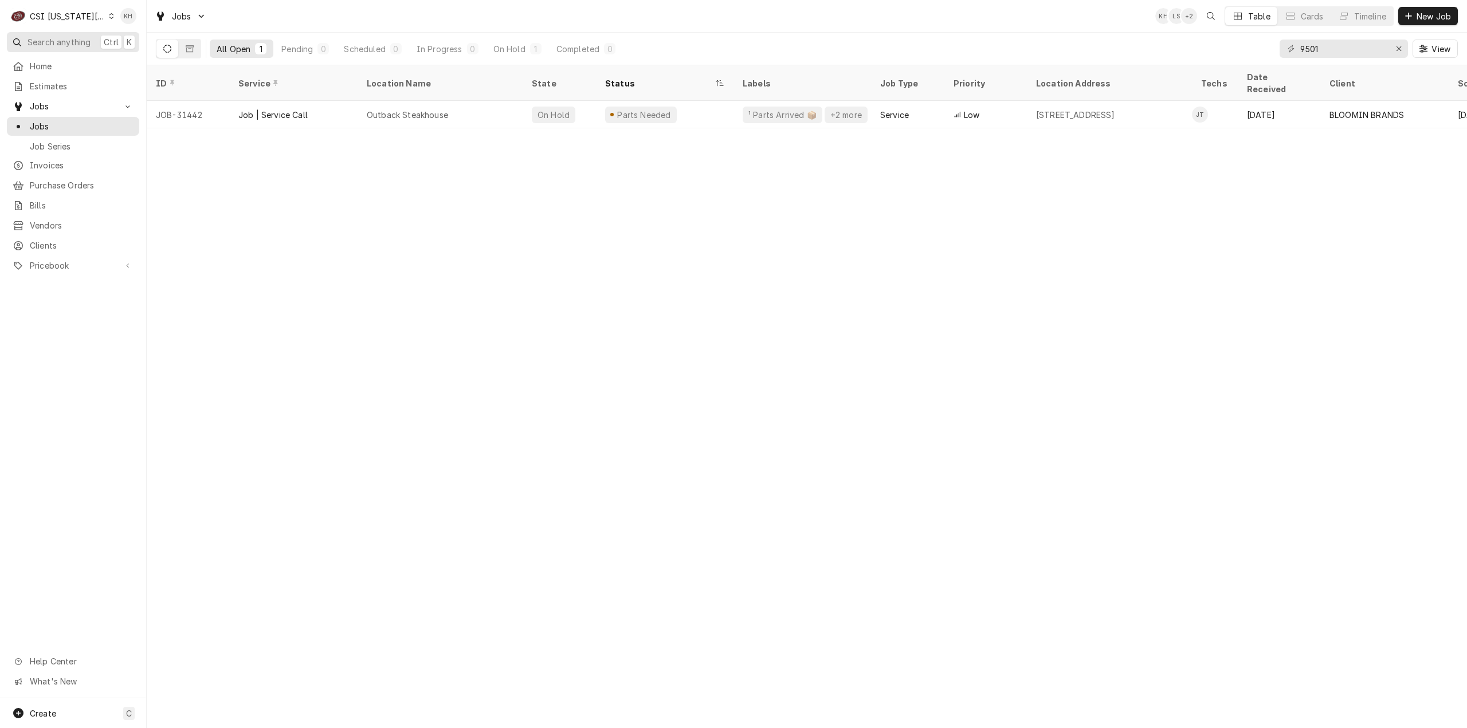
click at [73, 41] on span "Search anything" at bounding box center [59, 42] width 63 height 12
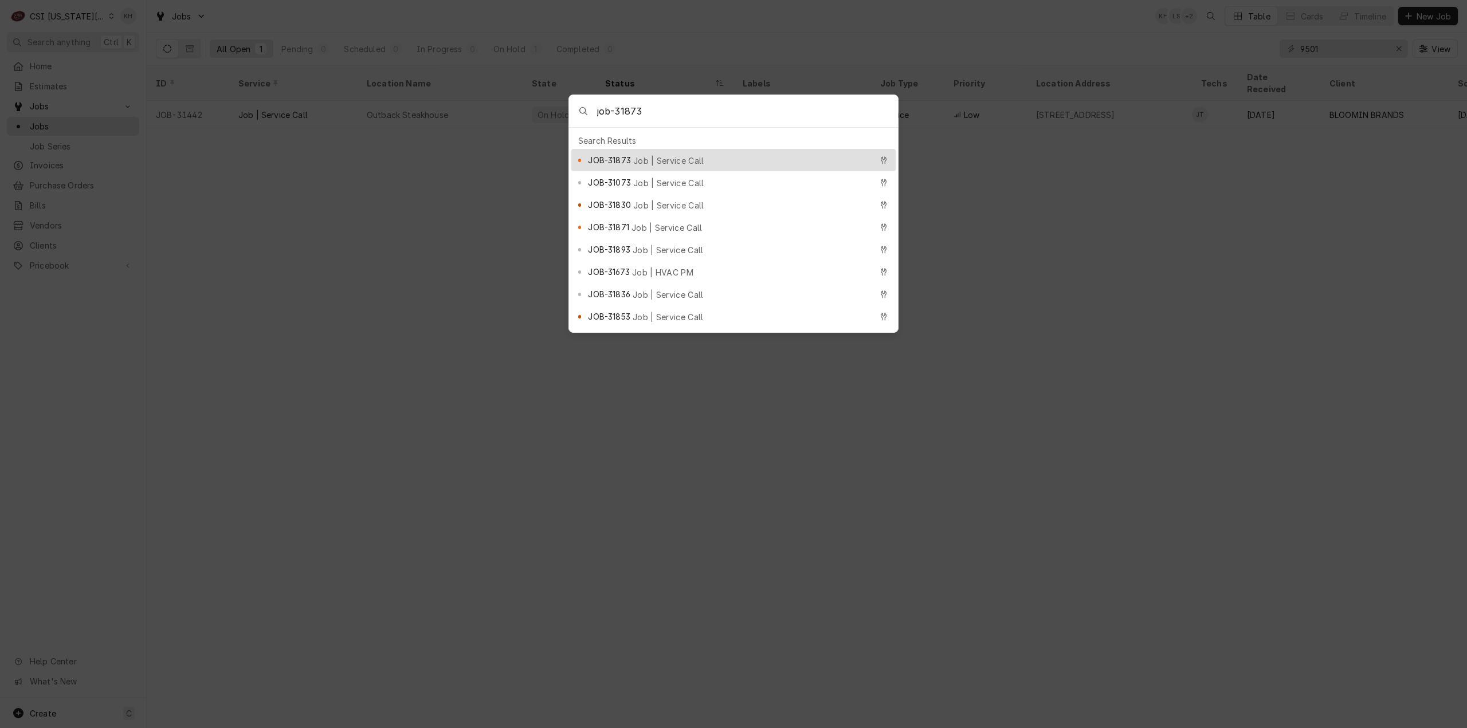
type input "job-31873"
click at [705, 156] on div "JOB-31873 Job | Service Call" at bounding box center [729, 160] width 283 height 13
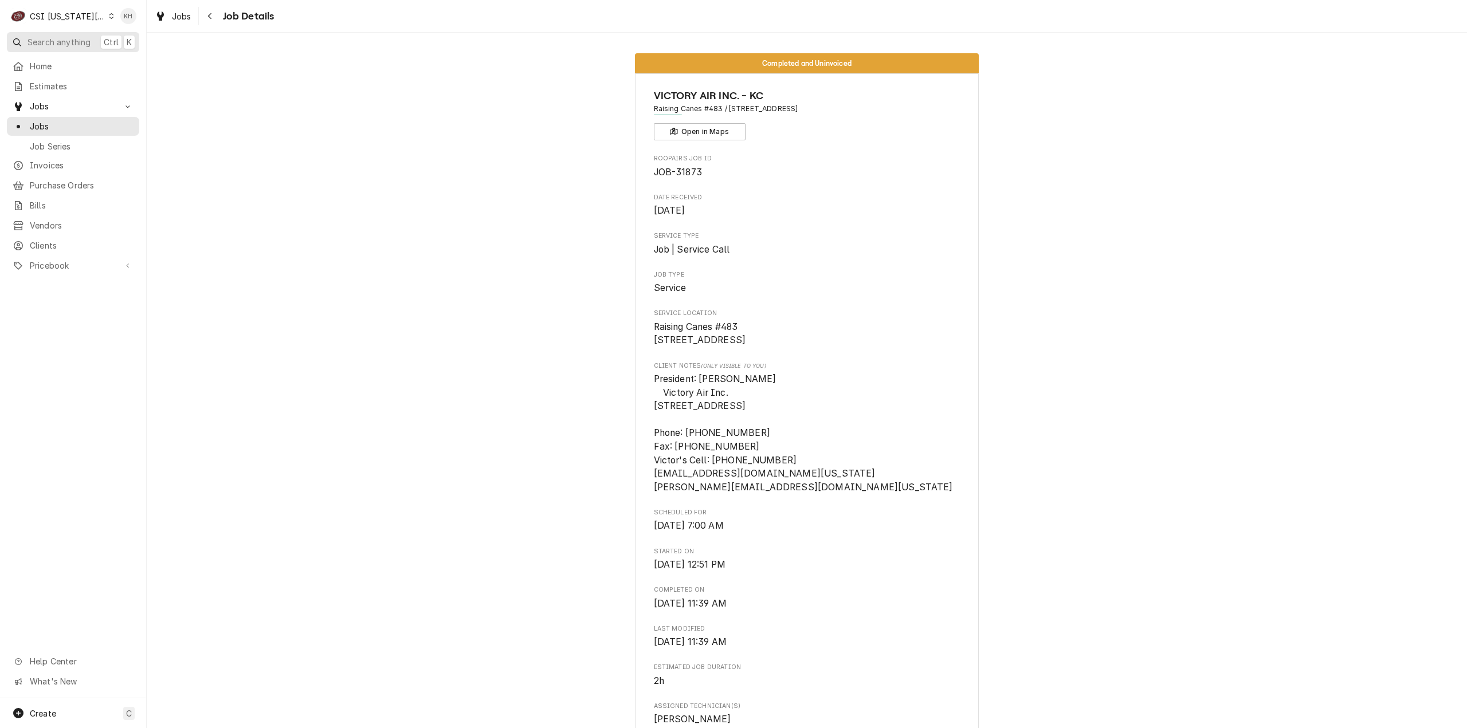
click at [78, 38] on span "Search anything" at bounding box center [59, 42] width 63 height 12
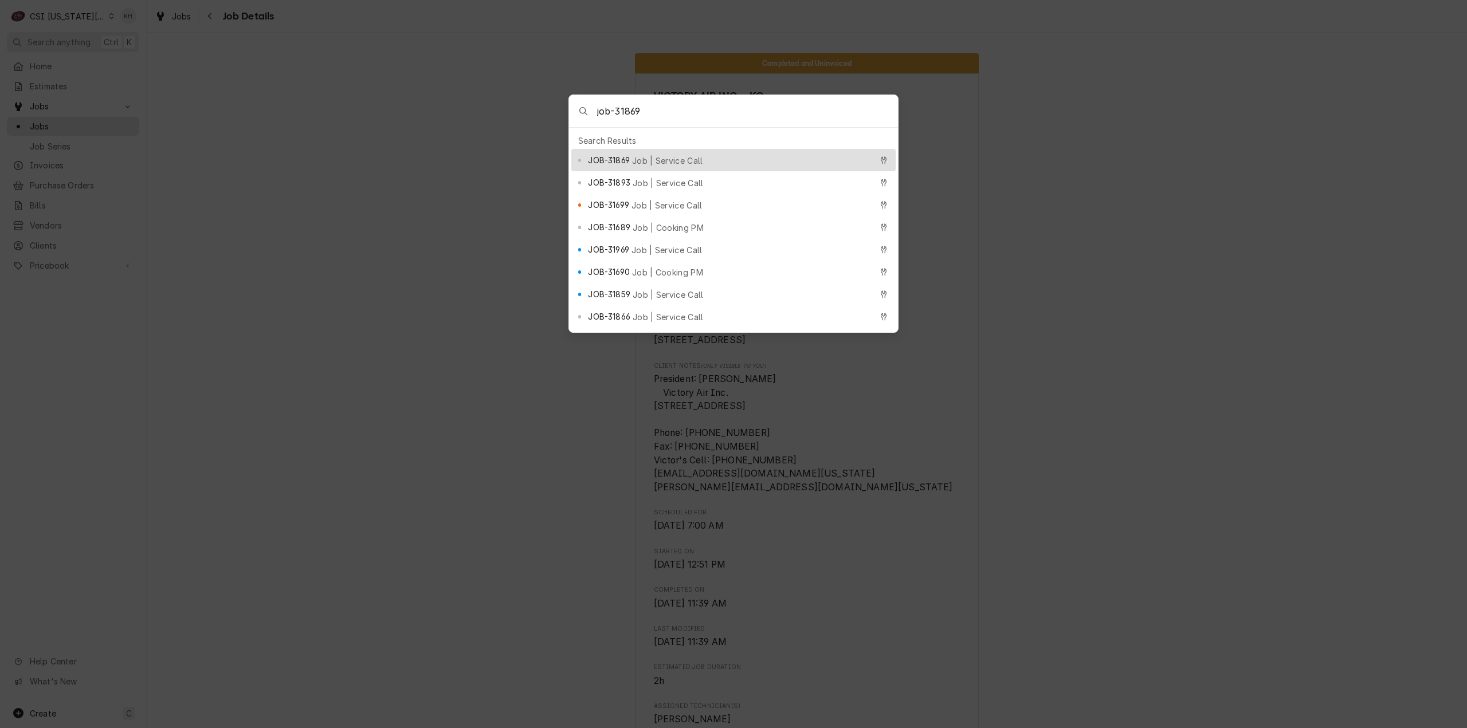
type input "job-31869"
click at [652, 150] on div "JOB-31869 Job | Service Call" at bounding box center [733, 160] width 324 height 22
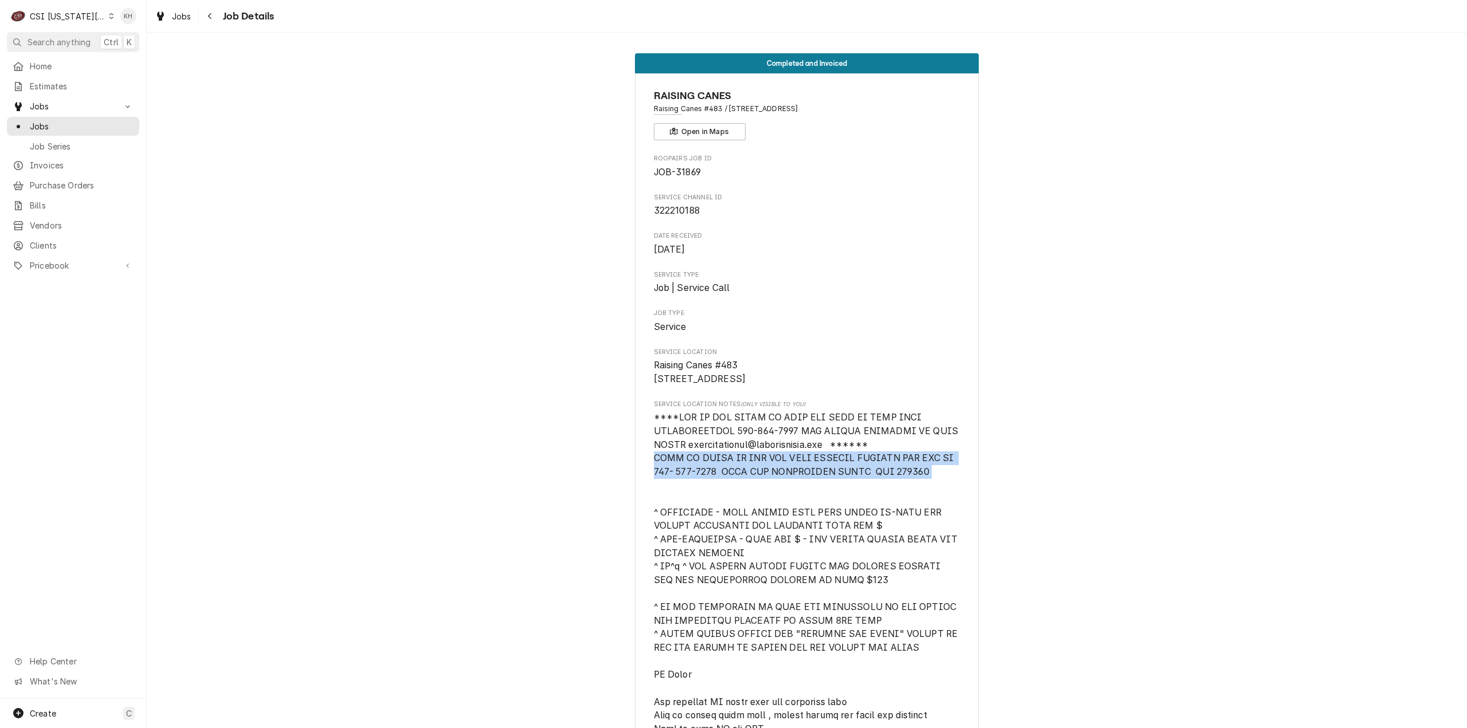
drag, startPoint x: 650, startPoint y: 469, endPoint x: 918, endPoint y: 494, distance: 270.0
click at [918, 494] on span "[object Object]" at bounding box center [807, 627] width 307 height 433
copy span "TECH TO CHECK IN AND OUT WITH SERVICE CHANNEL VIA APP OR 516- 500-7776 FROM THE…"
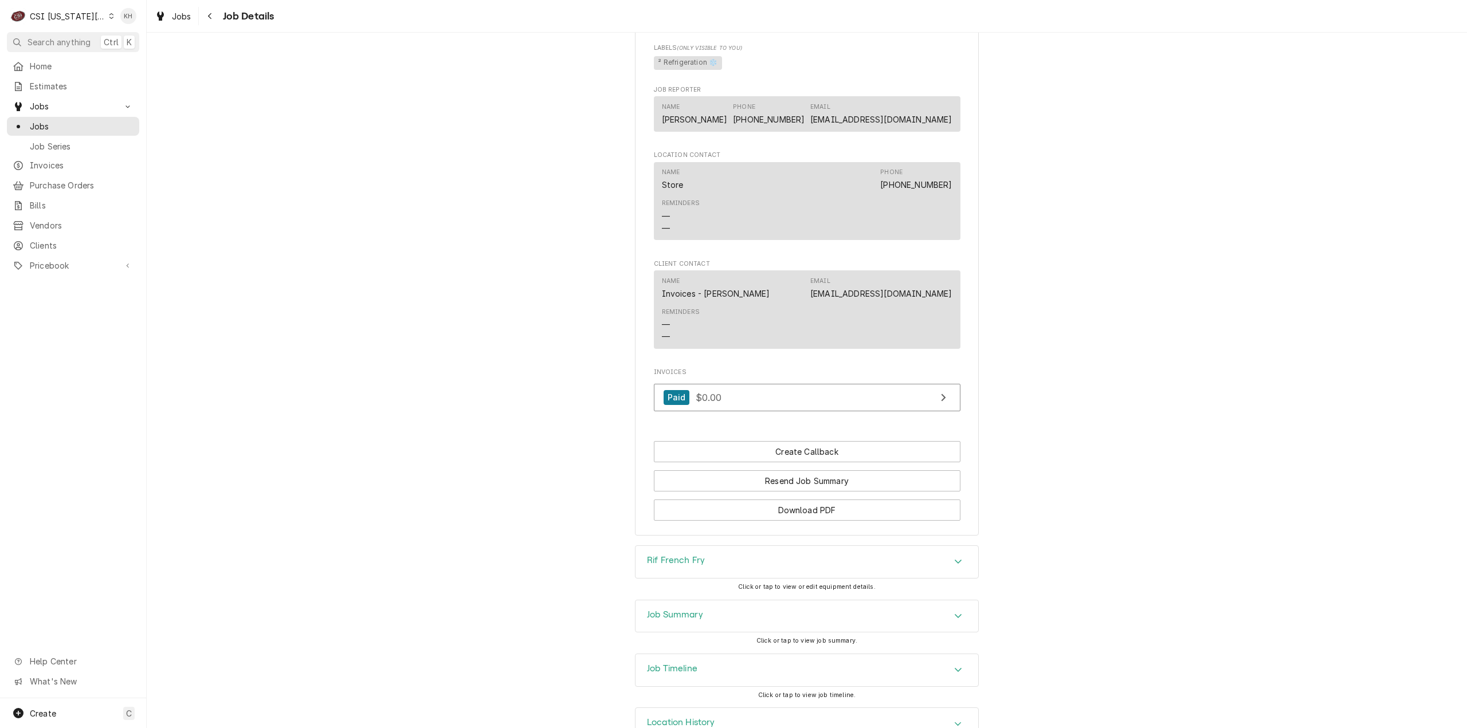
scroll to position [1520, 0]
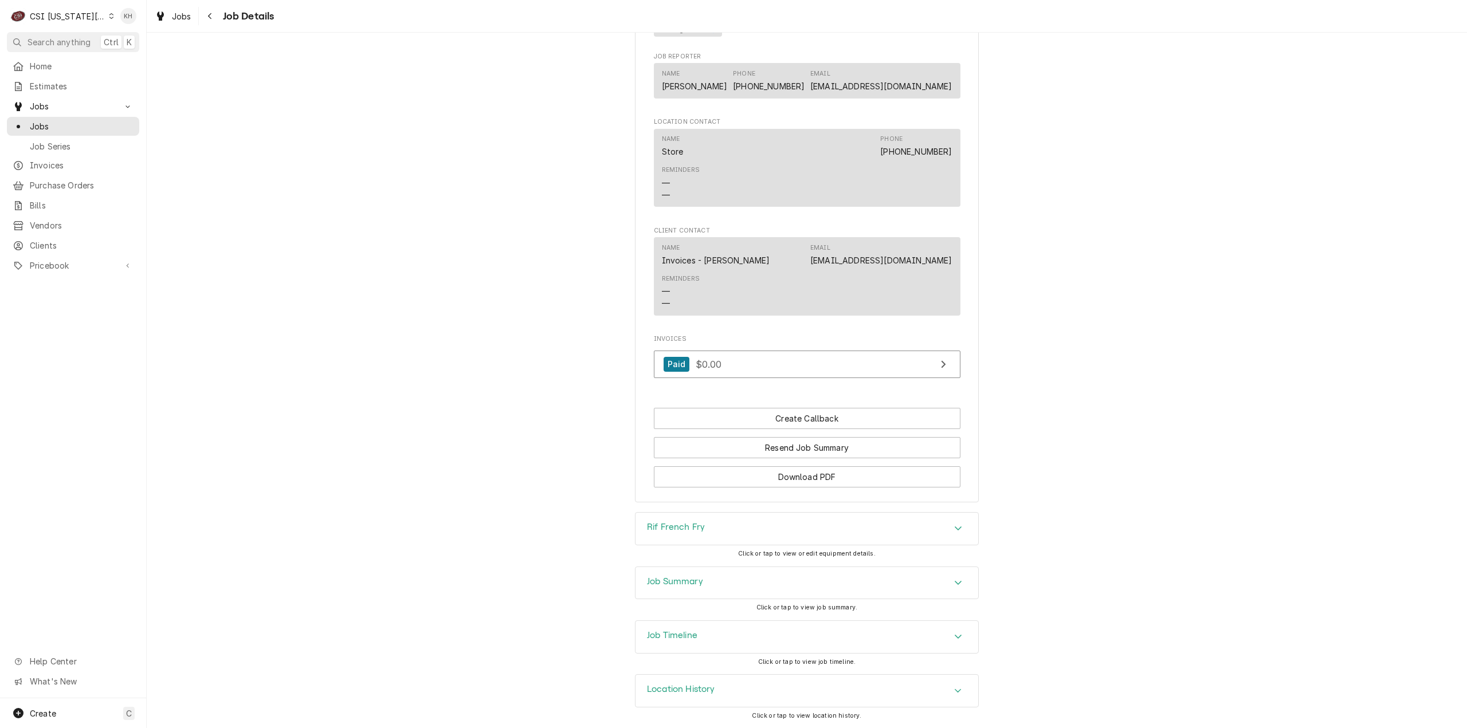
click at [718, 524] on div "Rif French Fry" at bounding box center [806, 529] width 343 height 32
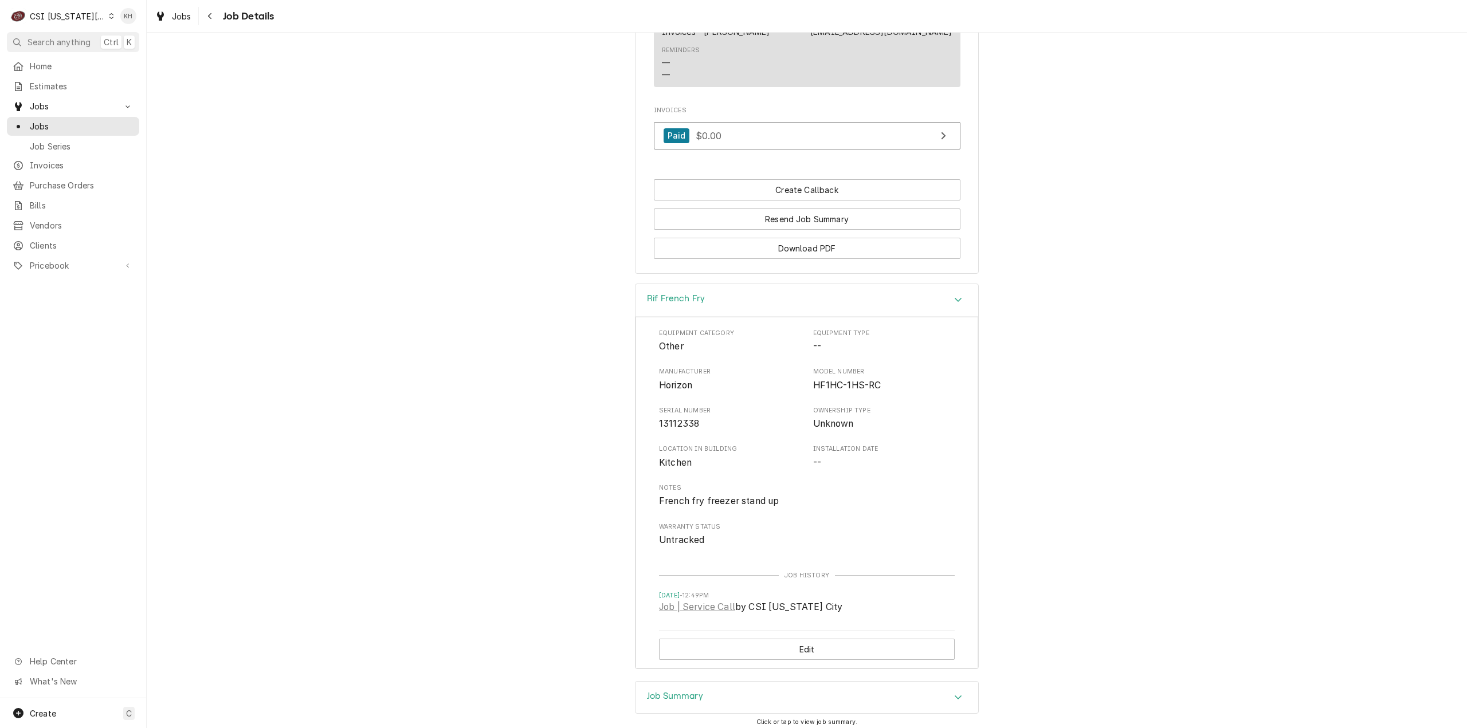
scroll to position [1749, 0]
click at [672, 422] on span "13112338" at bounding box center [679, 423] width 40 height 11
copy span "13112338"
click span "Search anything"
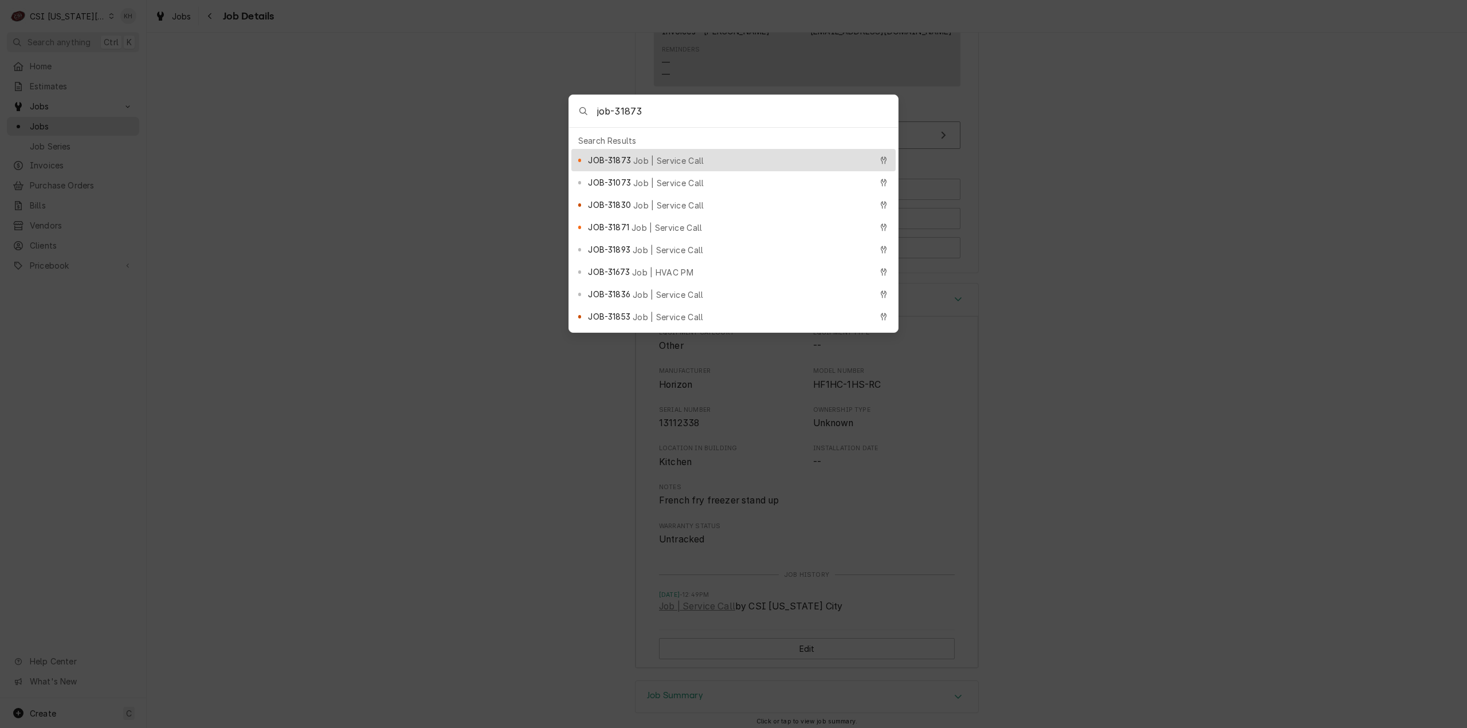
type input "job-31873"
click div "JOB-31873 Job | Service Call"
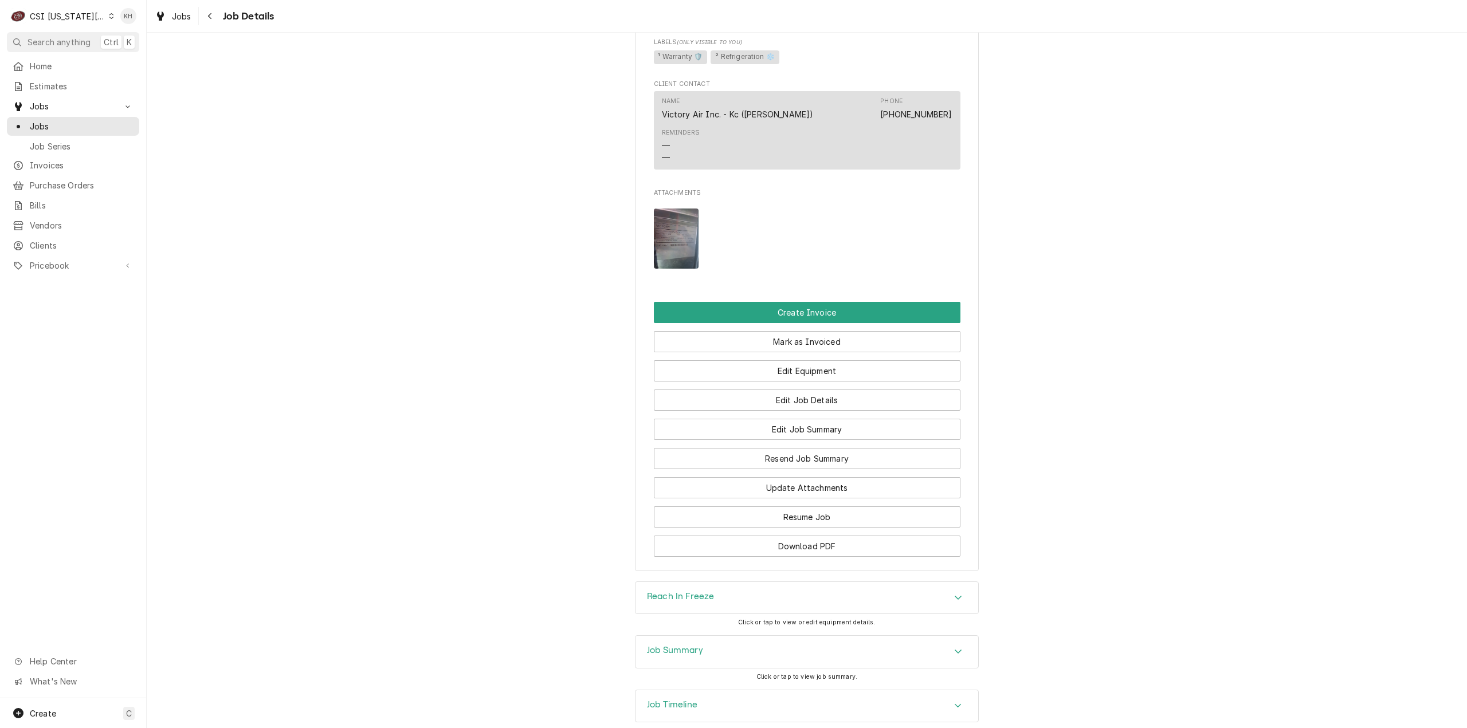
scroll to position [957, 0]
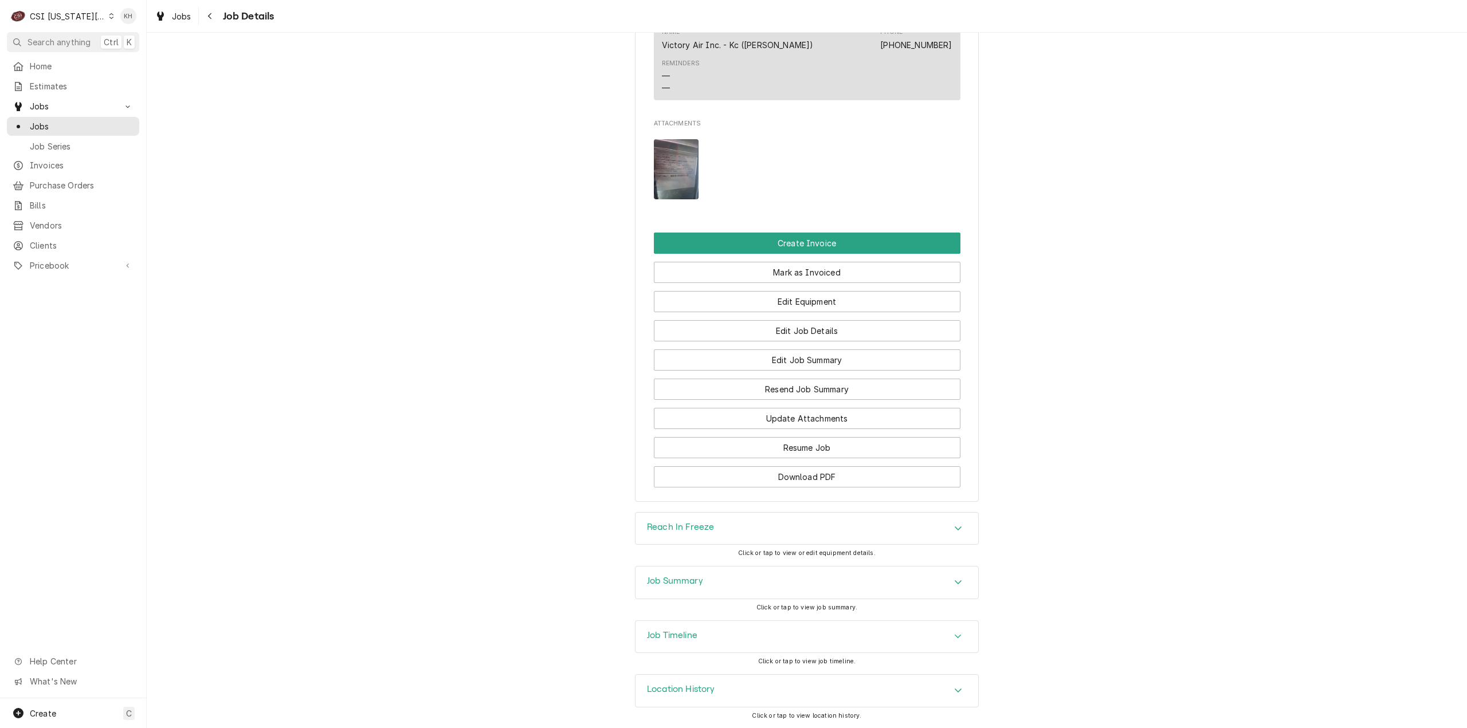
click at [743, 520] on div "Reach In Freeze" at bounding box center [806, 529] width 343 height 32
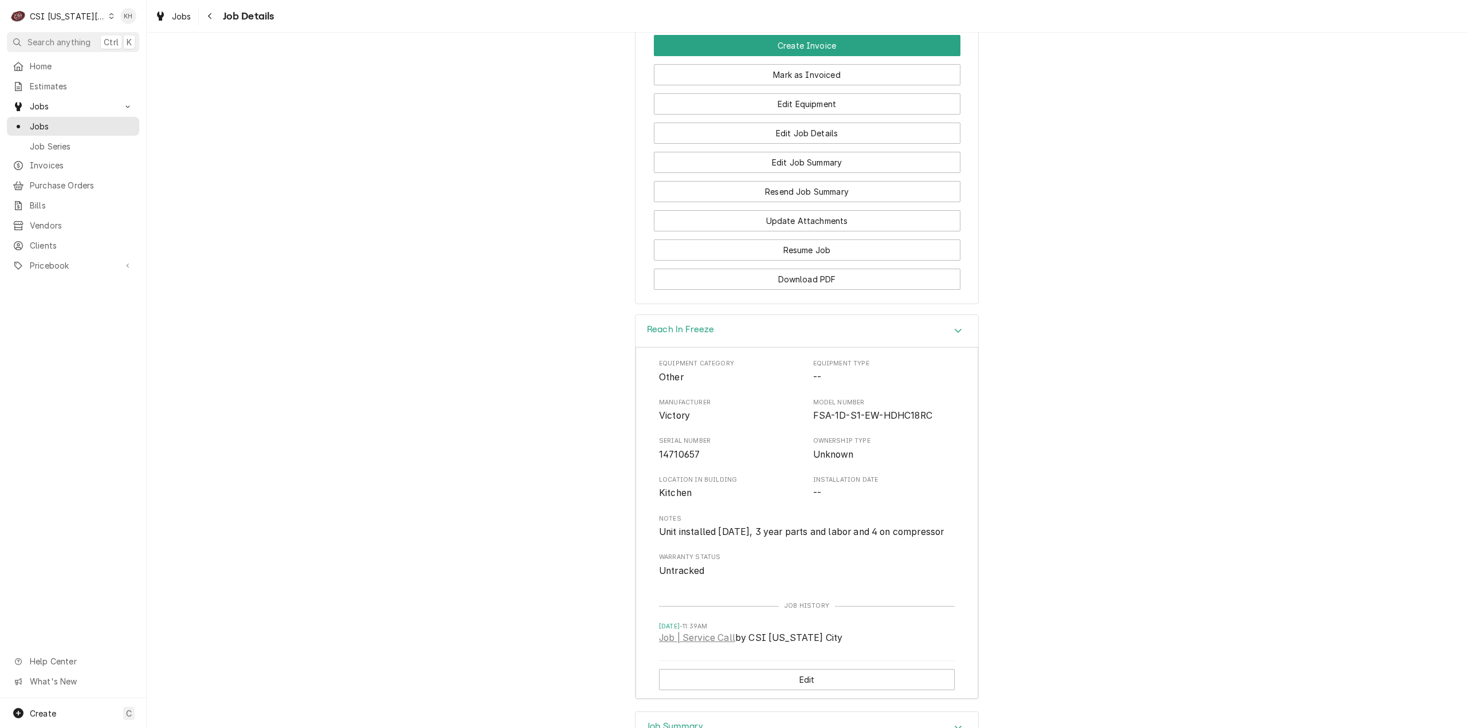
scroll to position [1129, 0]
click at [680, 457] on span "14710657" at bounding box center [679, 451] width 41 height 11
copy span "14710657"
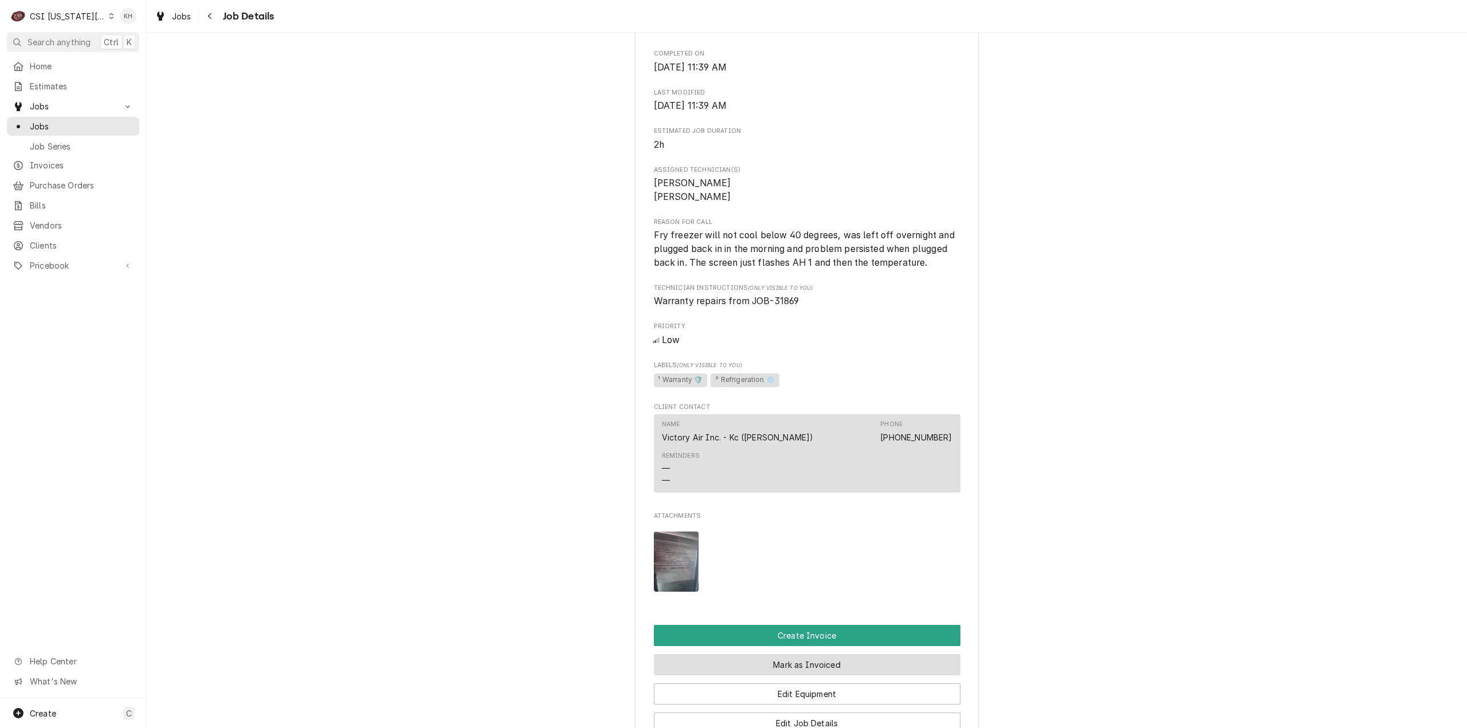
scroll to position [442, 0]
